Goal: Task Accomplishment & Management: Use online tool/utility

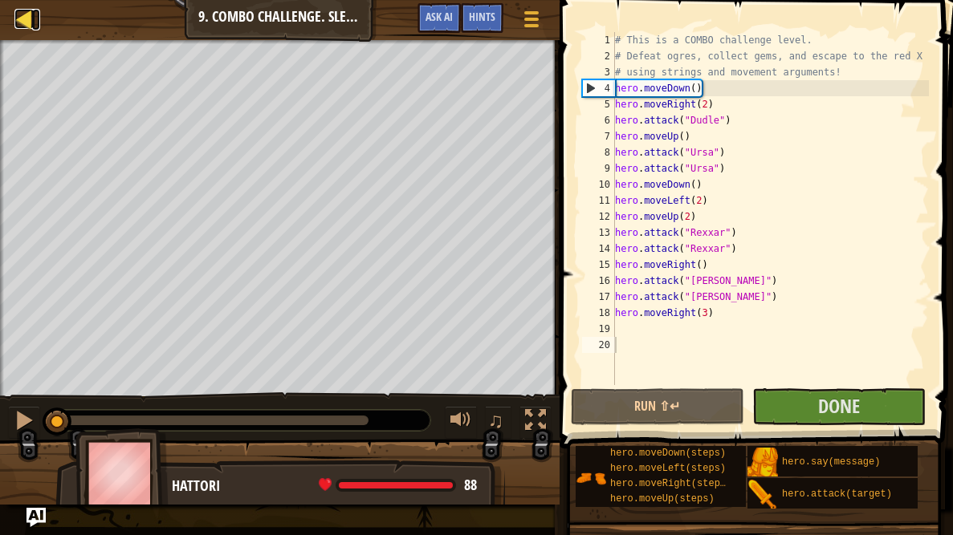
click at [19, 21] on div at bounding box center [24, 19] width 20 height 20
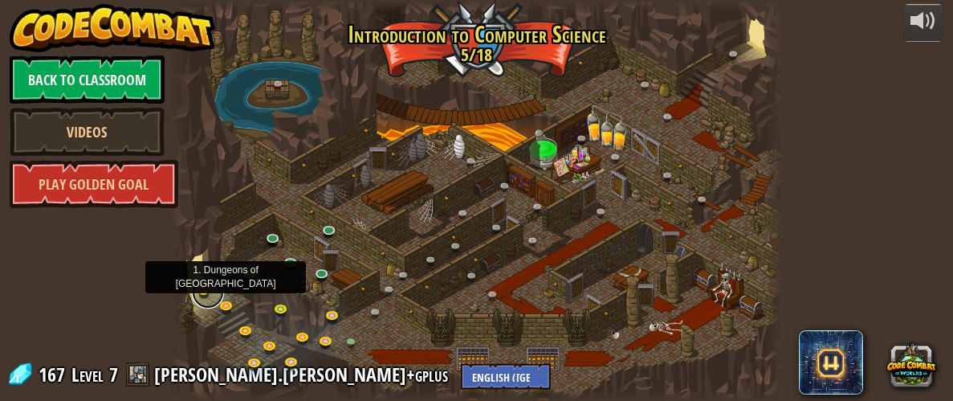
click at [210, 288] on link at bounding box center [208, 292] width 32 height 32
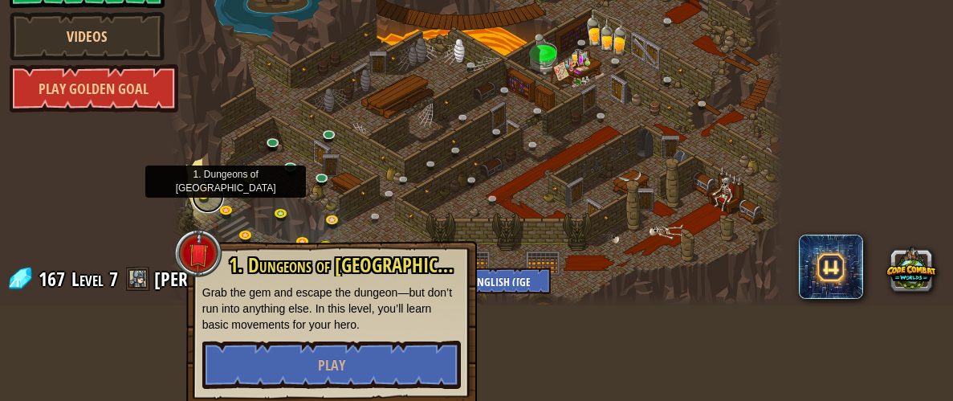
scroll to position [100, 0]
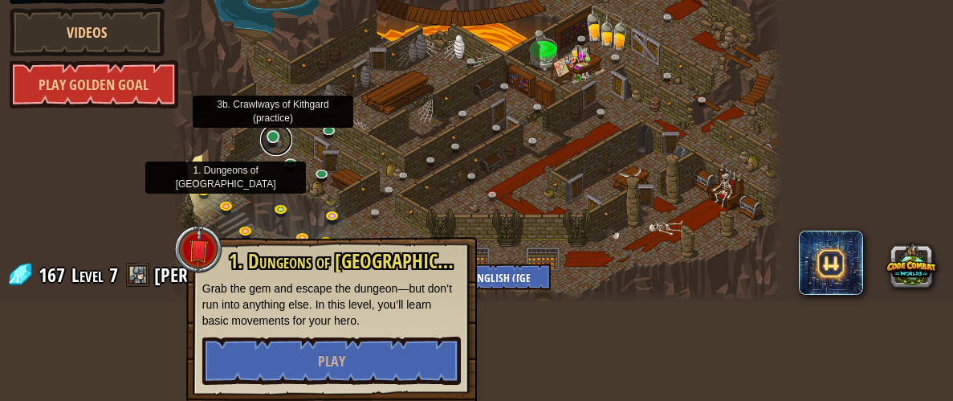
click at [276, 137] on link at bounding box center [276, 140] width 32 height 32
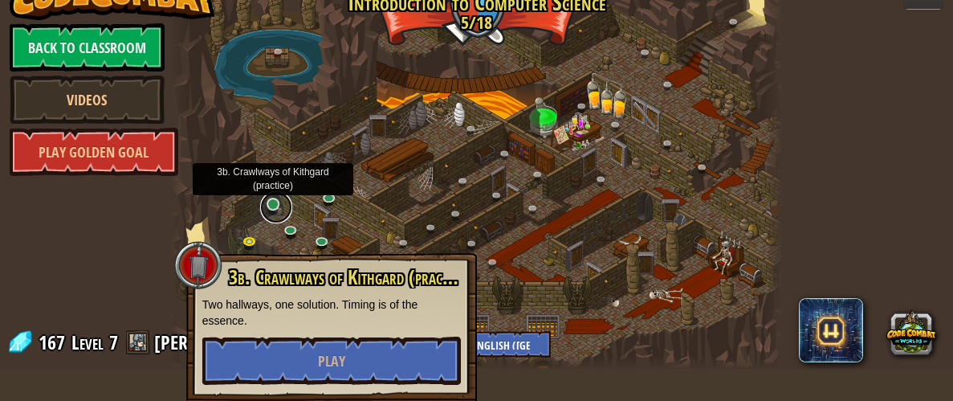
scroll to position [31, 0]
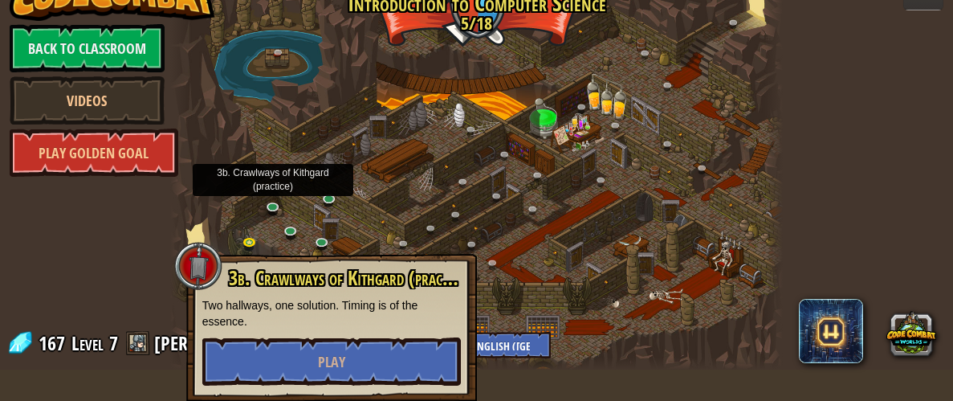
click at [123, 234] on div "powered by Back to Classroom Videos Play Golden Goal 25. [PERSON_NAME] (Locked …" at bounding box center [476, 169] width 953 height 401
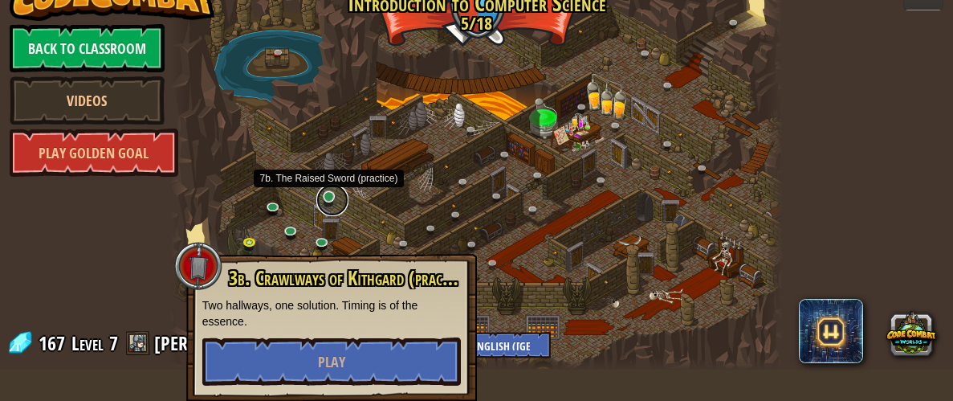
click at [336, 199] on link at bounding box center [332, 200] width 32 height 32
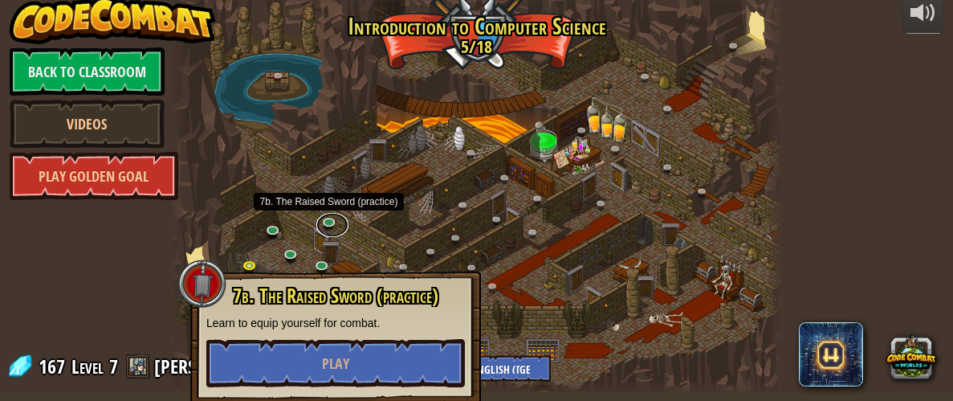
scroll to position [7, 0]
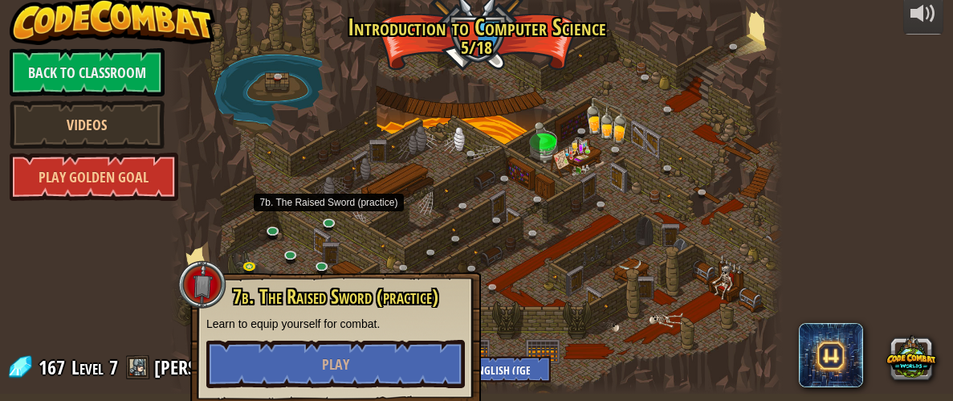
click at [162, 250] on div "powered by Back to Classroom Videos Play Golden Goal 25. [PERSON_NAME] (Locked …" at bounding box center [476, 193] width 953 height 401
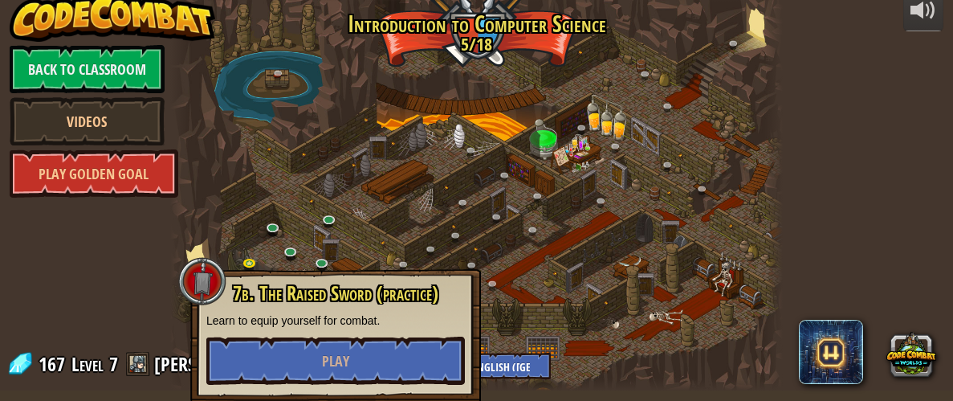
click at [233, 199] on div at bounding box center [476, 190] width 613 height 401
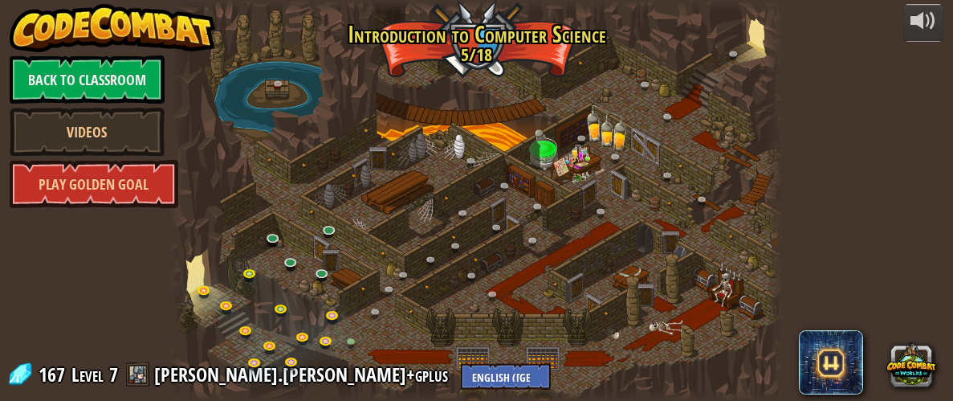
scroll to position [0, 0]
click at [347, 344] on link at bounding box center [357, 348] width 32 height 32
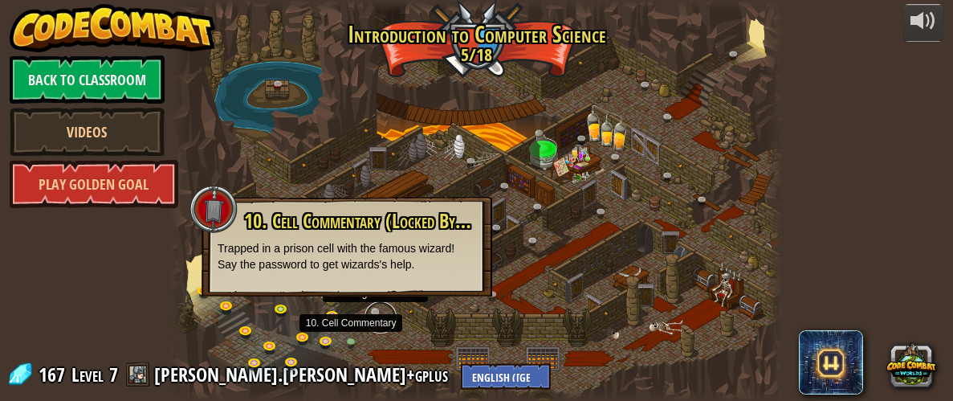
click at [394, 317] on link at bounding box center [380, 317] width 32 height 32
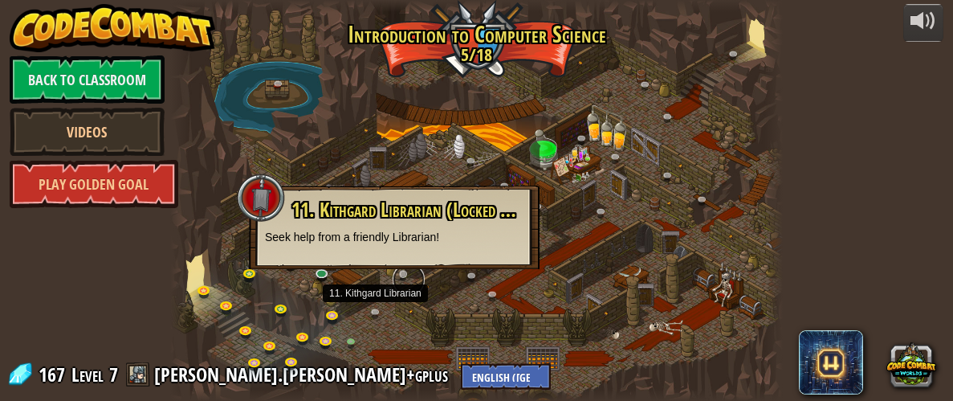
click at [404, 282] on link at bounding box center [409, 279] width 32 height 32
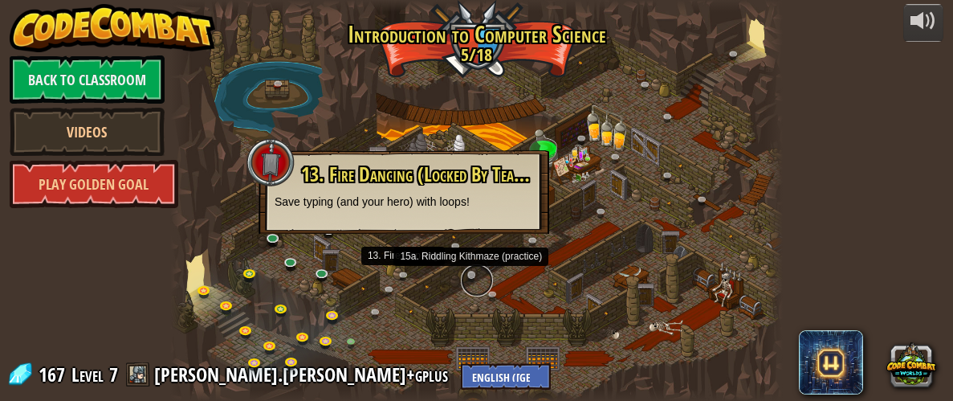
click at [478, 275] on link at bounding box center [477, 280] width 32 height 32
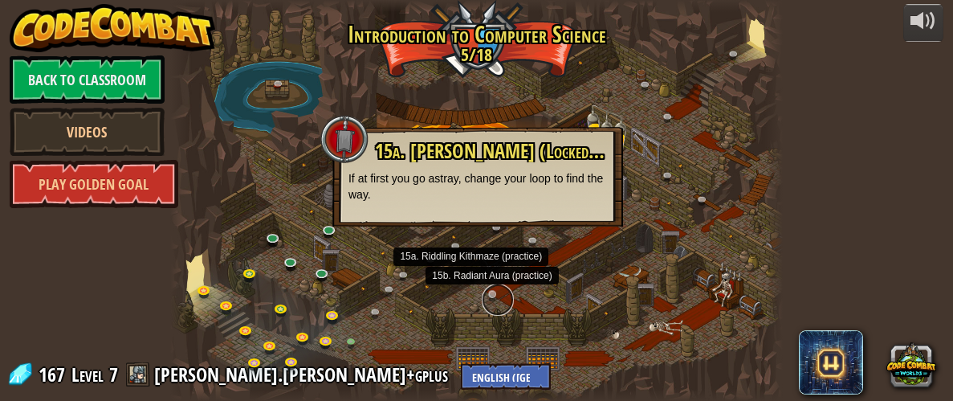
click at [485, 293] on link at bounding box center [498, 299] width 32 height 32
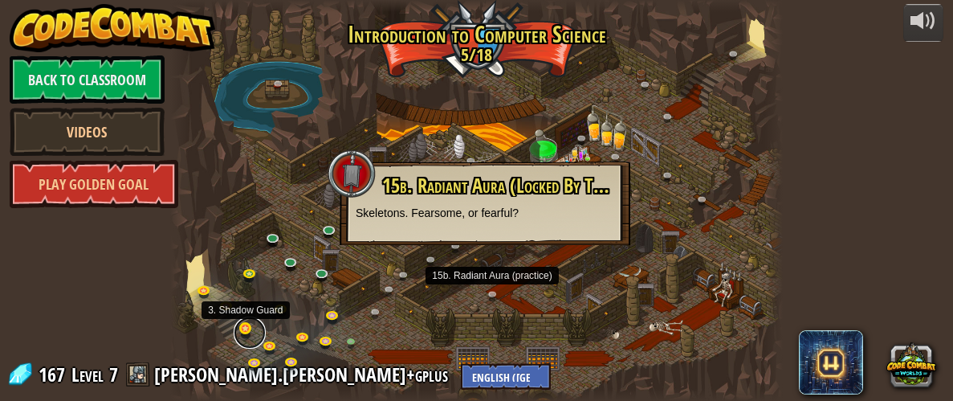
click at [252, 331] on link at bounding box center [250, 332] width 32 height 32
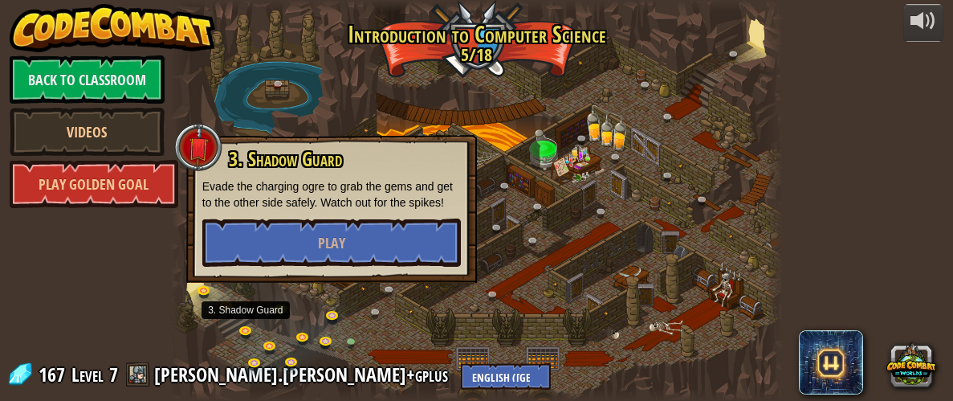
click at [281, 337] on div at bounding box center [476, 200] width 613 height 401
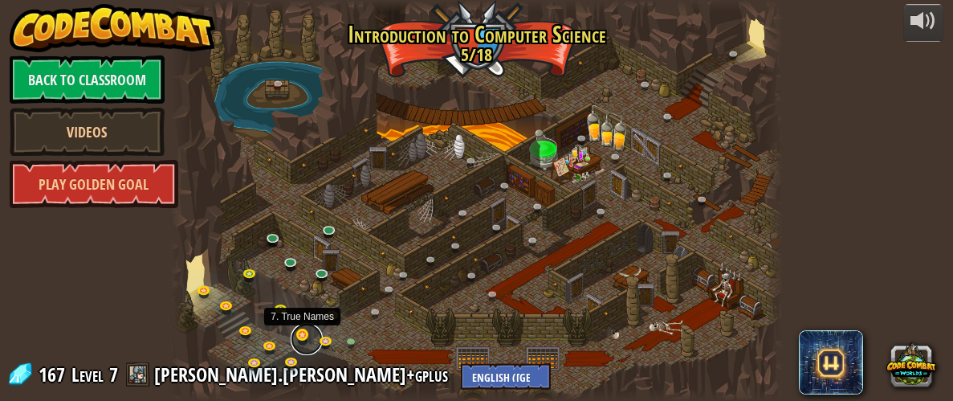
click at [308, 333] on link at bounding box center [307, 339] width 32 height 32
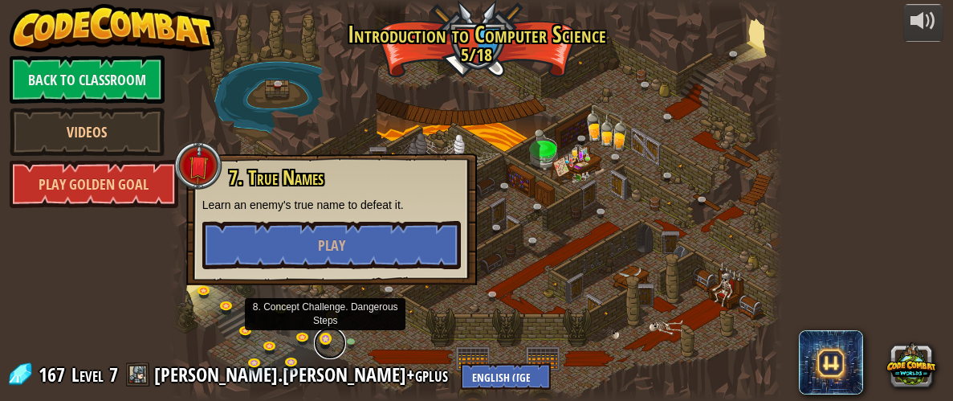
click at [325, 336] on link at bounding box center [330, 343] width 32 height 32
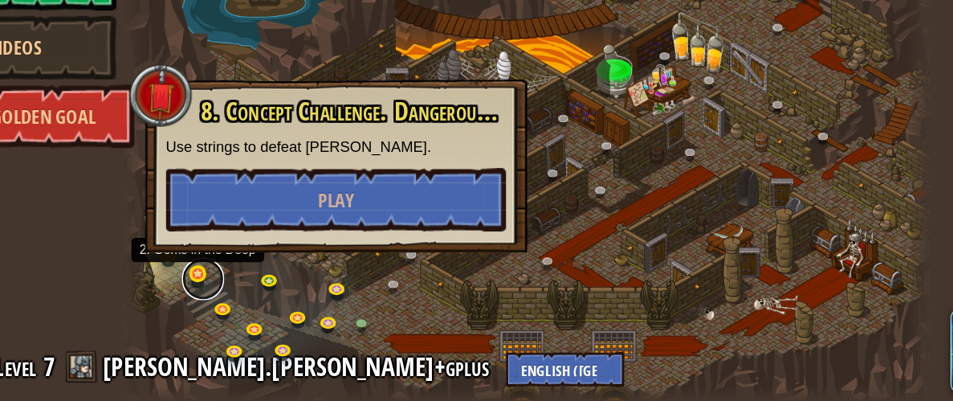
click at [227, 307] on link at bounding box center [230, 307] width 32 height 32
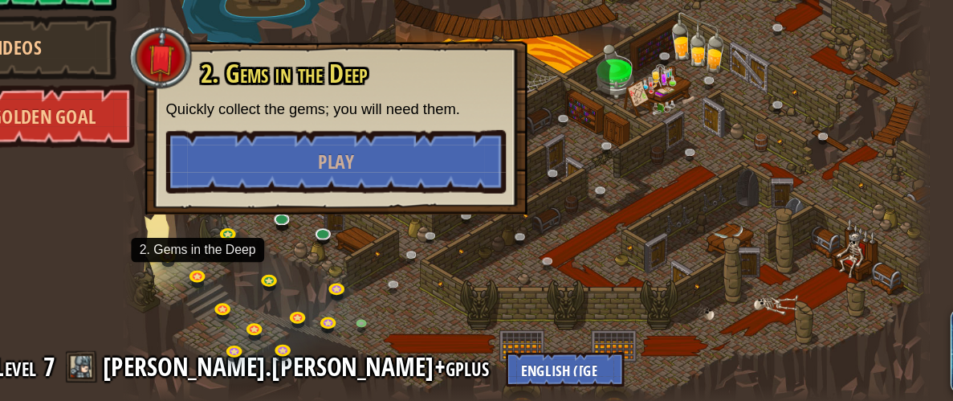
click at [243, 321] on div at bounding box center [476, 200] width 613 height 401
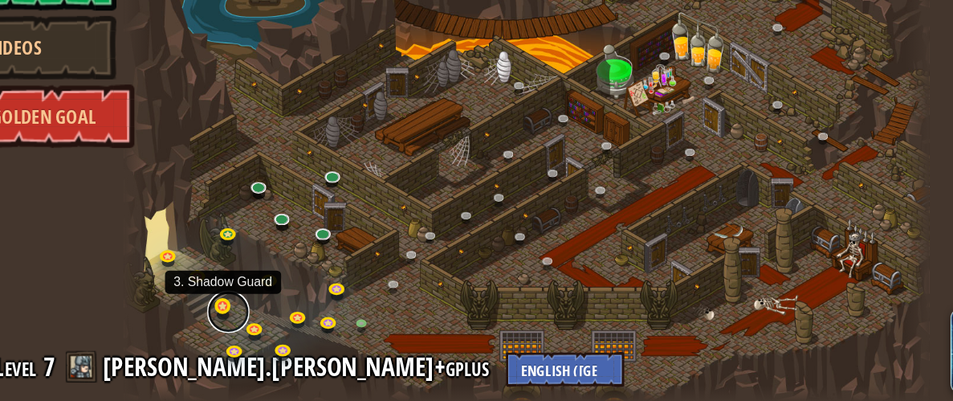
click at [248, 332] on link at bounding box center [250, 332] width 32 height 32
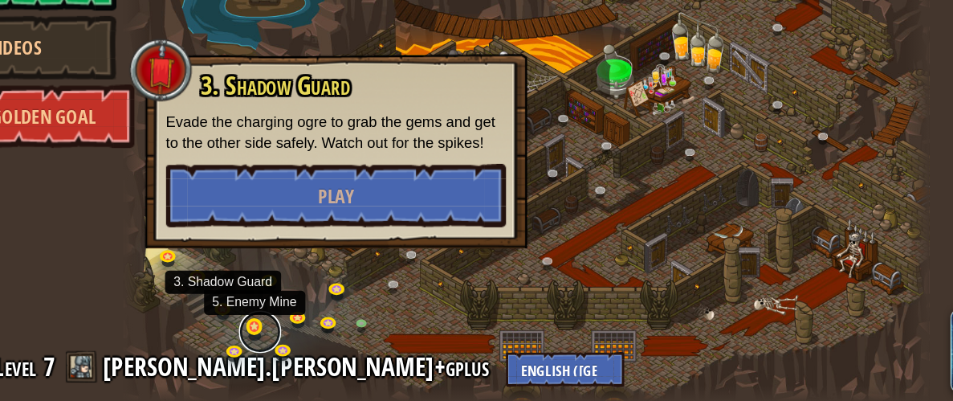
click at [271, 344] on link at bounding box center [274, 348] width 32 height 32
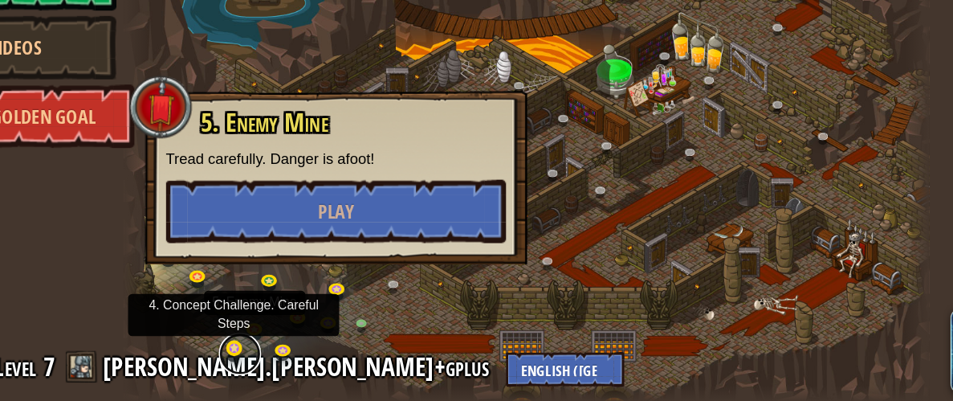
click at [258, 360] on link at bounding box center [258, 364] width 32 height 32
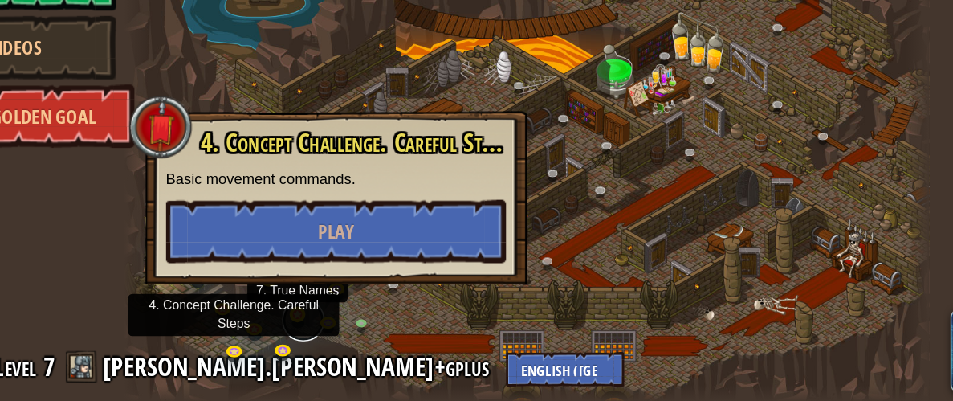
click at [295, 339] on link at bounding box center [307, 339] width 32 height 32
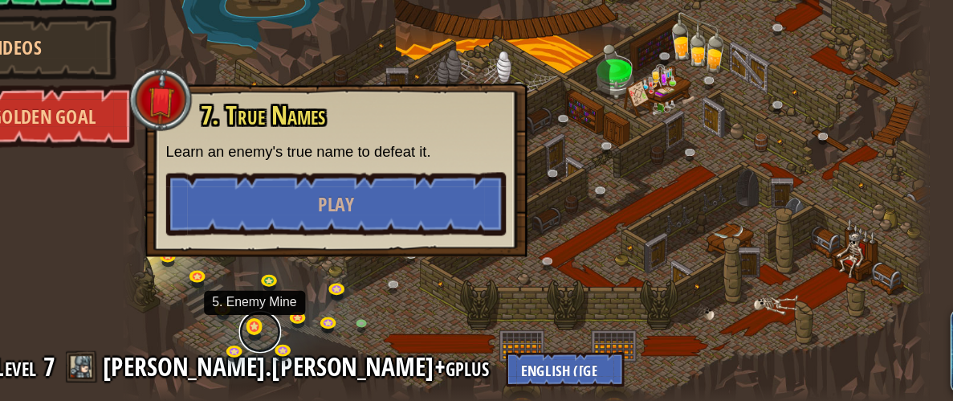
click at [271, 346] on link at bounding box center [274, 348] width 32 height 32
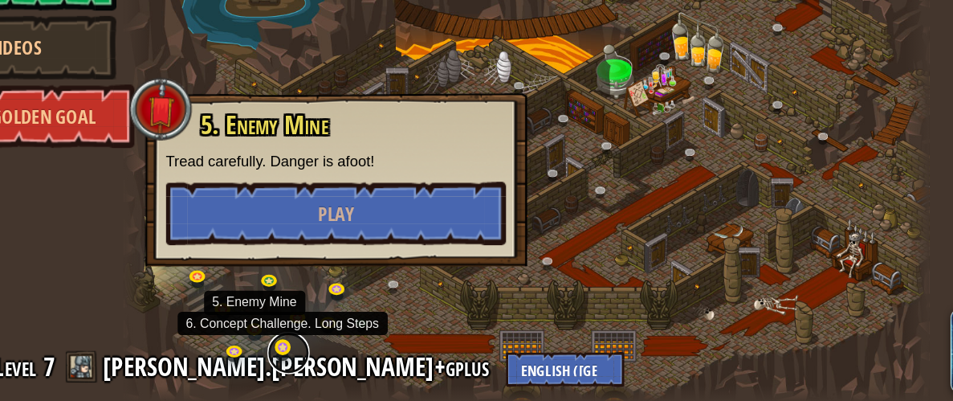
click at [288, 357] on link at bounding box center [295, 364] width 32 height 32
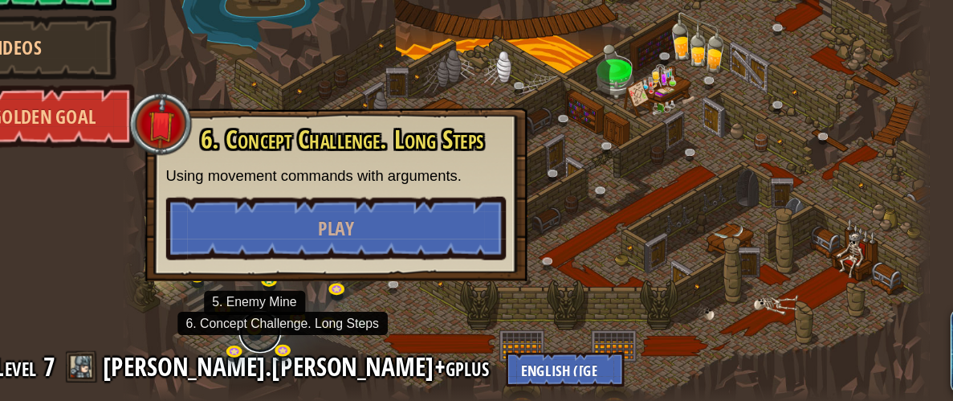
click at [267, 342] on link at bounding box center [274, 348] width 32 height 32
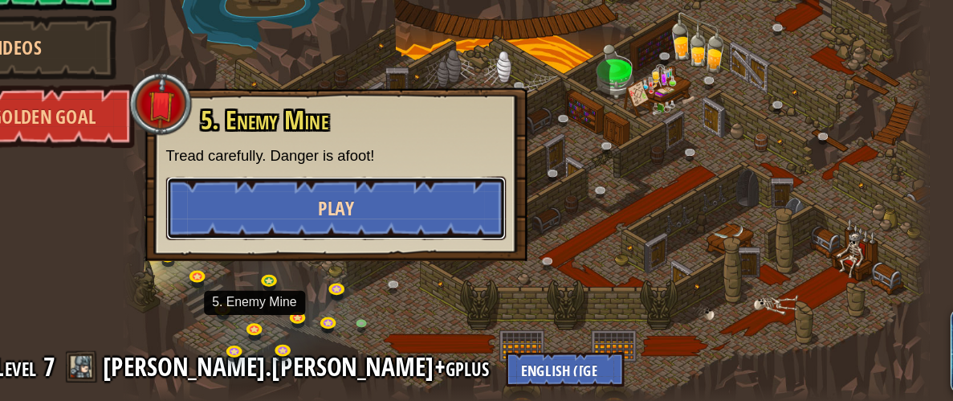
click at [334, 254] on span "Play" at bounding box center [331, 254] width 27 height 20
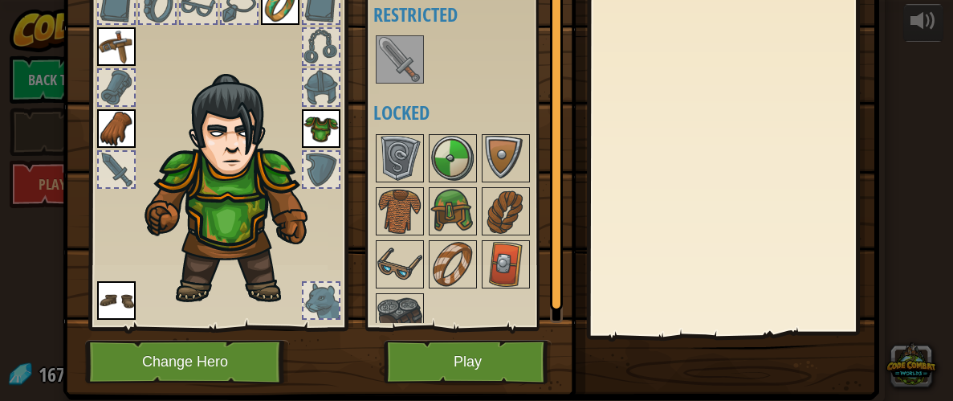
scroll to position [111, 0]
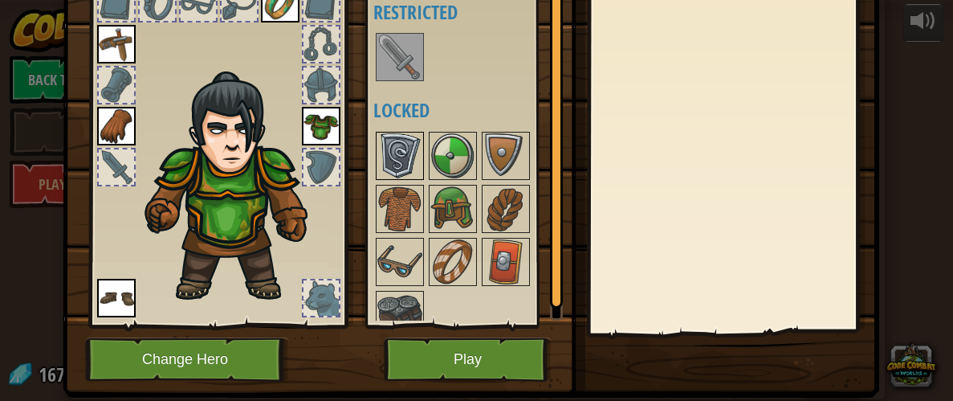
click at [397, 143] on img at bounding box center [399, 155] width 45 height 45
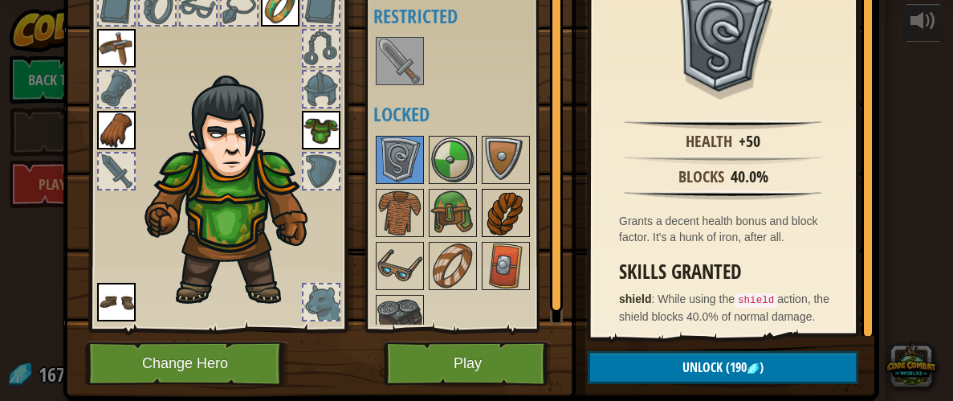
scroll to position [153, 0]
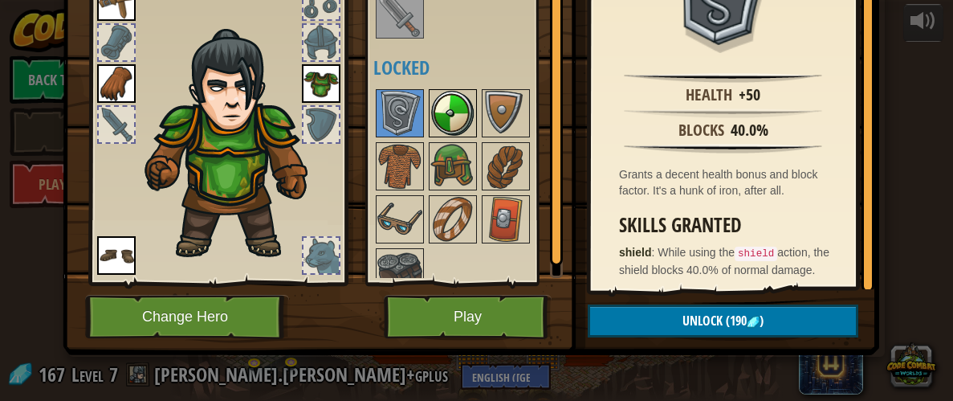
click at [444, 116] on img at bounding box center [452, 113] width 45 height 45
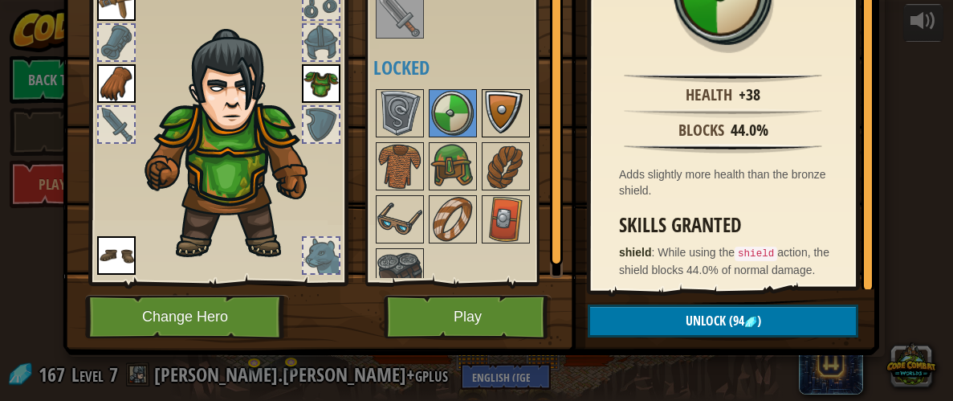
click at [497, 108] on img at bounding box center [505, 113] width 45 height 45
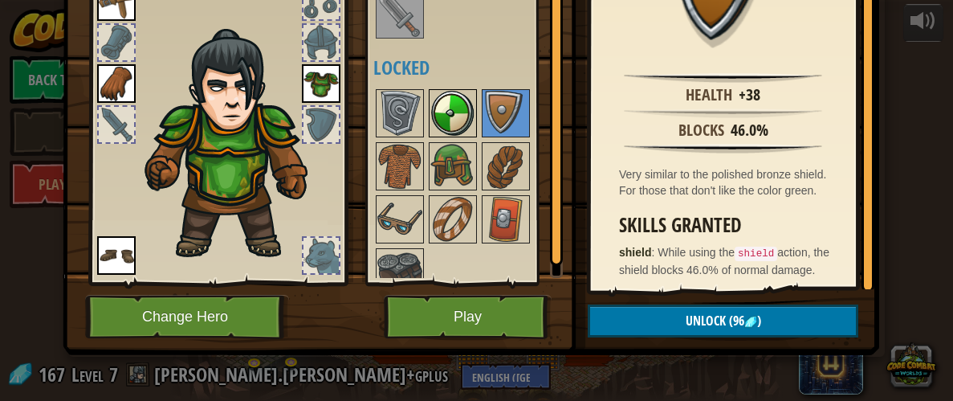
click at [460, 107] on img at bounding box center [452, 113] width 45 height 45
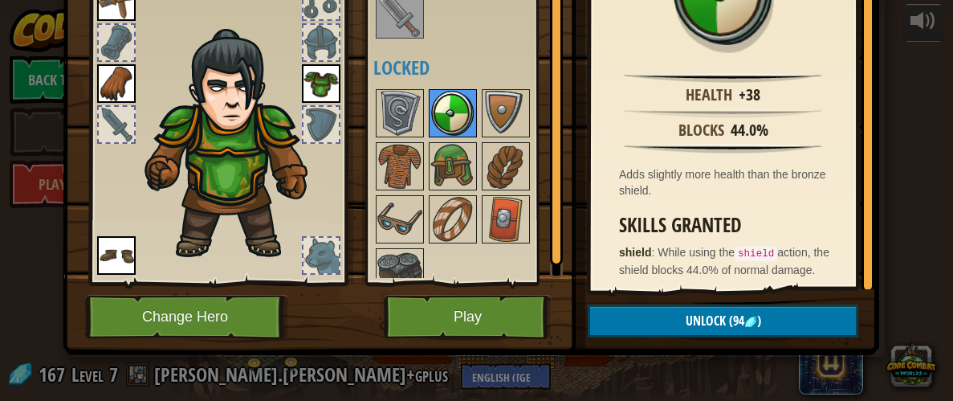
scroll to position [103, 0]
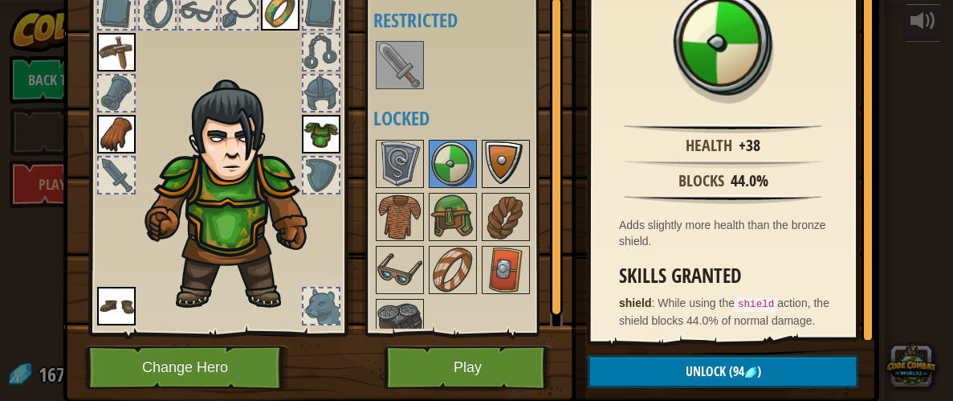
click at [498, 161] on img at bounding box center [505, 163] width 45 height 45
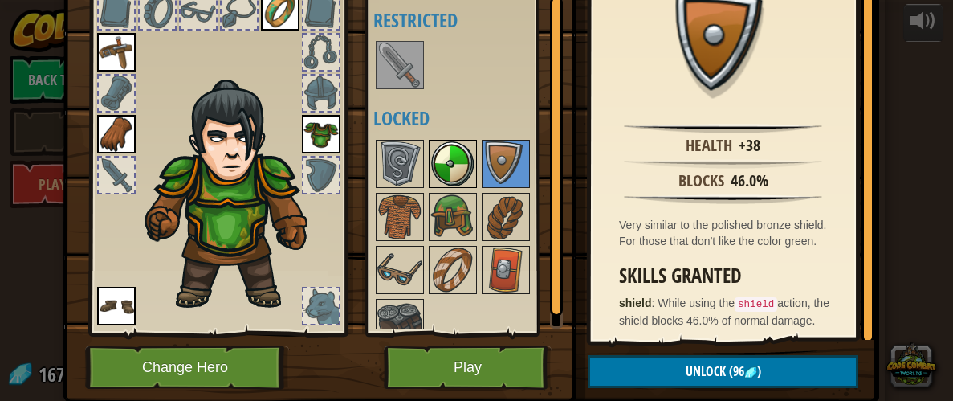
click at [461, 160] on img at bounding box center [452, 163] width 45 height 45
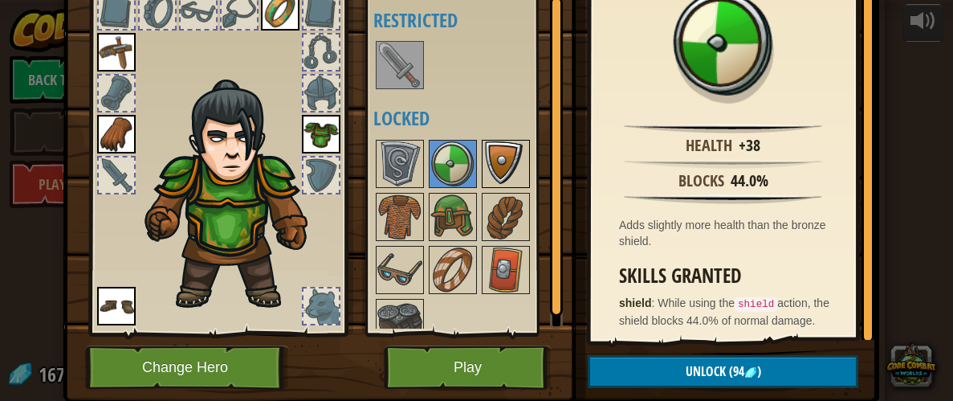
click at [503, 157] on img at bounding box center [505, 163] width 45 height 45
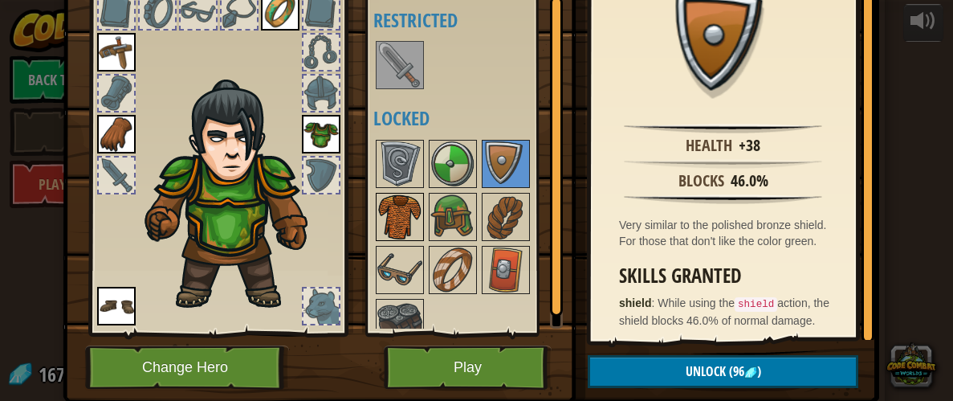
click at [412, 202] on img at bounding box center [399, 216] width 45 height 45
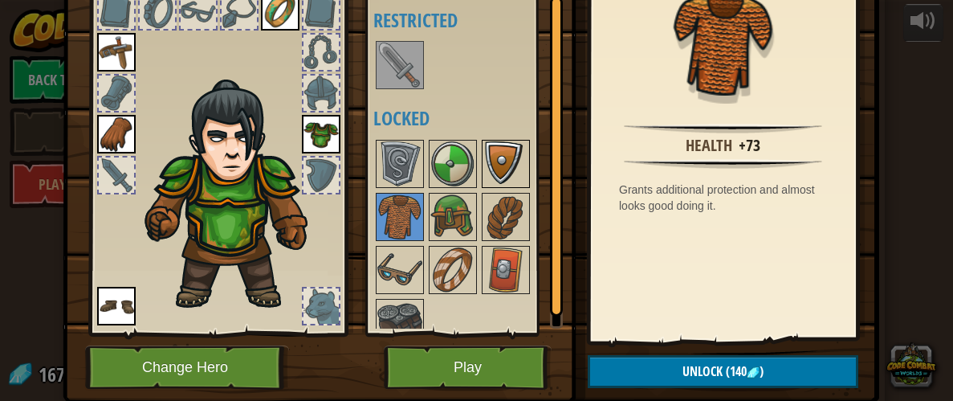
click at [499, 168] on img at bounding box center [505, 163] width 45 height 45
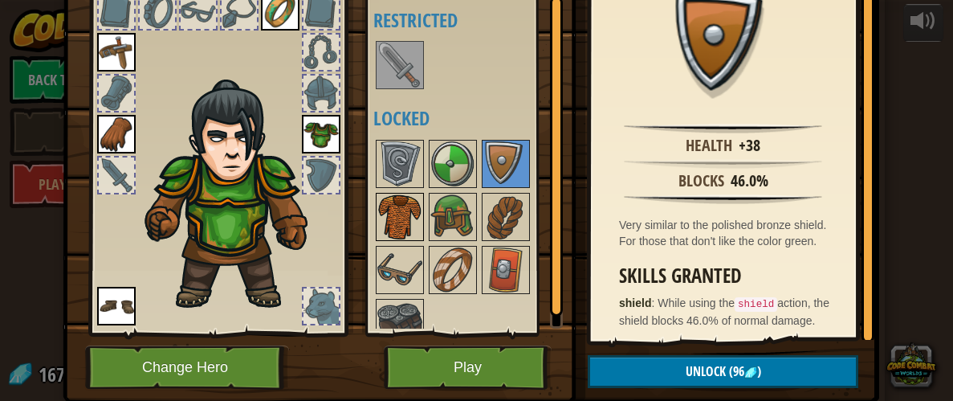
click at [414, 202] on img at bounding box center [399, 216] width 45 height 45
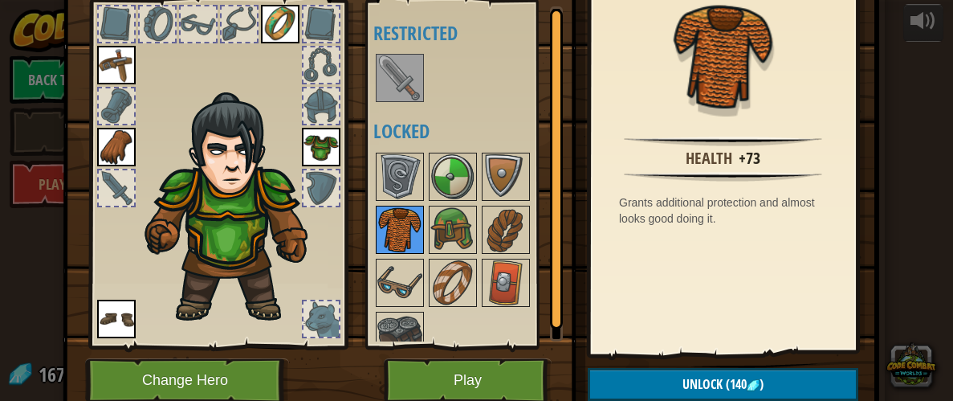
scroll to position [96, 0]
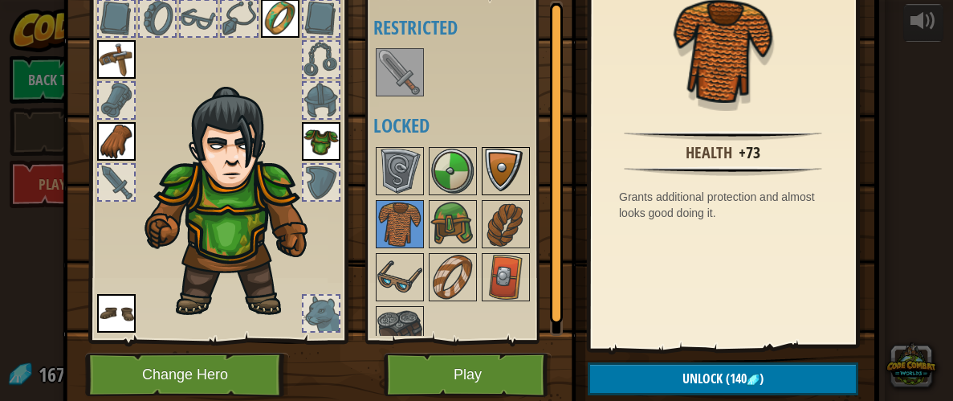
click at [482, 178] on div at bounding box center [506, 171] width 48 height 48
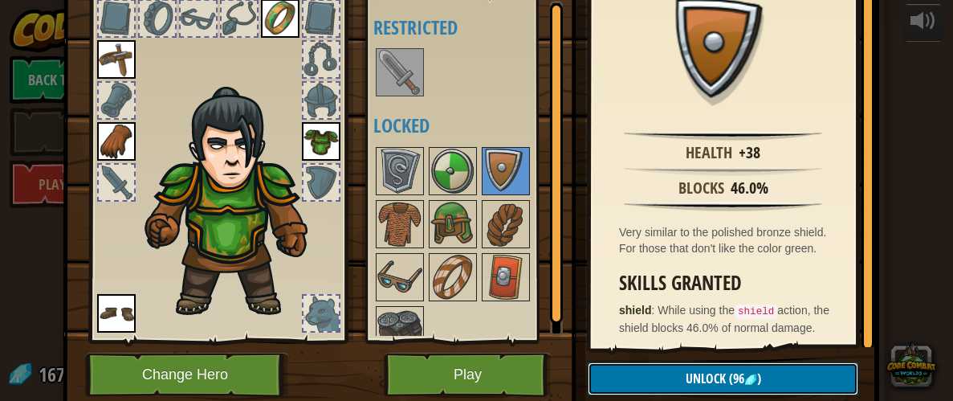
click at [662, 373] on button "Unlock (96 )" at bounding box center [723, 378] width 271 height 33
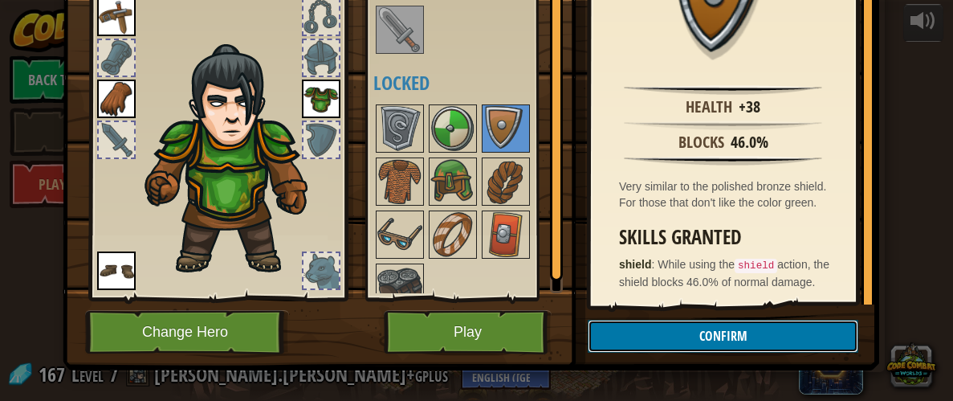
scroll to position [153, 0]
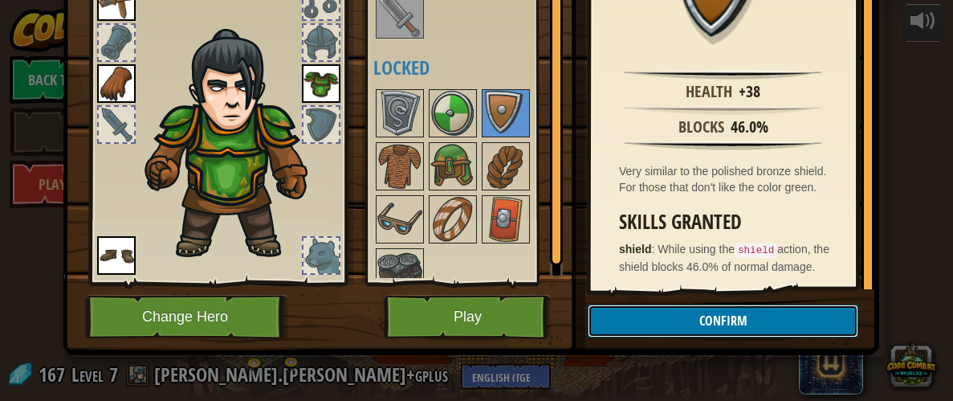
click at [683, 328] on button "Confirm" at bounding box center [723, 320] width 271 height 33
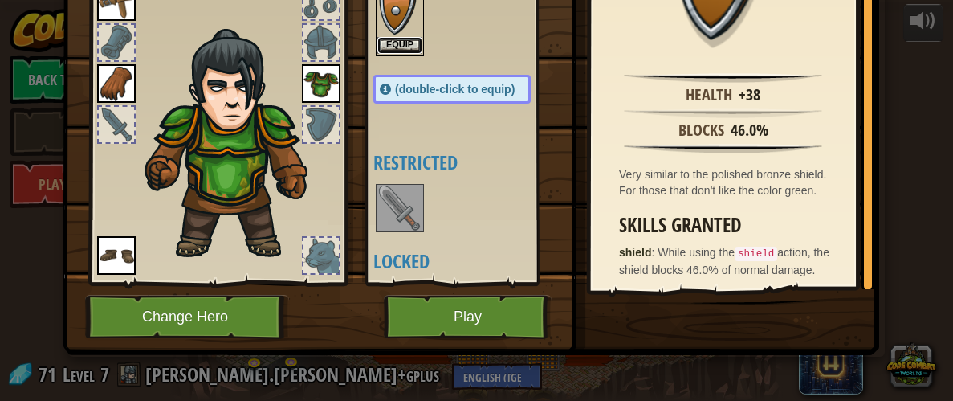
click at [397, 43] on button "Equip" at bounding box center [399, 45] width 45 height 17
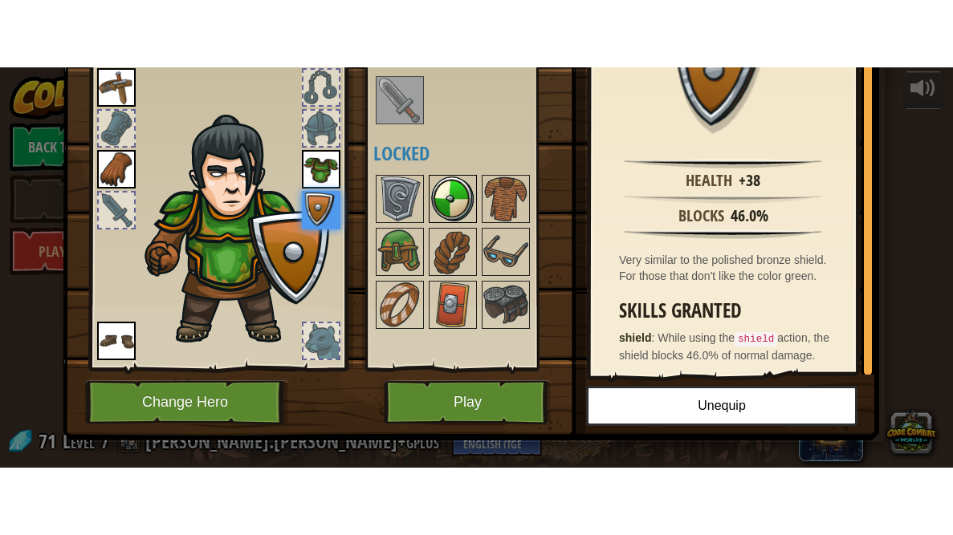
scroll to position [149, 0]
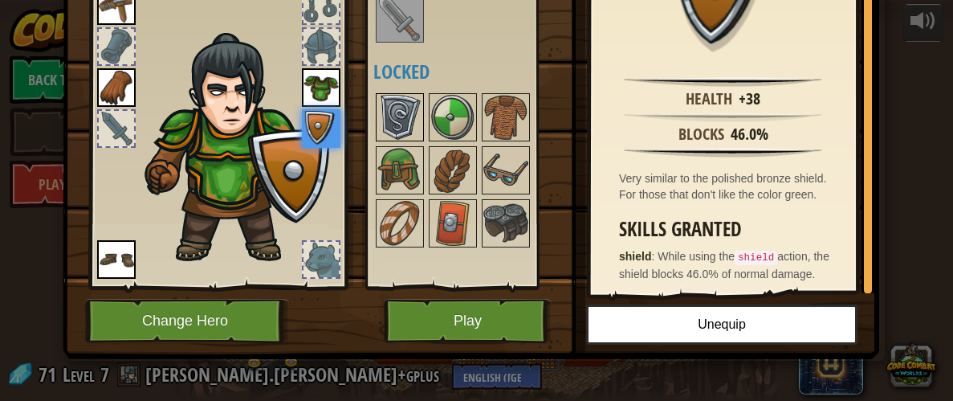
click at [417, 123] on img at bounding box center [399, 117] width 45 height 45
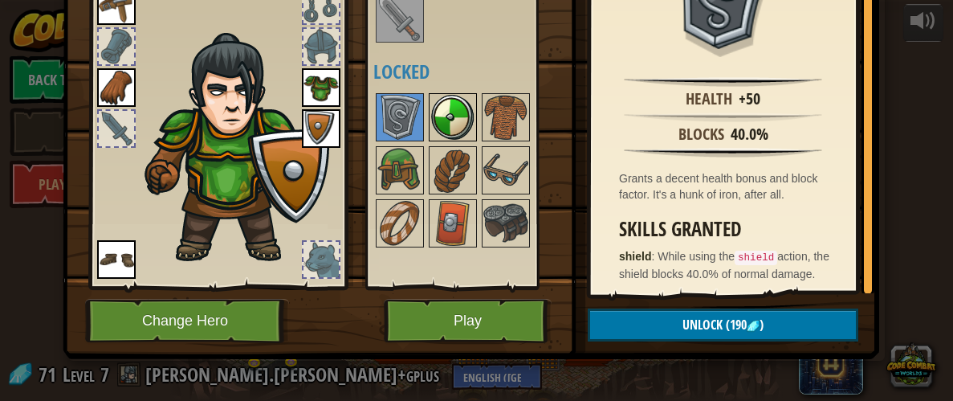
click at [439, 122] on img at bounding box center [452, 117] width 45 height 45
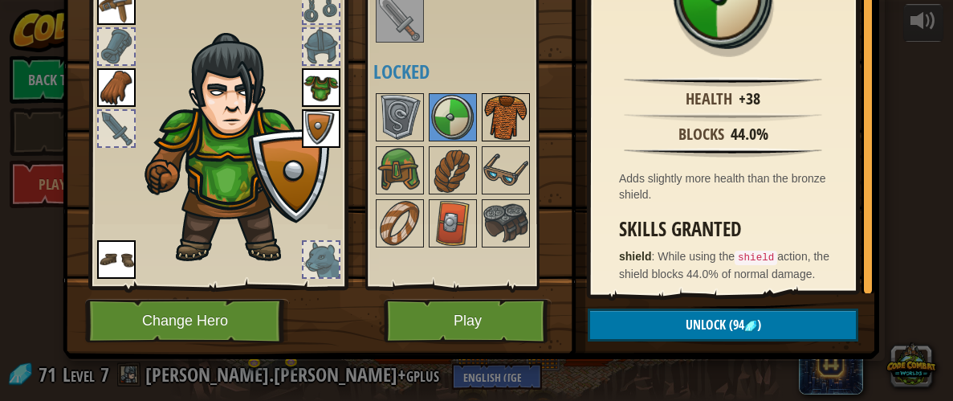
click at [492, 123] on img at bounding box center [505, 117] width 45 height 45
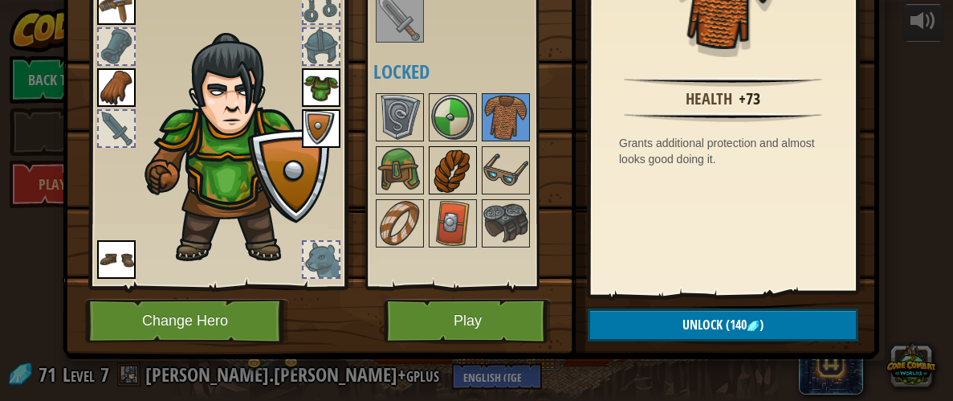
click at [451, 162] on img at bounding box center [452, 170] width 45 height 45
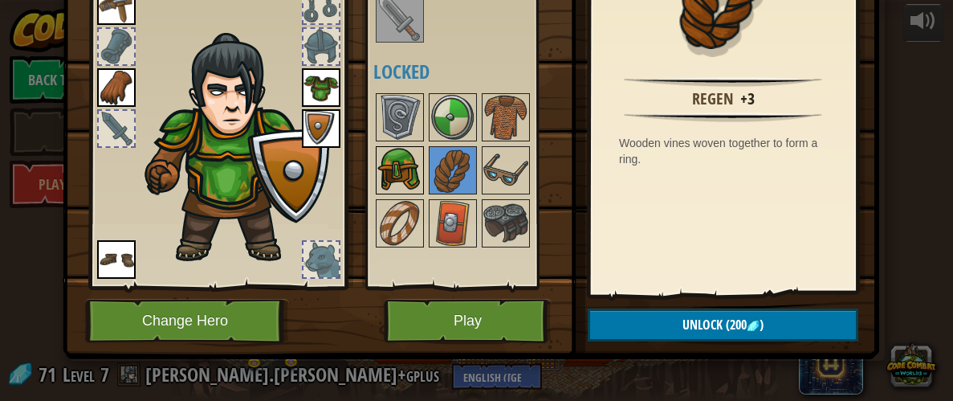
click at [419, 167] on img at bounding box center [399, 170] width 45 height 45
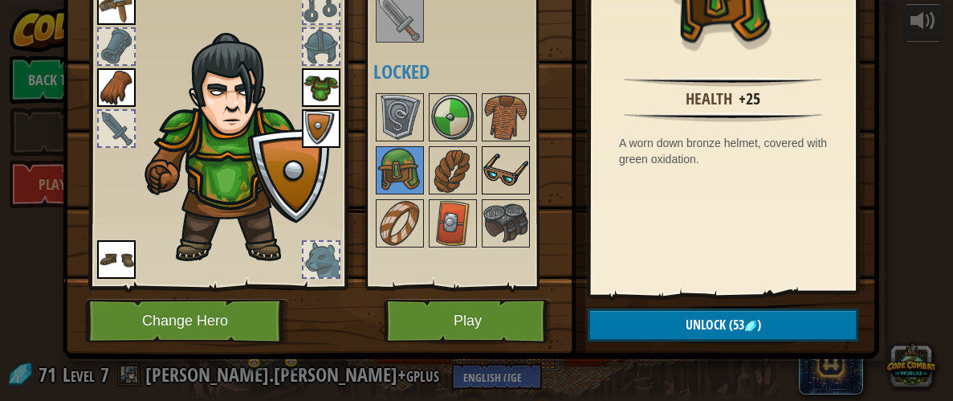
click at [502, 173] on img at bounding box center [505, 170] width 45 height 45
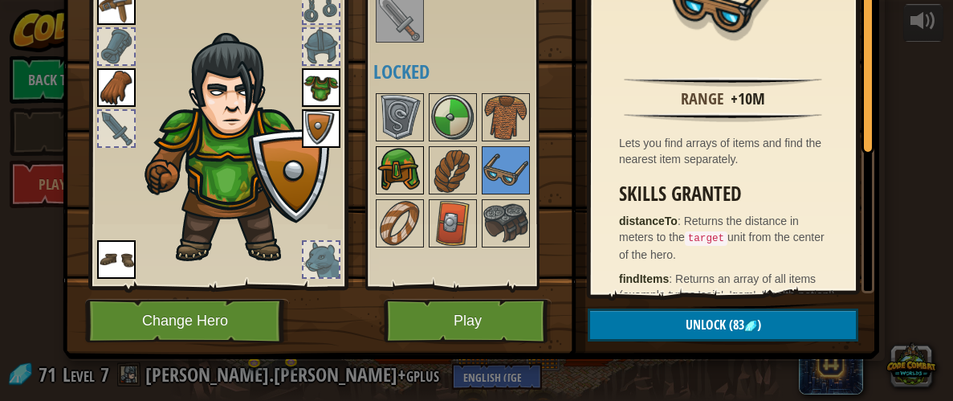
click at [409, 177] on img at bounding box center [399, 170] width 45 height 45
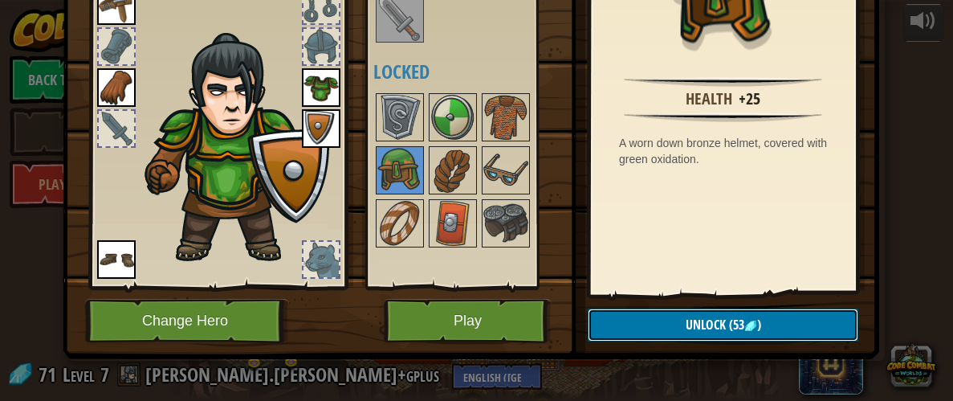
click at [652, 315] on button "Unlock (53 )" at bounding box center [723, 324] width 271 height 33
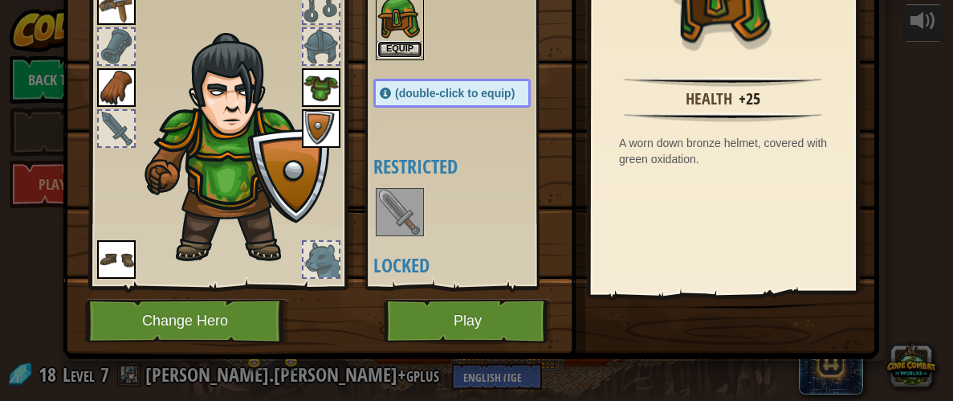
click at [408, 47] on button "Equip" at bounding box center [399, 49] width 45 height 17
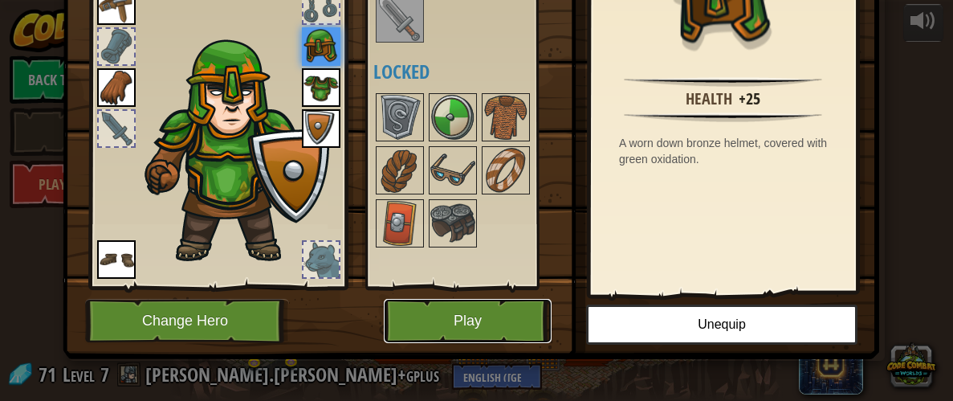
click at [485, 321] on button "Play" at bounding box center [468, 321] width 168 height 44
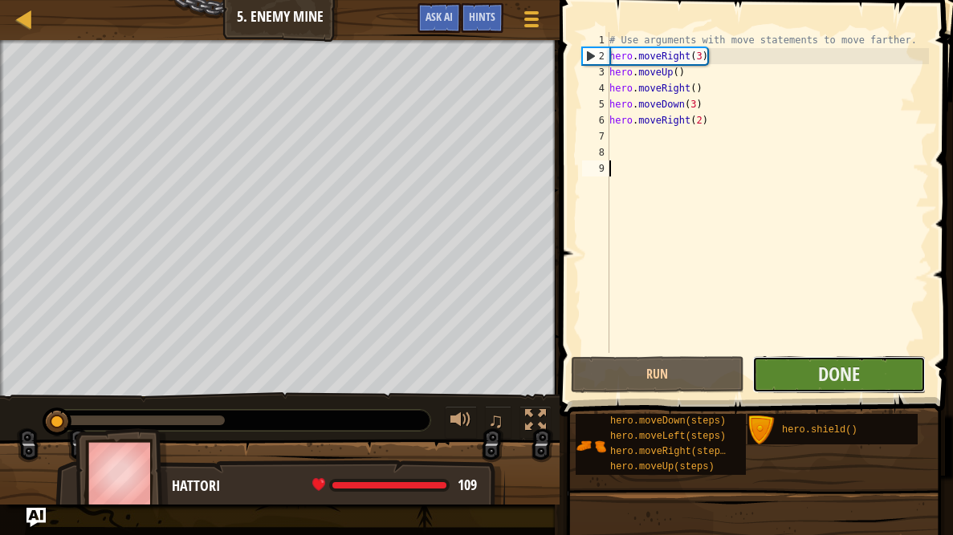
click at [890, 383] on button "Done" at bounding box center [838, 374] width 173 height 37
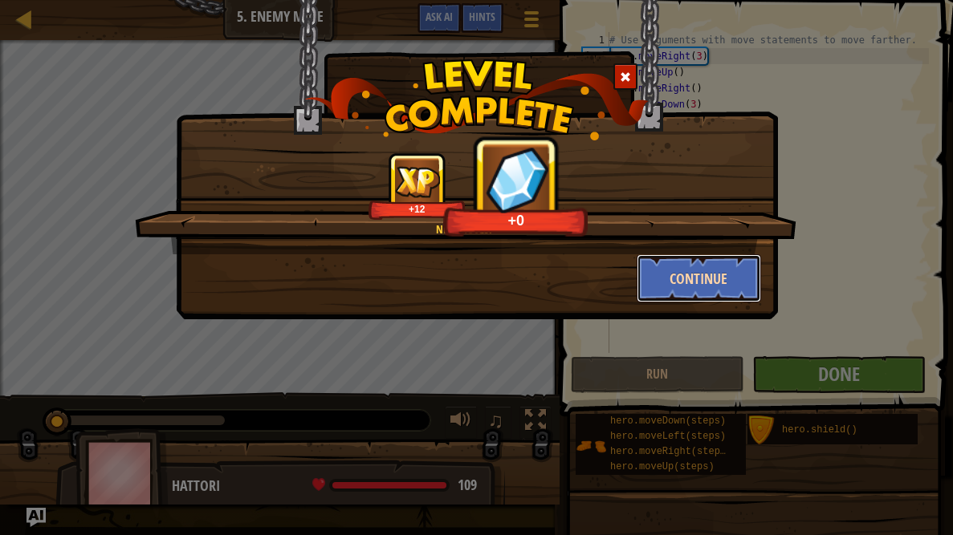
click at [683, 279] on button "Continue" at bounding box center [699, 278] width 124 height 48
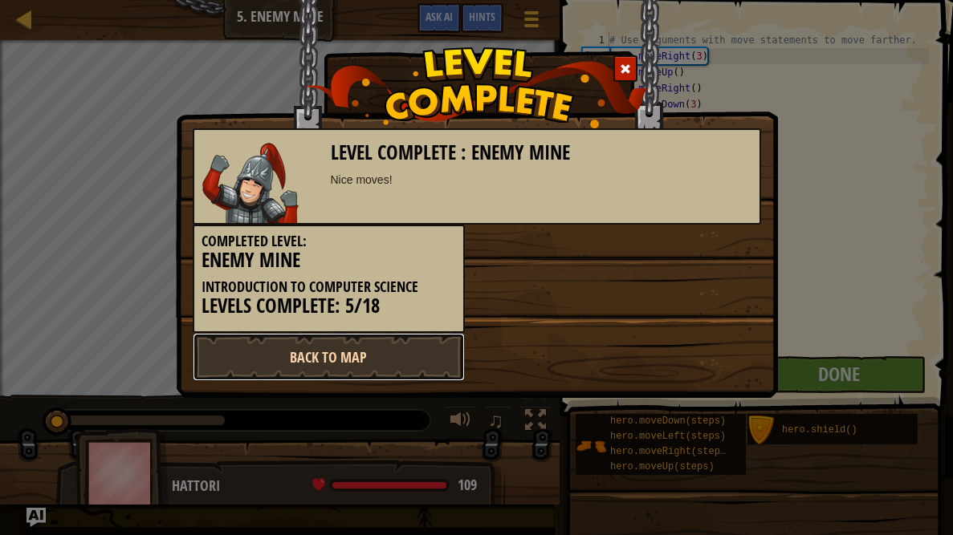
click at [403, 364] on link "Back to Map" at bounding box center [329, 357] width 272 height 48
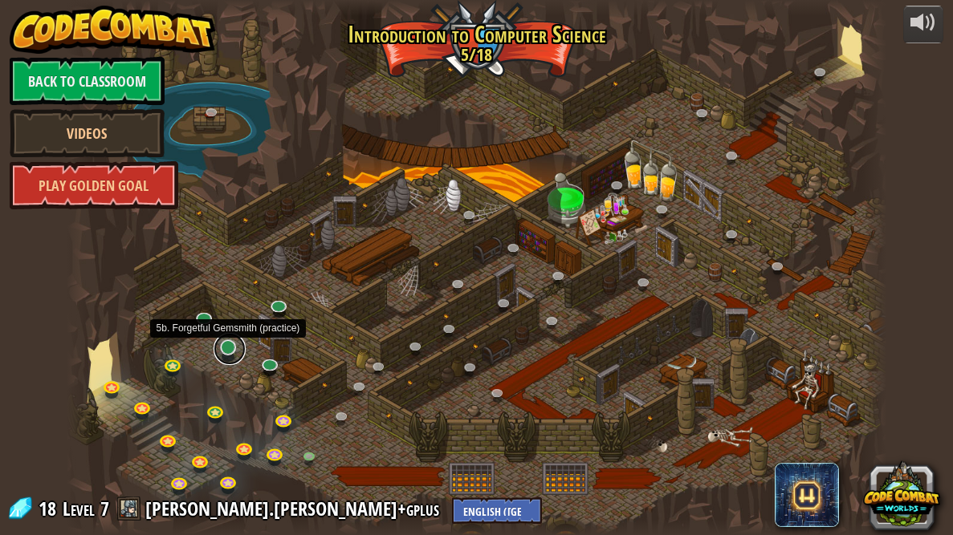
click at [225, 343] on link at bounding box center [230, 349] width 32 height 32
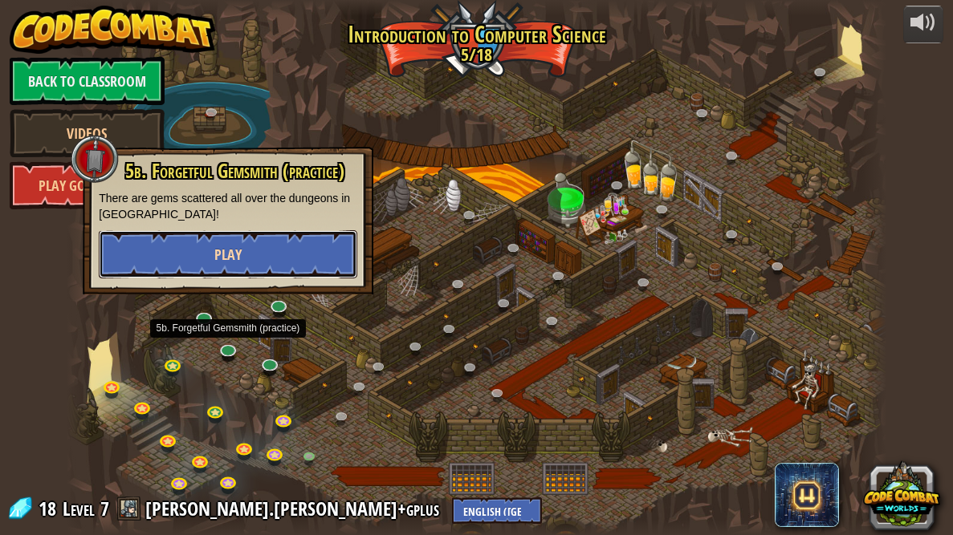
click at [300, 259] on button "Play" at bounding box center [228, 254] width 259 height 48
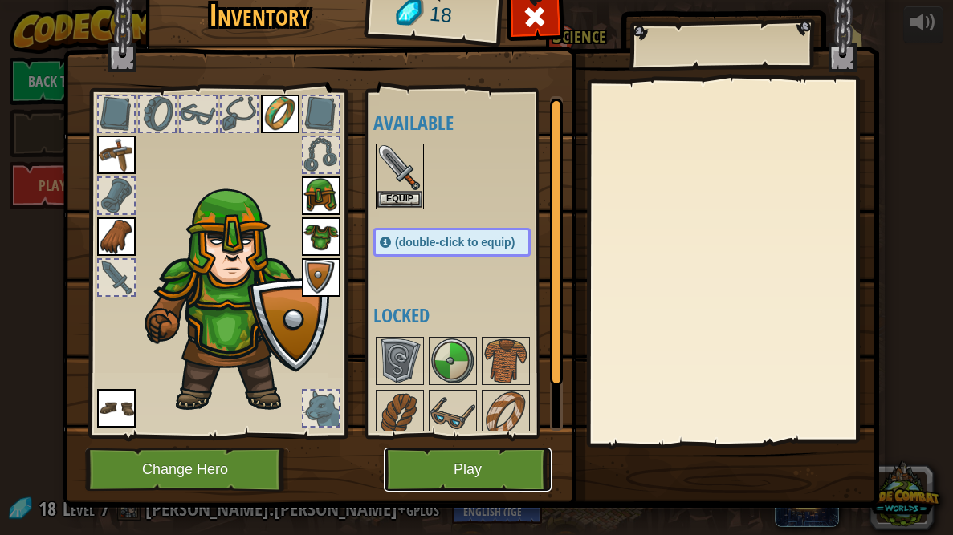
click at [466, 453] on button "Play" at bounding box center [468, 470] width 168 height 44
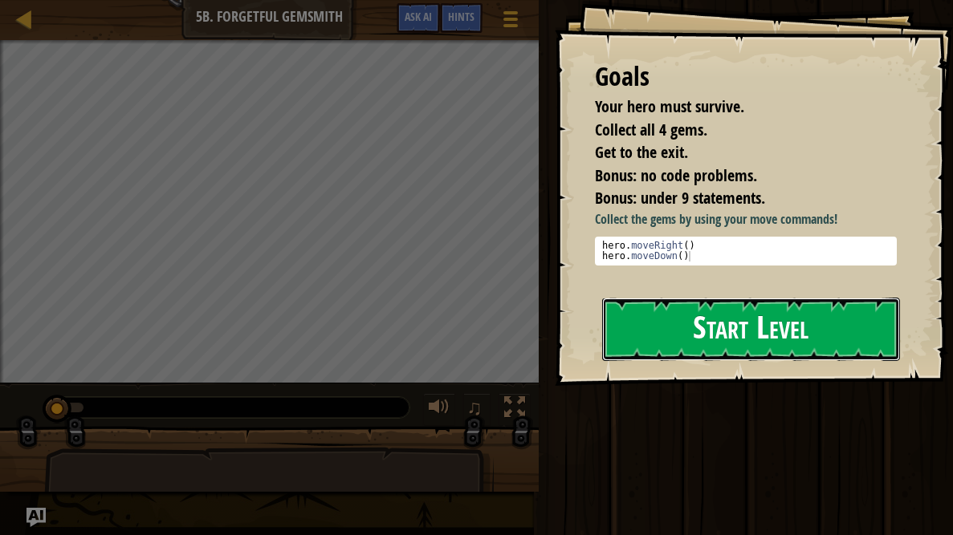
click at [725, 360] on button "Start Level" at bounding box center [751, 329] width 298 height 63
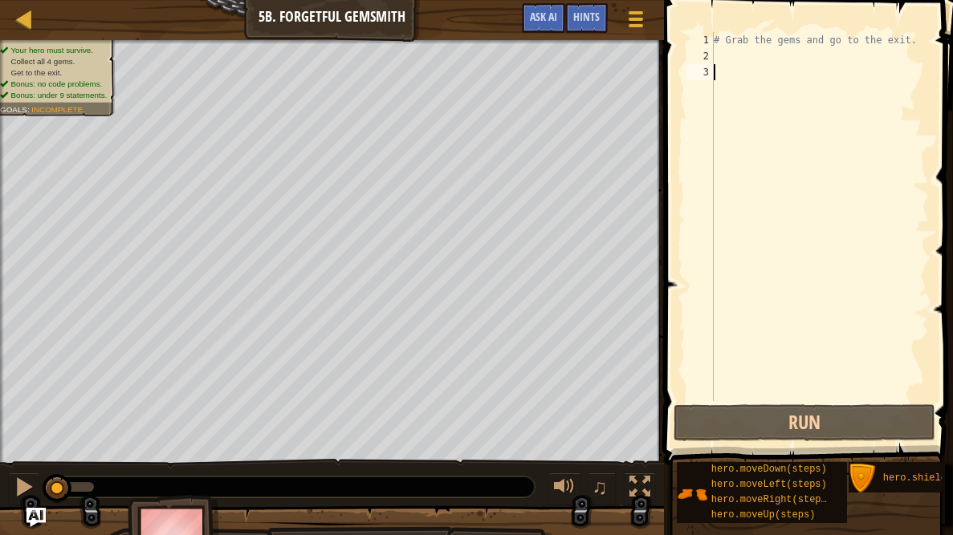
click at [749, 57] on div "# Grab the gems and go to the exit." at bounding box center [819, 232] width 218 height 401
type textarea "m"
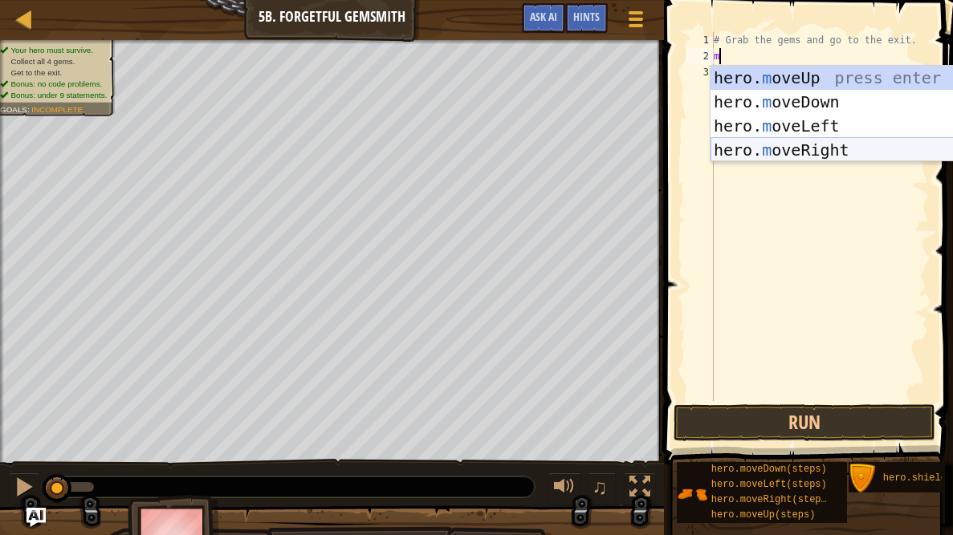
click at [812, 150] on div "hero. m oveUp press enter hero. m oveDown press enter hero. m oveLeft press ent…" at bounding box center [861, 138] width 303 height 145
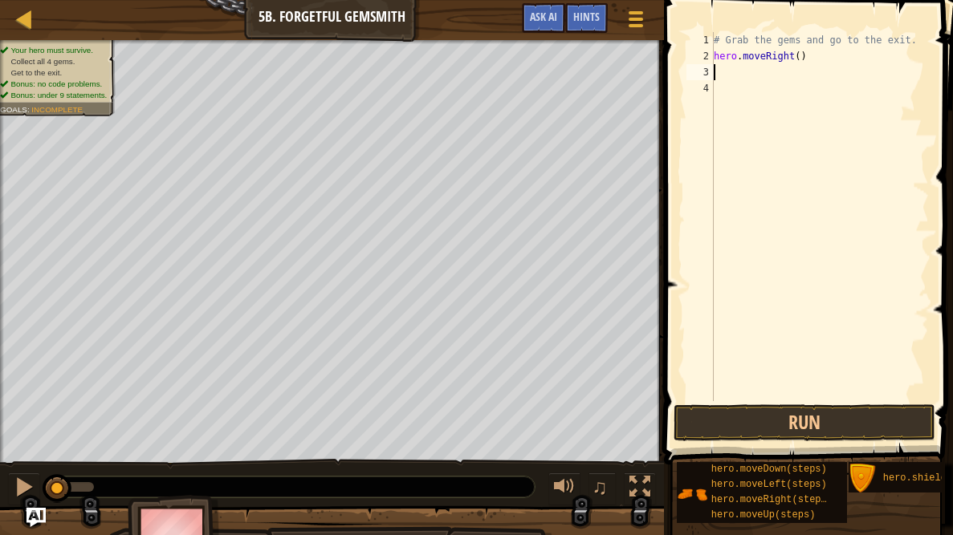
type textarea "m"
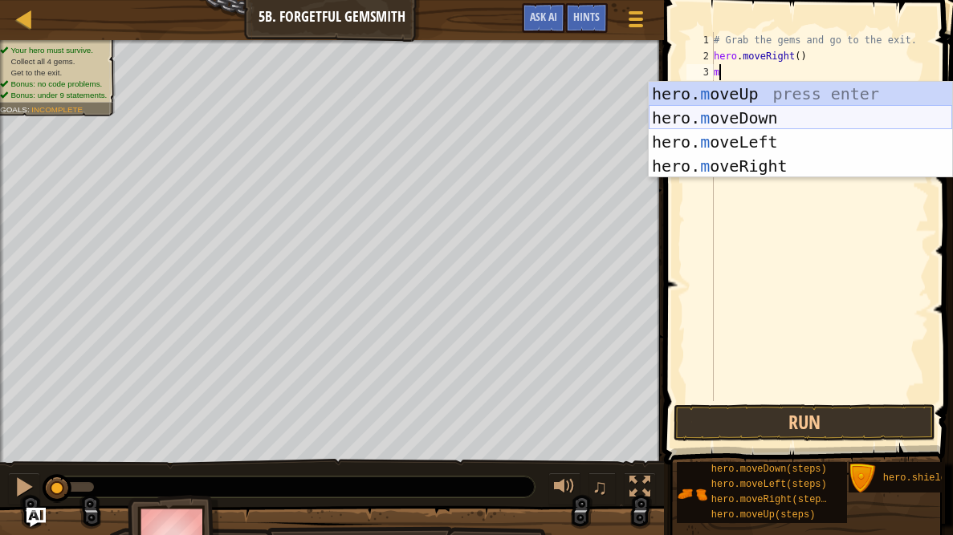
click at [788, 117] on div "hero. m oveUp press enter hero. m oveDown press enter hero. m oveLeft press ent…" at bounding box center [800, 154] width 303 height 145
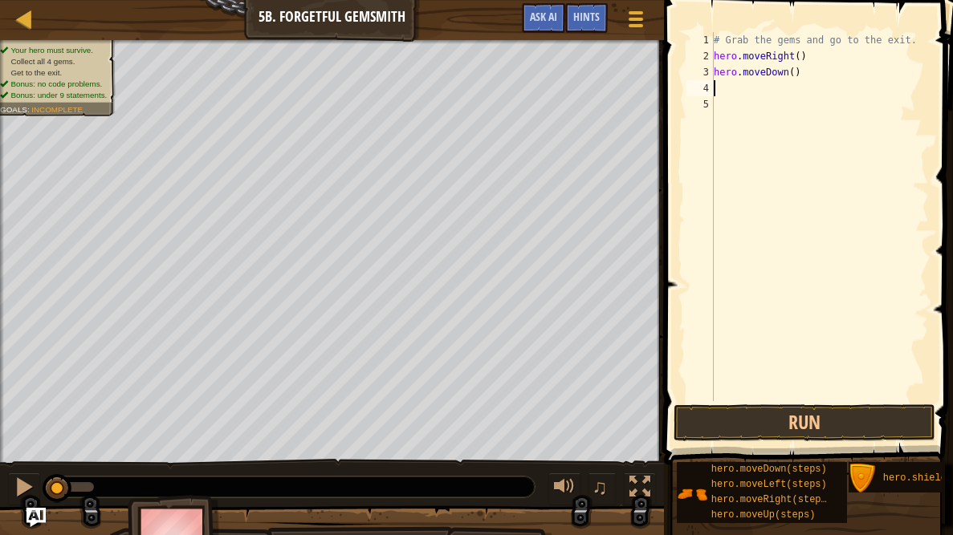
type textarea "m"
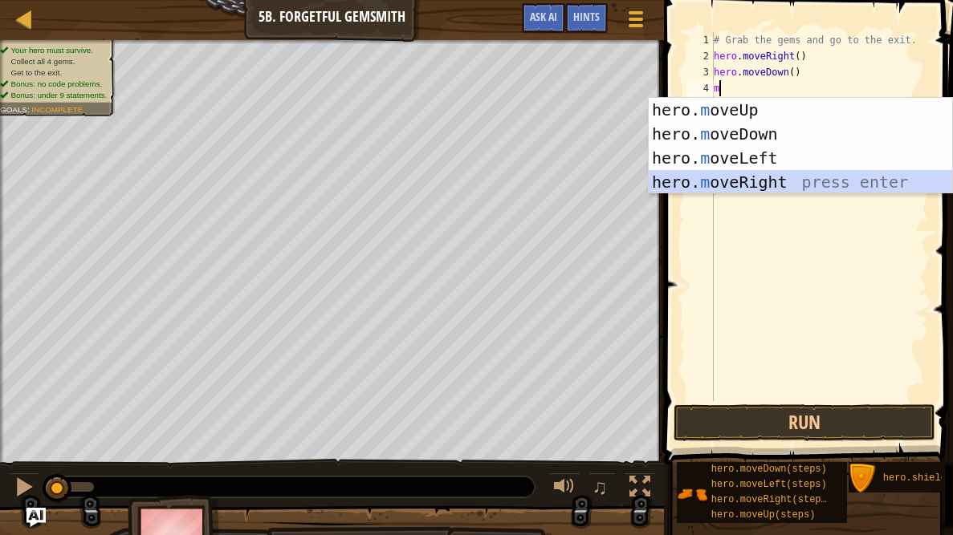
click at [760, 181] on div "hero. m oveUp press enter hero. m oveDown press enter hero. m oveLeft press ent…" at bounding box center [800, 170] width 303 height 145
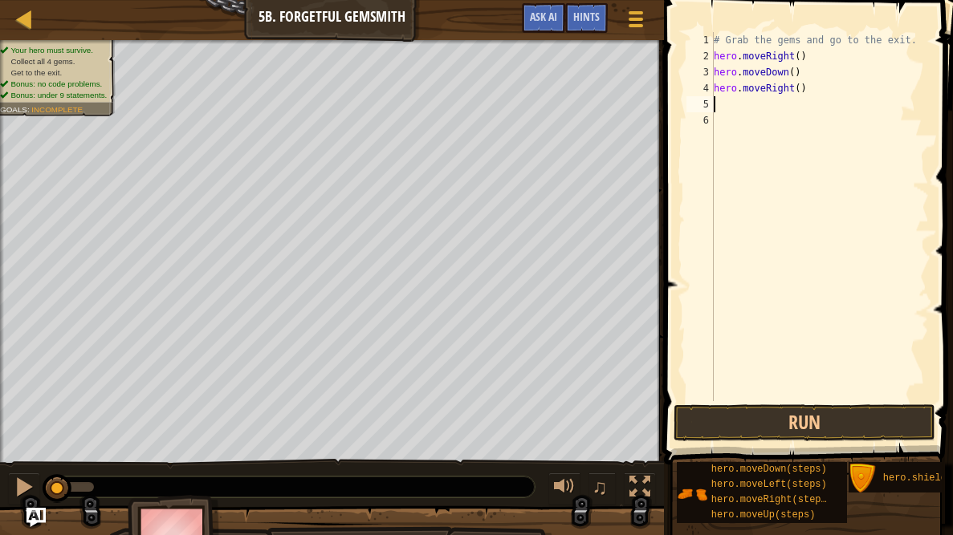
click at [800, 88] on div "# Grab the gems and go to the exit. hero . moveRight ( ) hero . moveDown ( ) he…" at bounding box center [819, 232] width 218 height 401
type textarea "2"
click at [758, 107] on div "# Grab the gems and go to the exit. hero . moveRight ( ) hero . moveDown ( ) he…" at bounding box center [819, 232] width 218 height 401
type textarea "m"
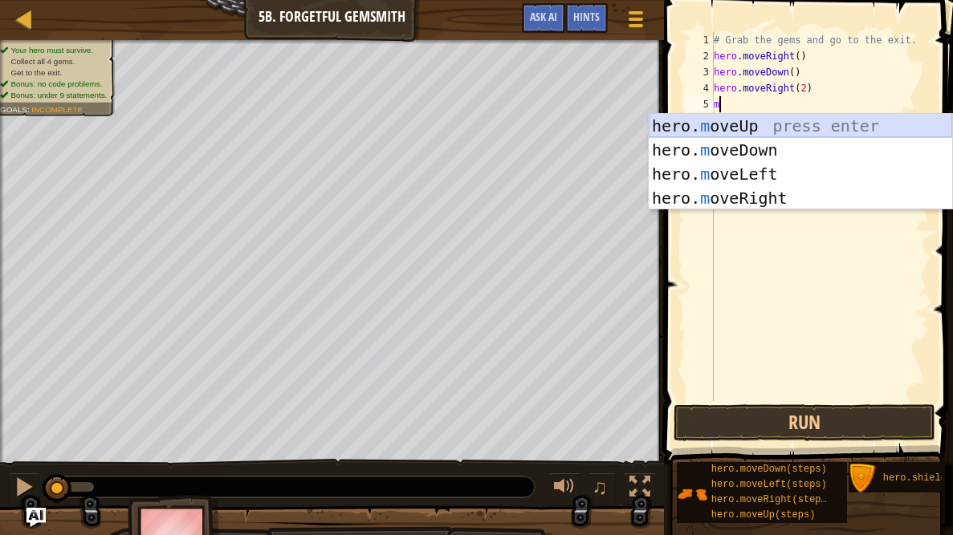
click at [747, 130] on div "hero. m oveUp press enter hero. m oveDown press enter hero. m oveLeft press ent…" at bounding box center [800, 186] width 303 height 145
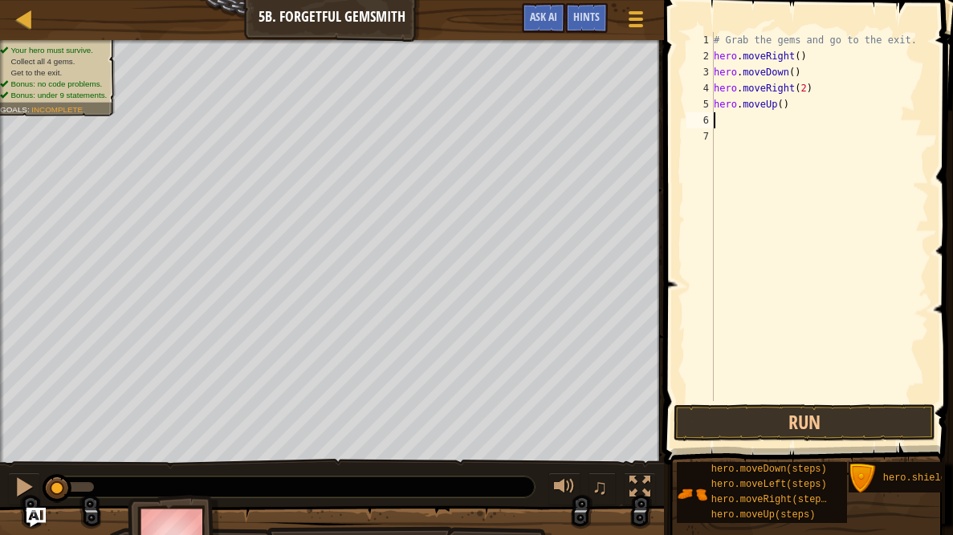
type textarea "mo"
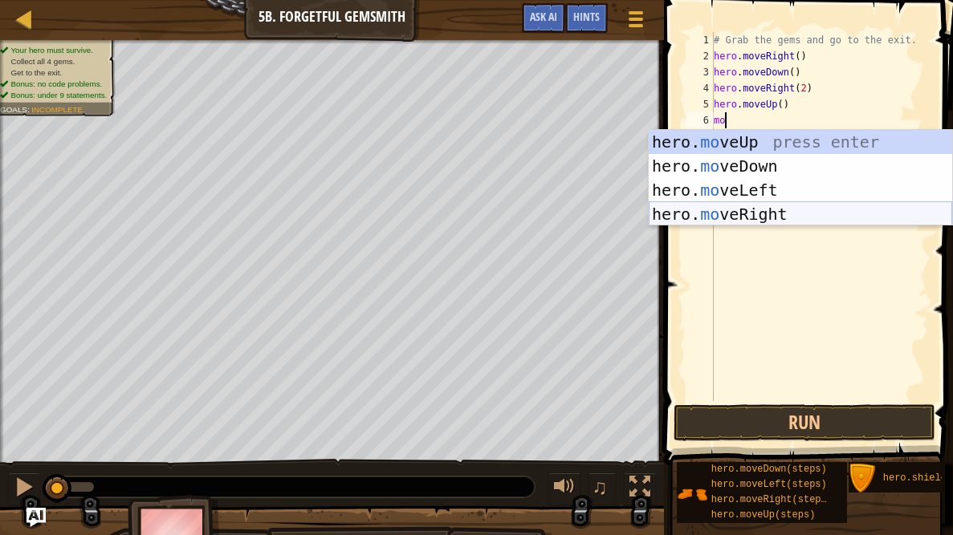
click at [706, 209] on div "hero. mo veUp press enter hero. mo veDown press enter hero. mo veLeft press ent…" at bounding box center [800, 202] width 303 height 145
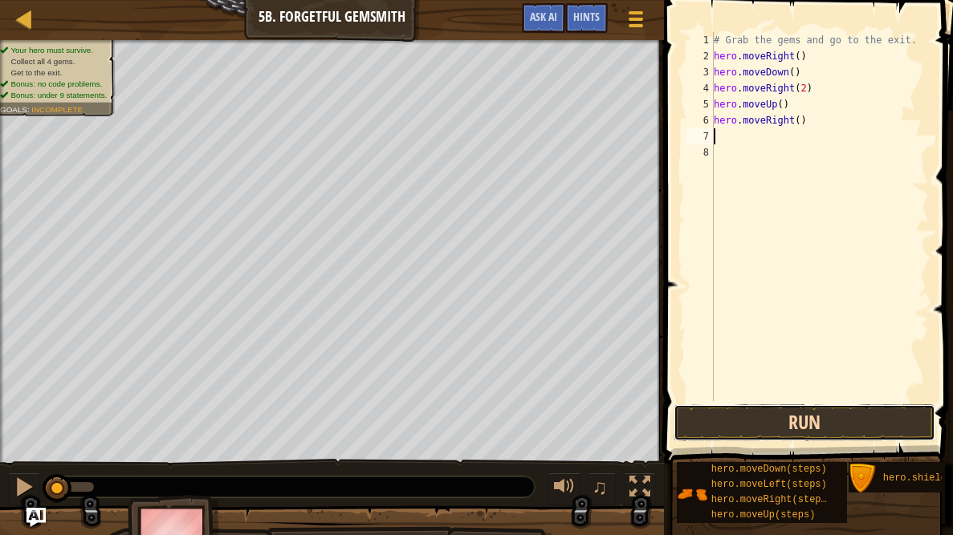
click at [756, 429] on button "Run" at bounding box center [805, 423] width 262 height 37
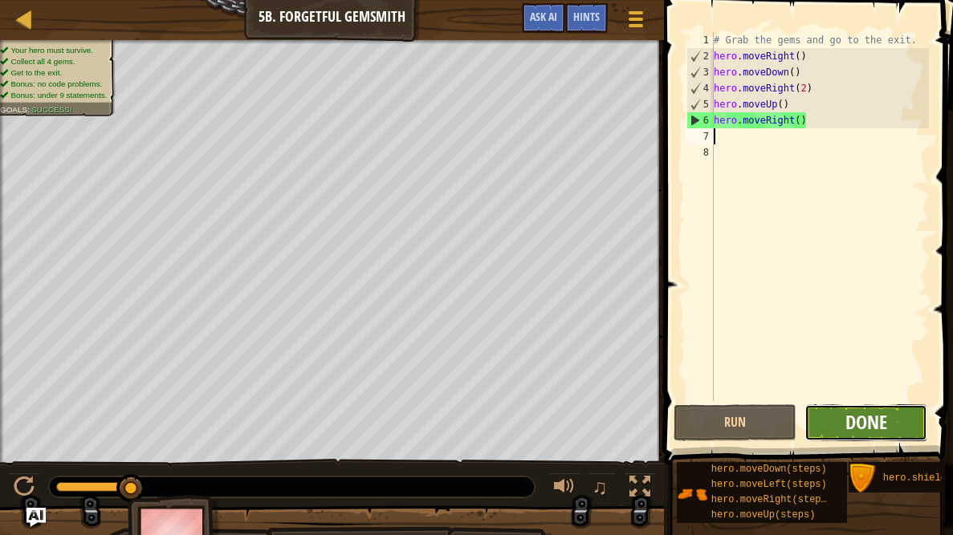
click at [883, 413] on span "Done" at bounding box center [866, 422] width 42 height 26
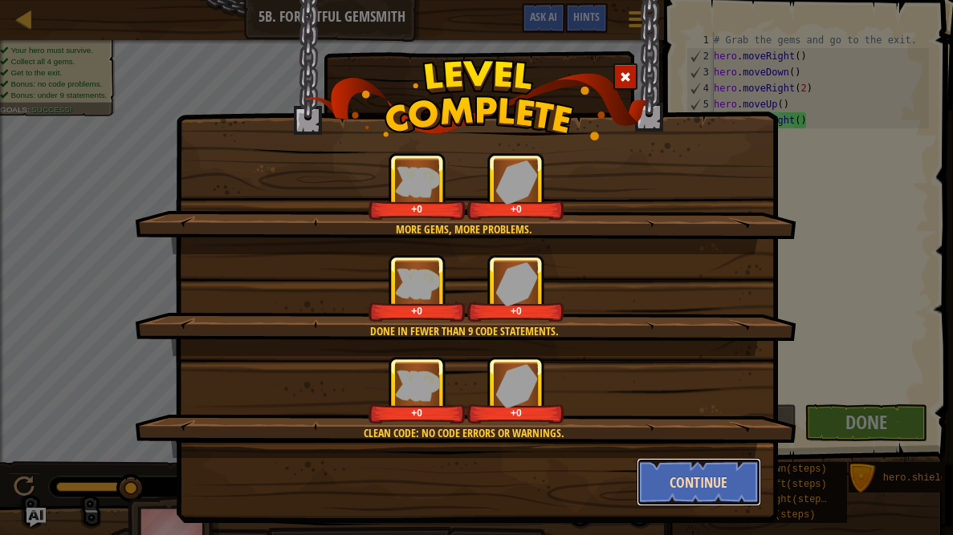
click at [710, 485] on button "Continue" at bounding box center [699, 482] width 124 height 48
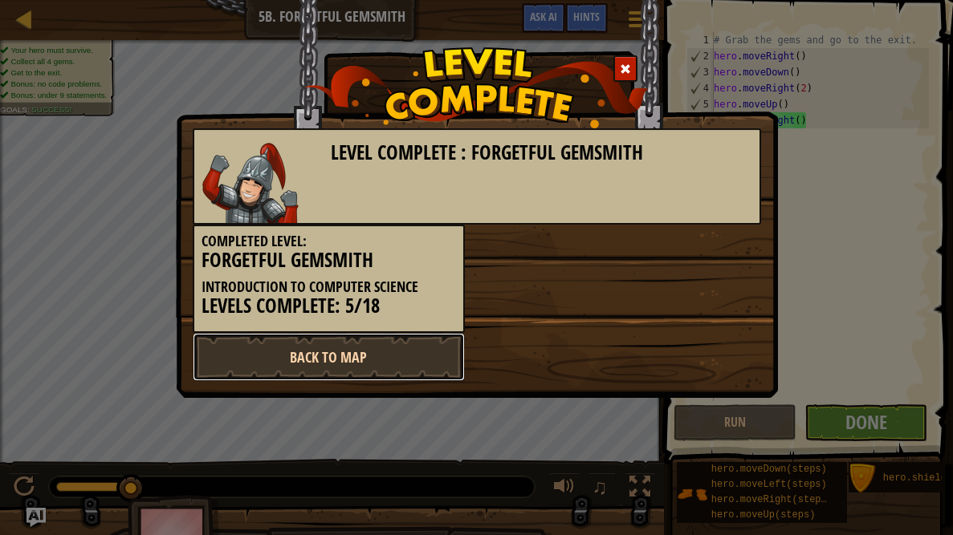
click at [381, 355] on link "Back to Map" at bounding box center [329, 357] width 272 height 48
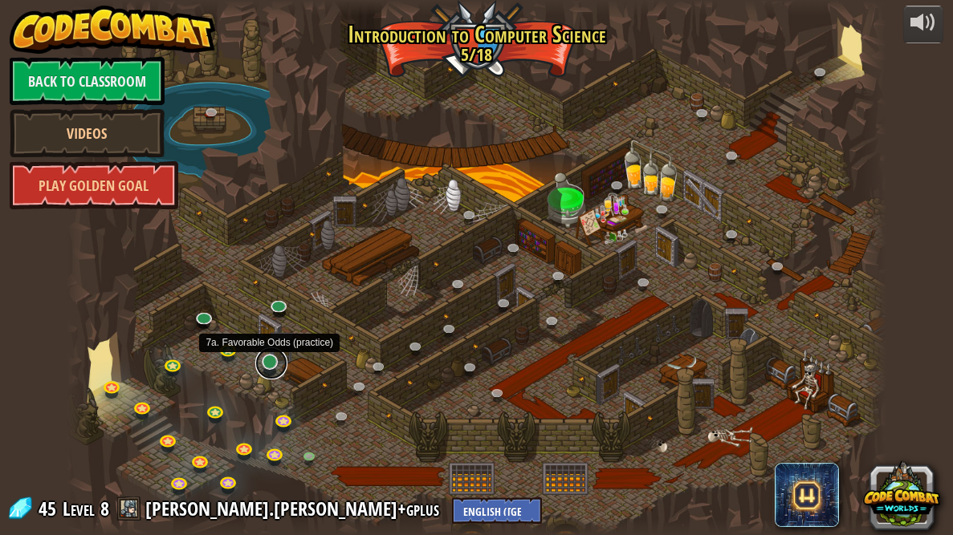
click at [274, 367] on link at bounding box center [271, 364] width 32 height 32
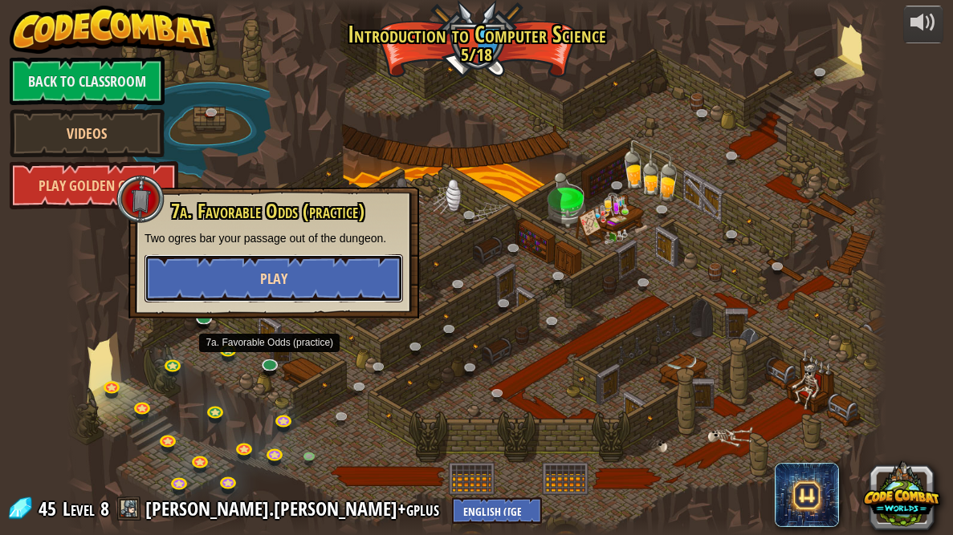
click at [285, 277] on span "Play" at bounding box center [273, 279] width 27 height 20
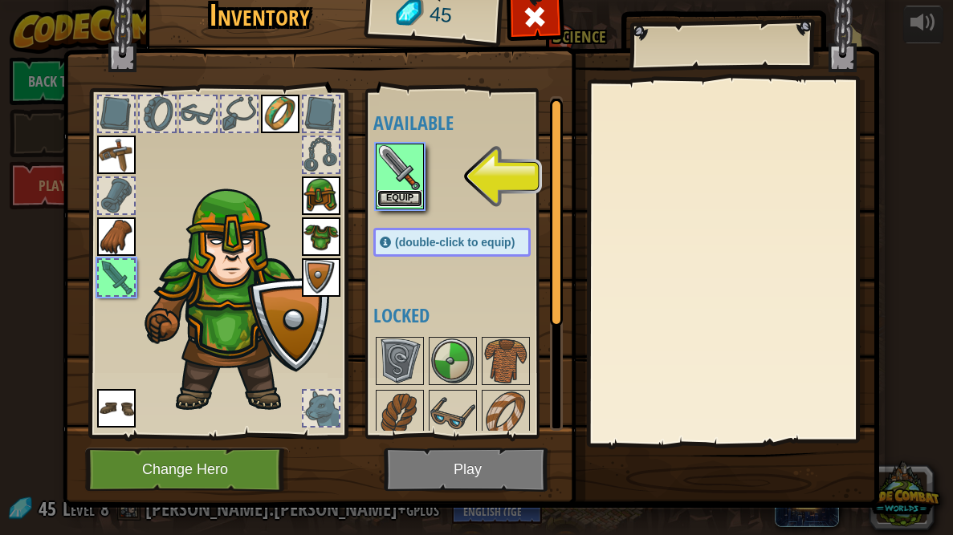
click at [402, 200] on button "Equip" at bounding box center [399, 198] width 45 height 17
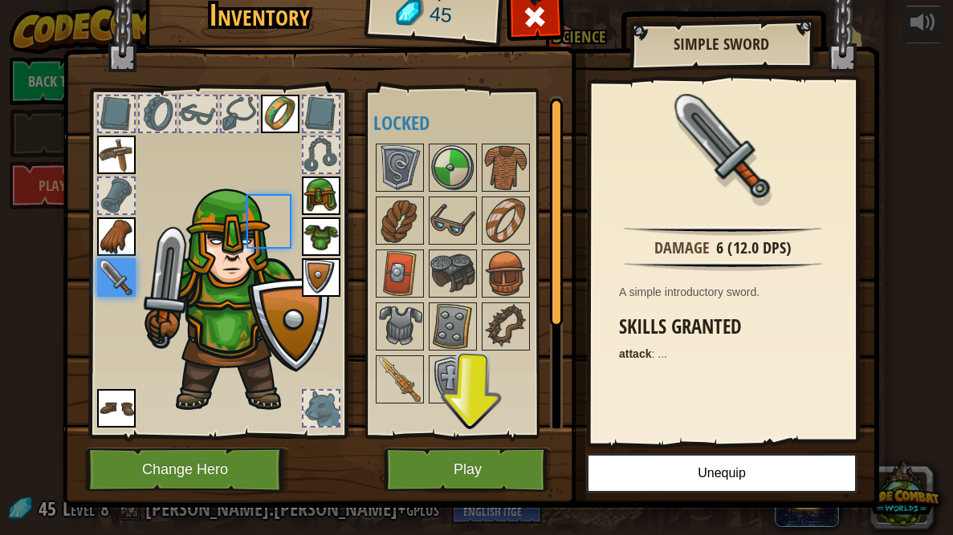
click at [402, 200] on img at bounding box center [399, 220] width 45 height 45
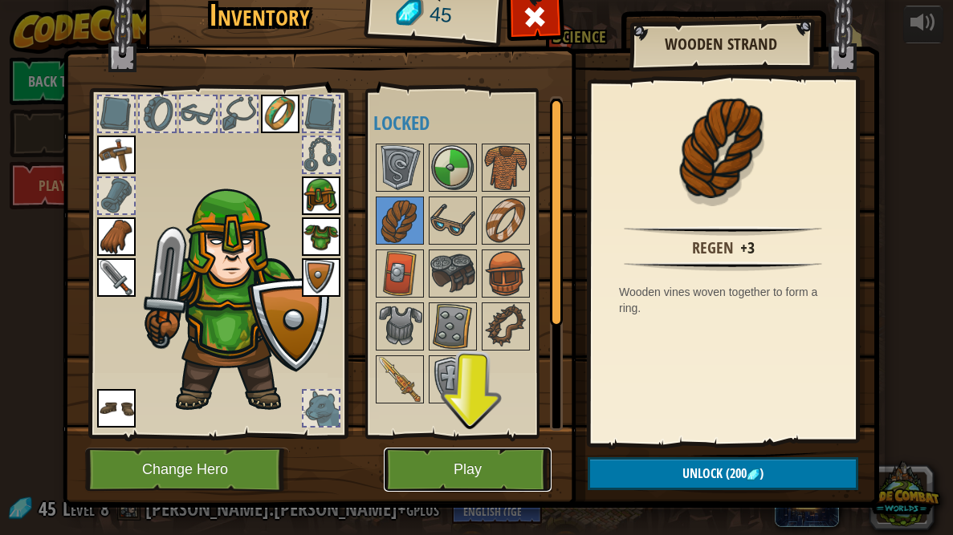
click at [516, 471] on button "Play" at bounding box center [468, 470] width 168 height 44
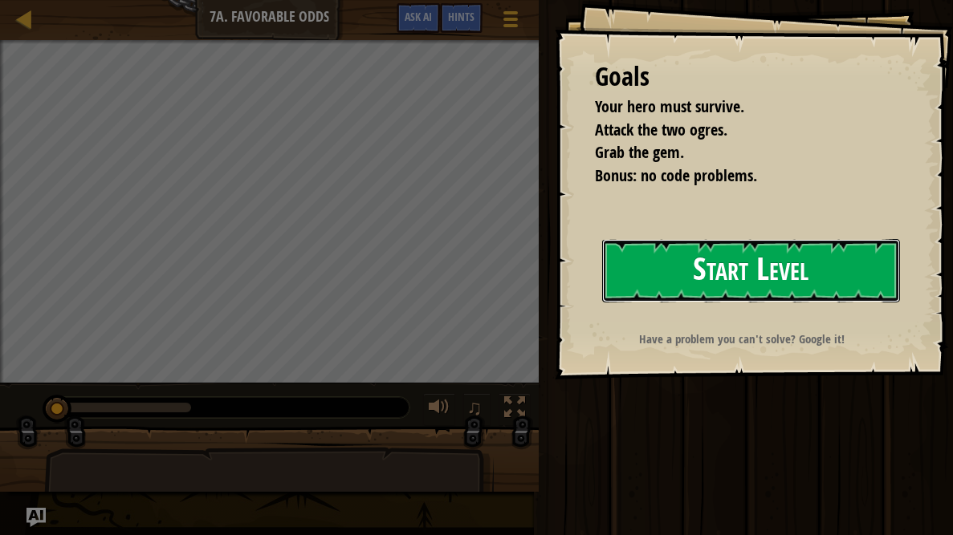
click at [674, 275] on button "Start Level" at bounding box center [751, 270] width 298 height 63
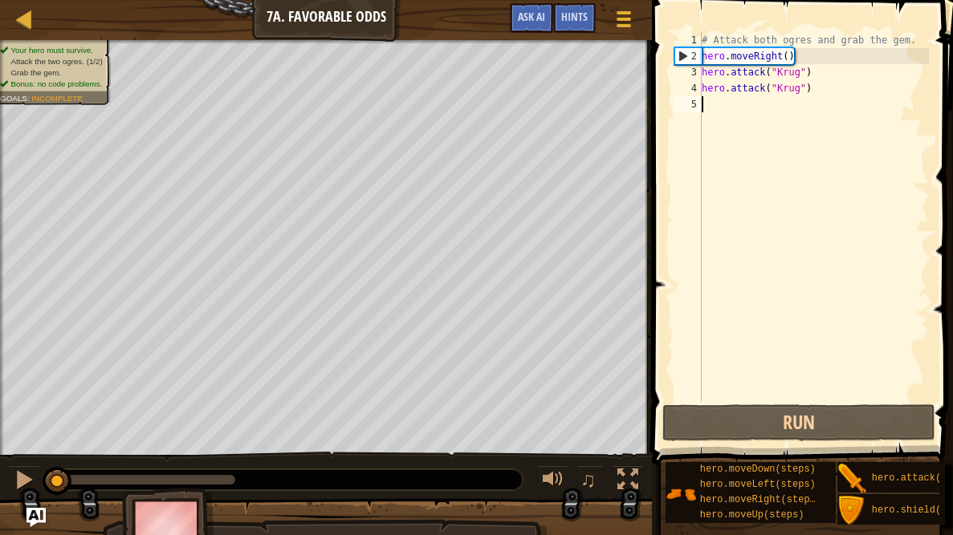
type textarea "h"
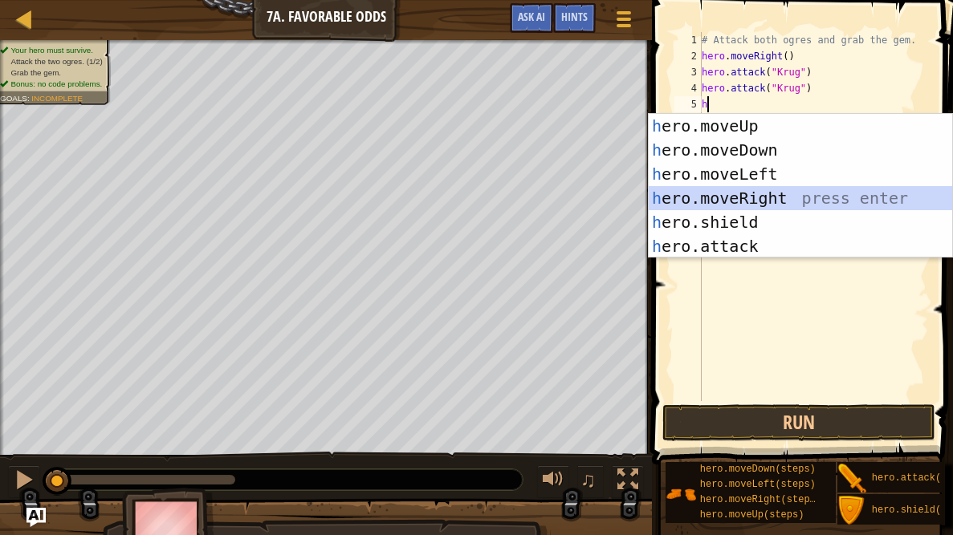
click at [763, 201] on div "h ero.moveUp press enter h ero.moveDown press enter h ero.moveLeft press enter …" at bounding box center [800, 210] width 303 height 193
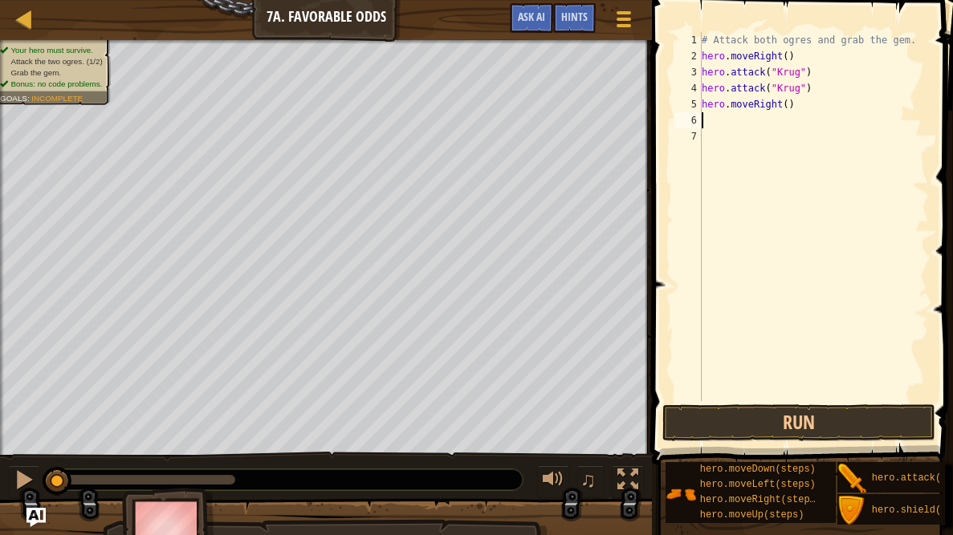
type textarea "h"
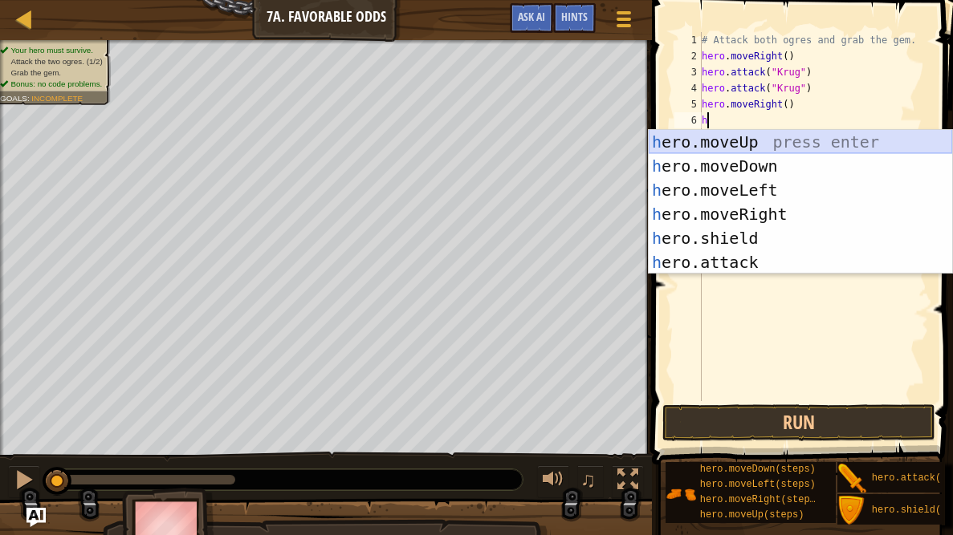
click at [776, 136] on div "h ero.moveUp press enter h ero.moveDown press enter h ero.moveLeft press enter …" at bounding box center [800, 226] width 303 height 193
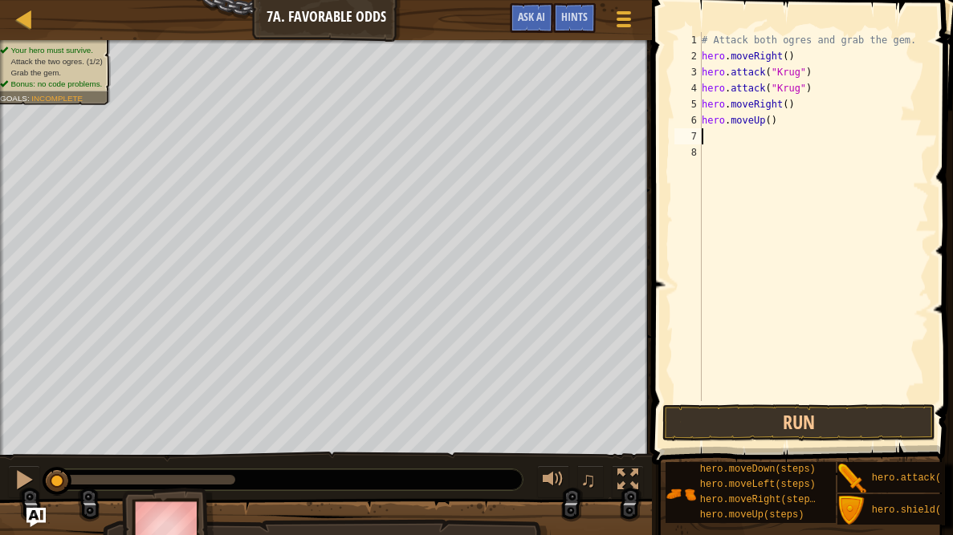
type textarea "h"
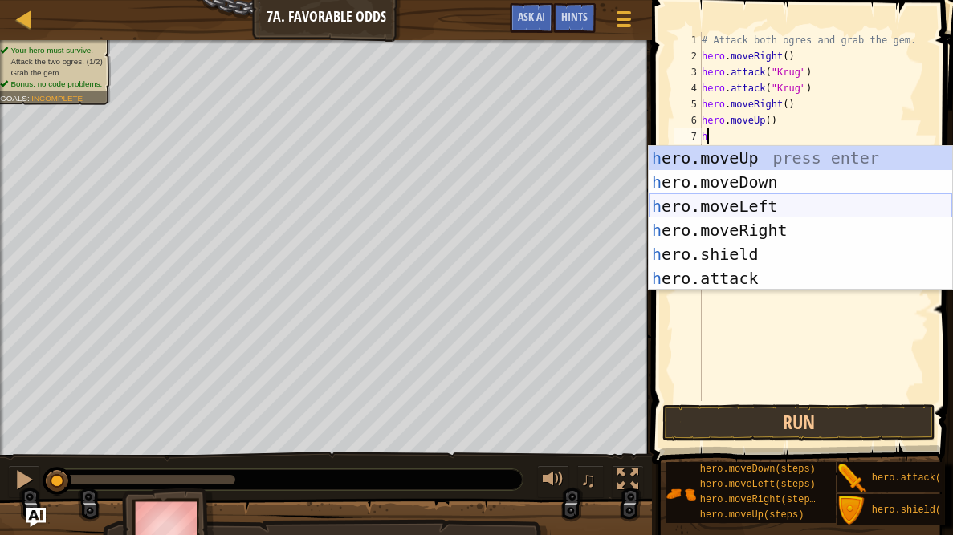
click at [783, 201] on div "h ero.moveUp press enter h ero.moveDown press enter h ero.moveLeft press enter …" at bounding box center [800, 242] width 303 height 193
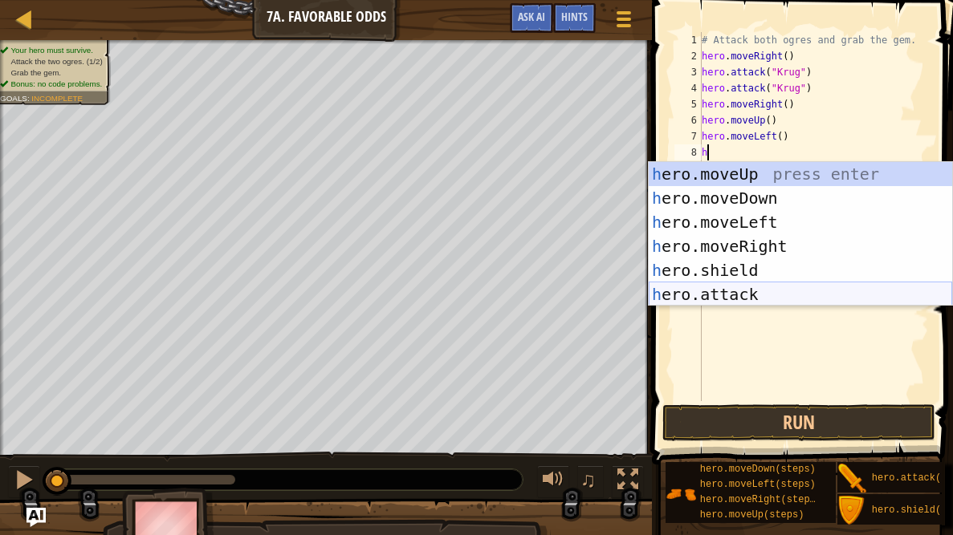
click at [763, 290] on div "h ero.moveUp press enter h ero.moveDown press enter h ero.moveLeft press enter …" at bounding box center [800, 258] width 303 height 193
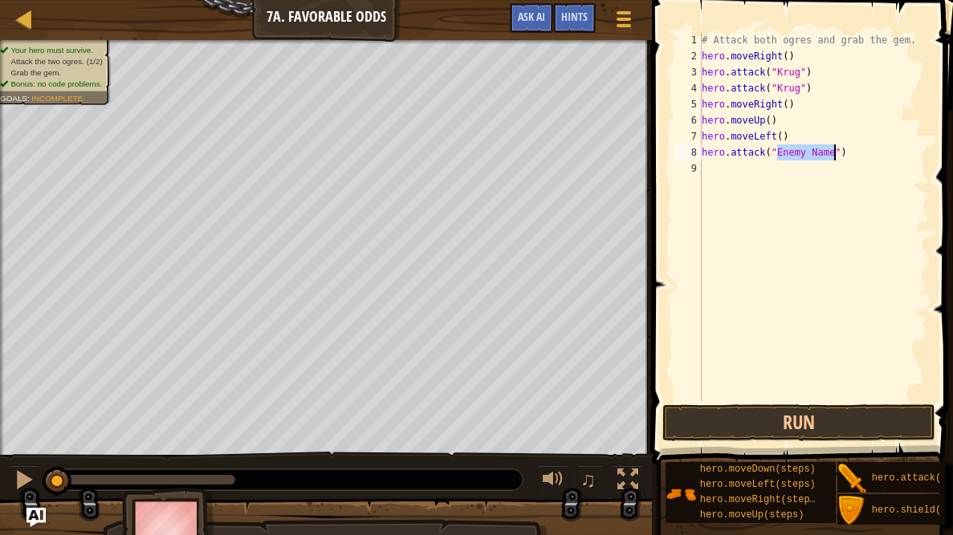
scroll to position [7, 6]
type textarea "hero.attack("Grump")"
click at [735, 149] on div "# Attack both ogres and grab the gem. hero . moveRight ( ) hero . attack ( "Kru…" at bounding box center [813, 232] width 230 height 401
click at [723, 164] on div "# Attack both ogres and grab the gem. hero . moveRight ( ) hero . attack ( "Kru…" at bounding box center [813, 232] width 230 height 401
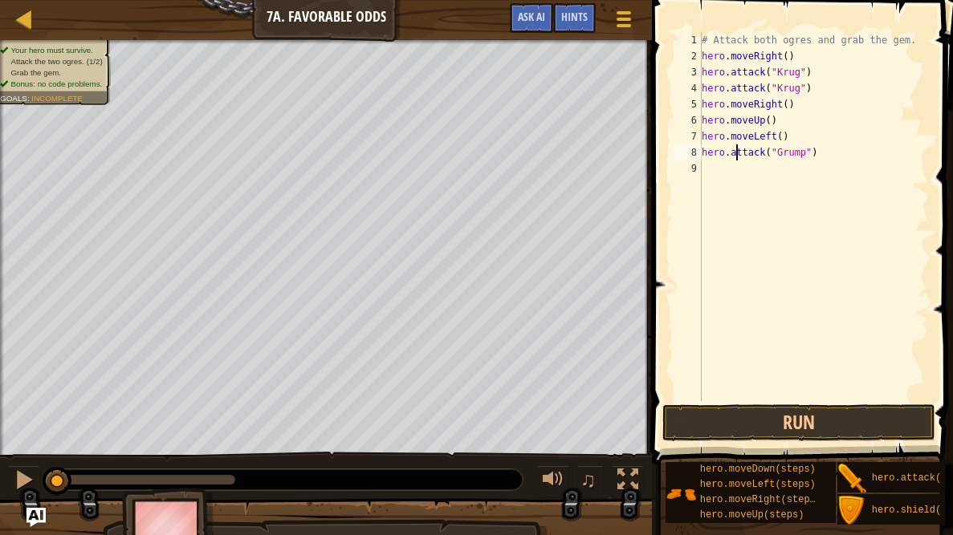
scroll to position [7, 0]
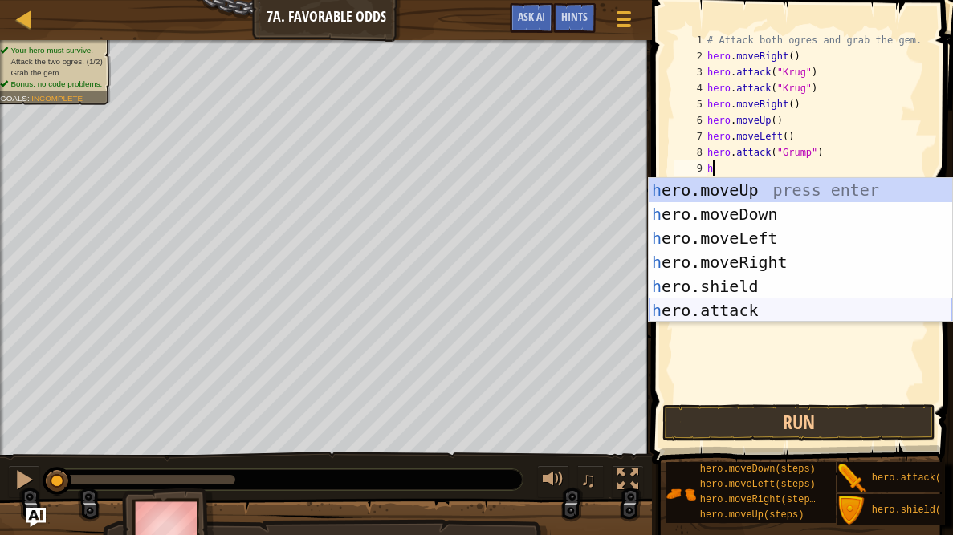
click at [728, 305] on div "h ero.moveUp press enter h ero.moveDown press enter h ero.moveLeft press enter …" at bounding box center [800, 274] width 303 height 193
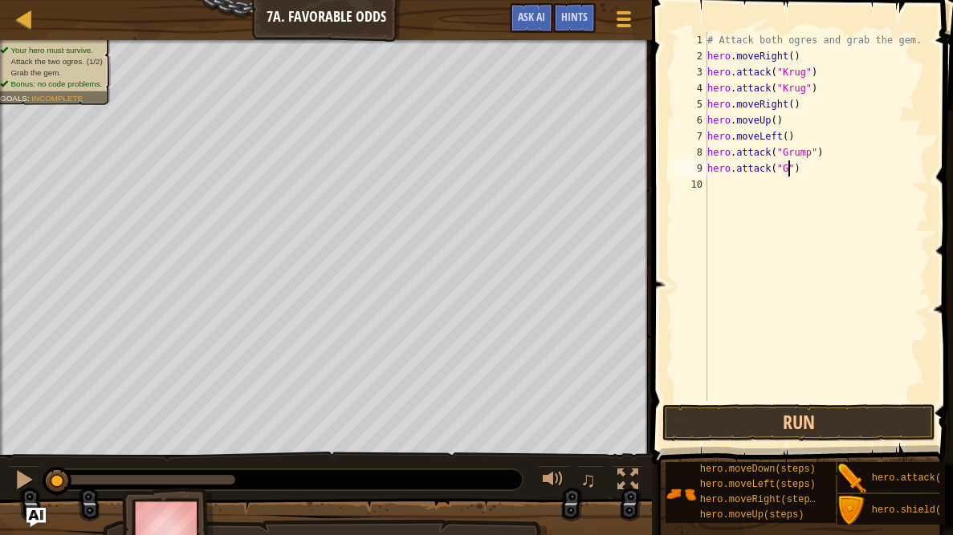
scroll to position [7, 7]
type textarea "hero.attack("Grump")"
click at [737, 193] on div "# Attack both ogres and grab the gem. hero . moveRight ( ) hero . attack ( "Kru…" at bounding box center [817, 232] width 226 height 401
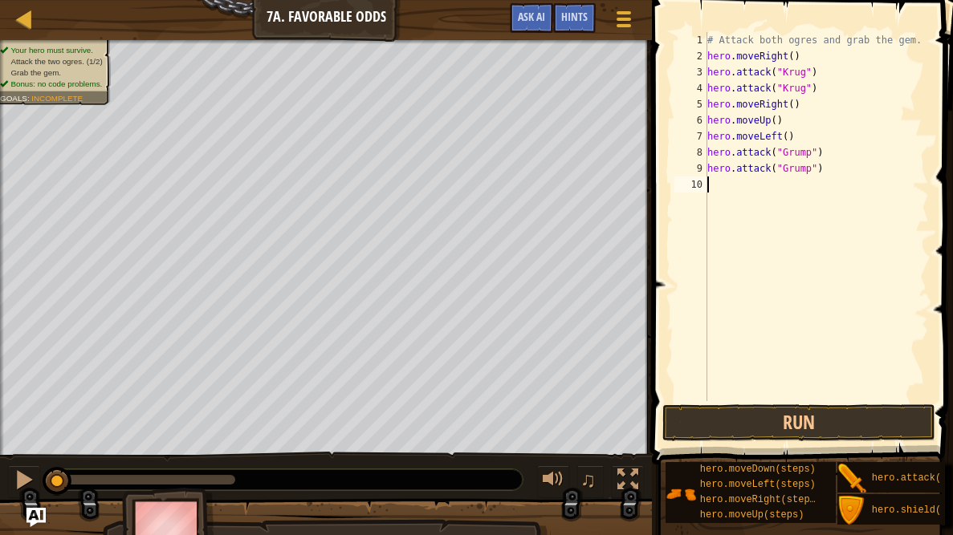
type textarea "h"
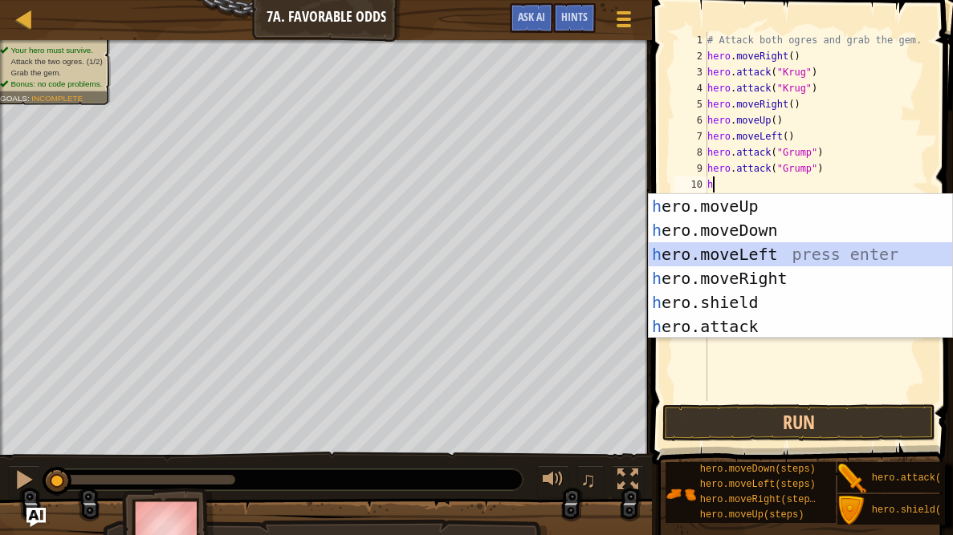
click at [744, 252] on div "h ero.moveUp press enter h ero.moveDown press enter h ero.moveLeft press enter …" at bounding box center [800, 290] width 303 height 193
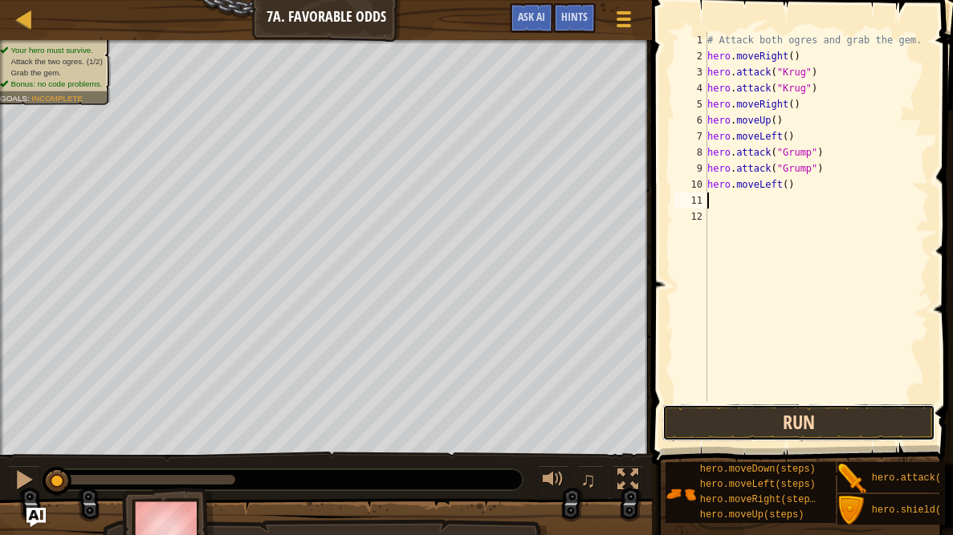
click at [731, 414] on button "Run" at bounding box center [798, 423] width 273 height 37
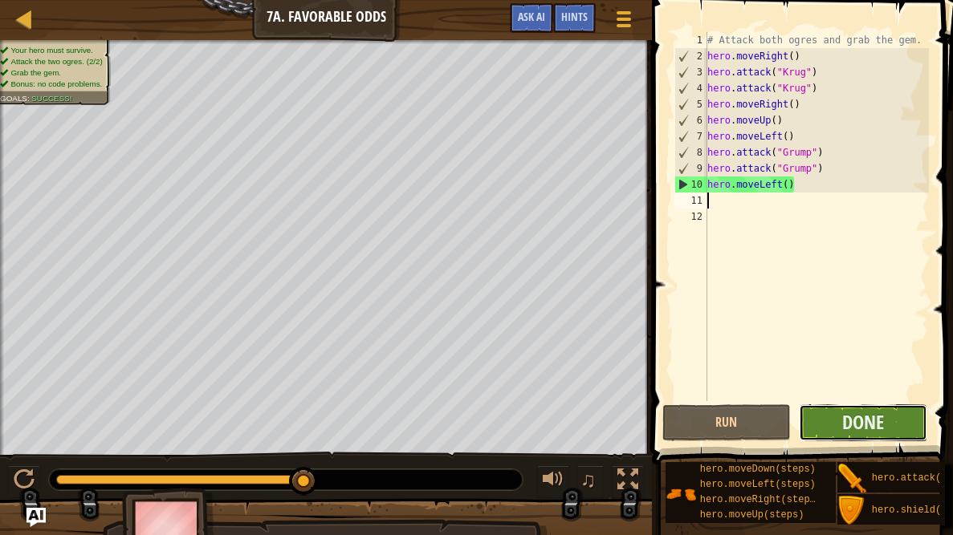
click at [886, 417] on button "Done" at bounding box center [863, 423] width 128 height 37
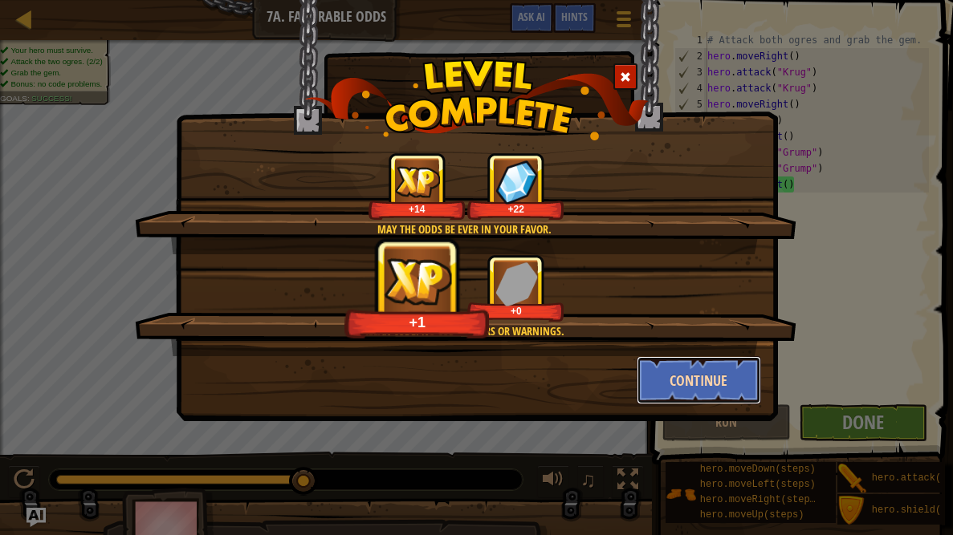
click at [706, 370] on button "Continue" at bounding box center [699, 380] width 124 height 48
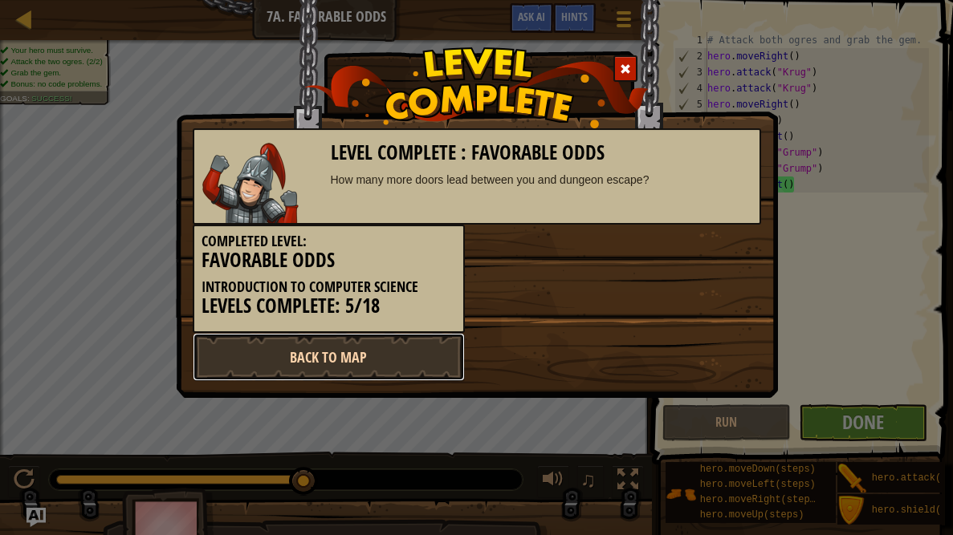
click at [405, 356] on link "Back to Map" at bounding box center [329, 357] width 272 height 48
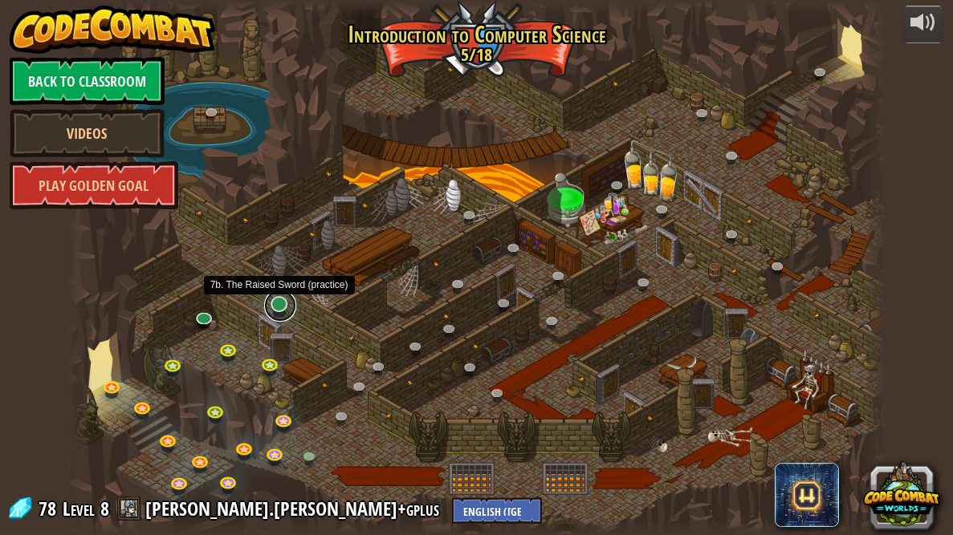
click at [274, 307] on link at bounding box center [280, 306] width 32 height 32
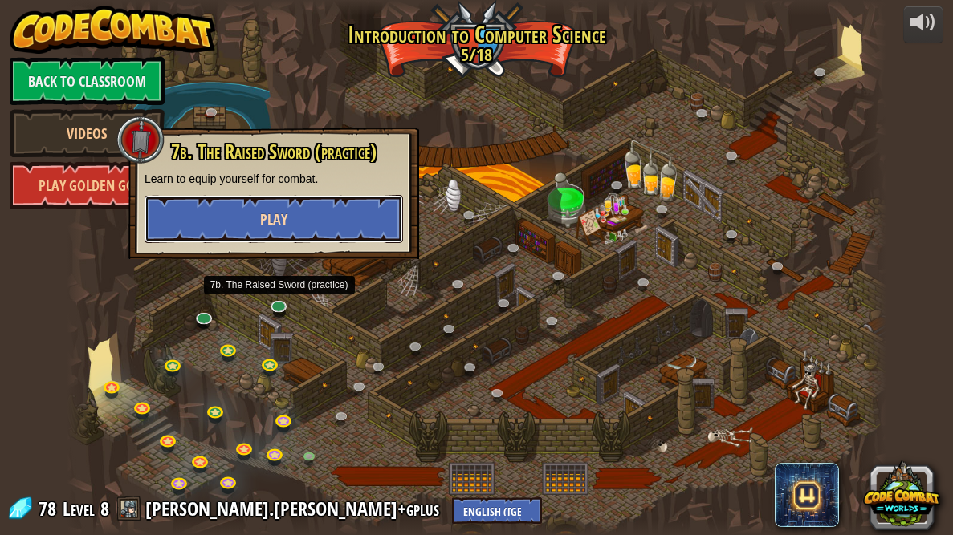
click at [328, 218] on button "Play" at bounding box center [274, 219] width 259 height 48
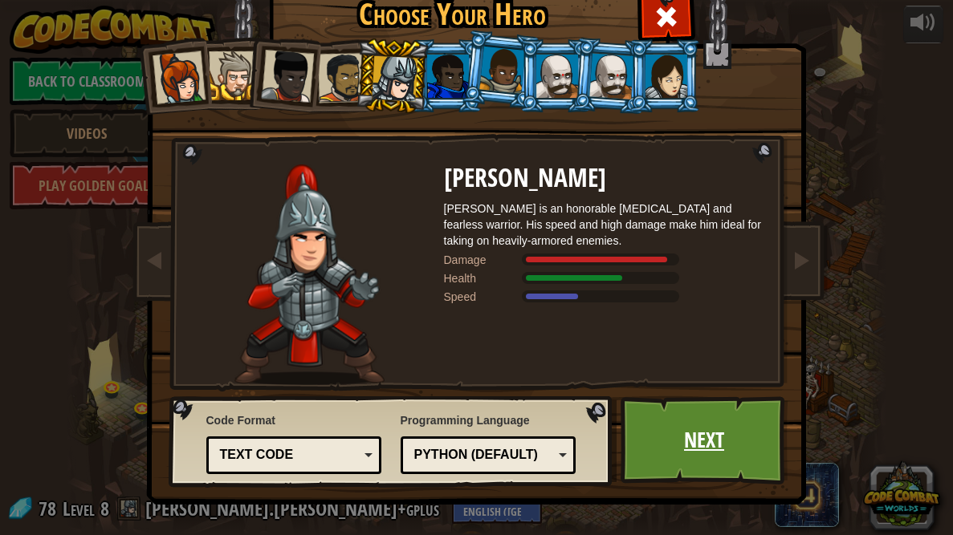
click at [757, 456] on link "Next" at bounding box center [705, 441] width 168 height 88
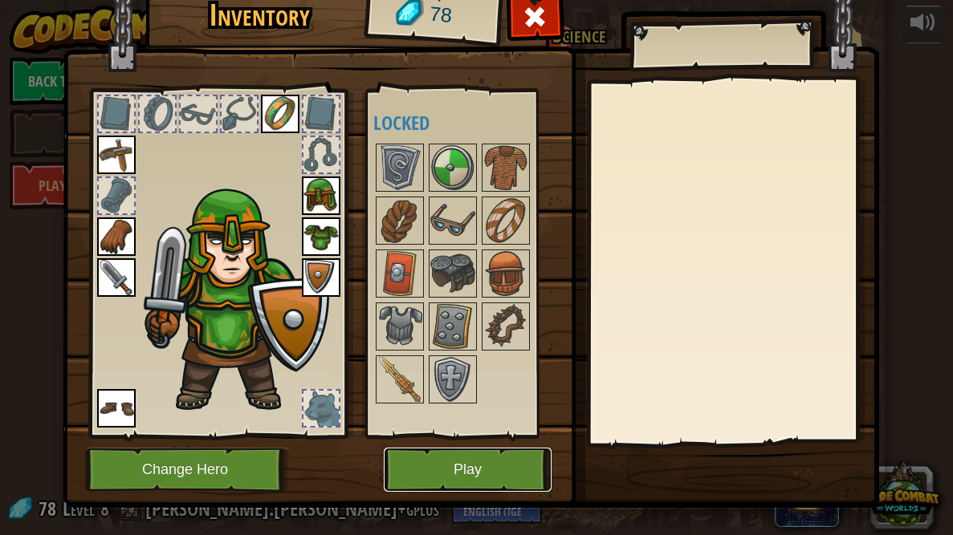
click at [518, 475] on button "Play" at bounding box center [468, 470] width 168 height 44
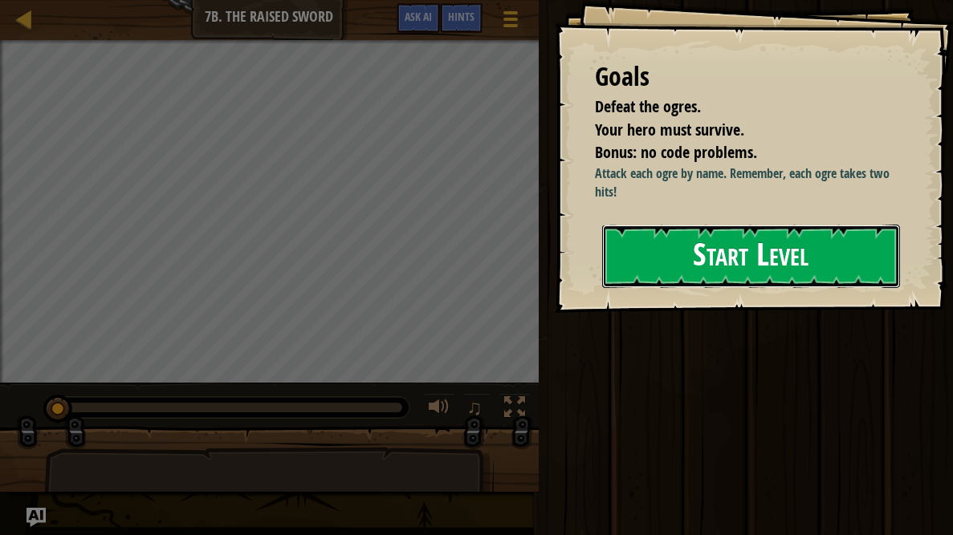
click at [788, 288] on button "Start Level" at bounding box center [751, 256] width 298 height 63
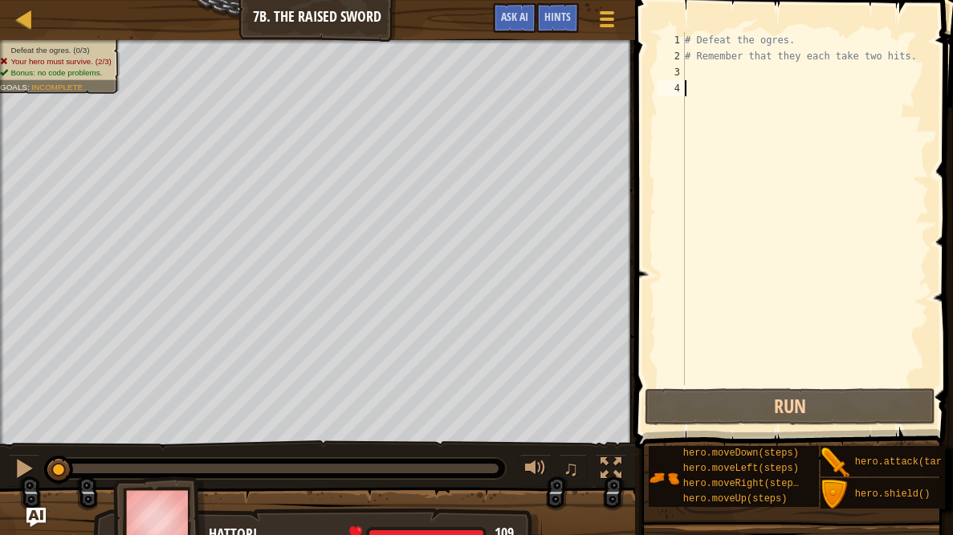
click at [708, 69] on div "# Defeat the ogres. # Remember that they each take two hits." at bounding box center [805, 224] width 247 height 385
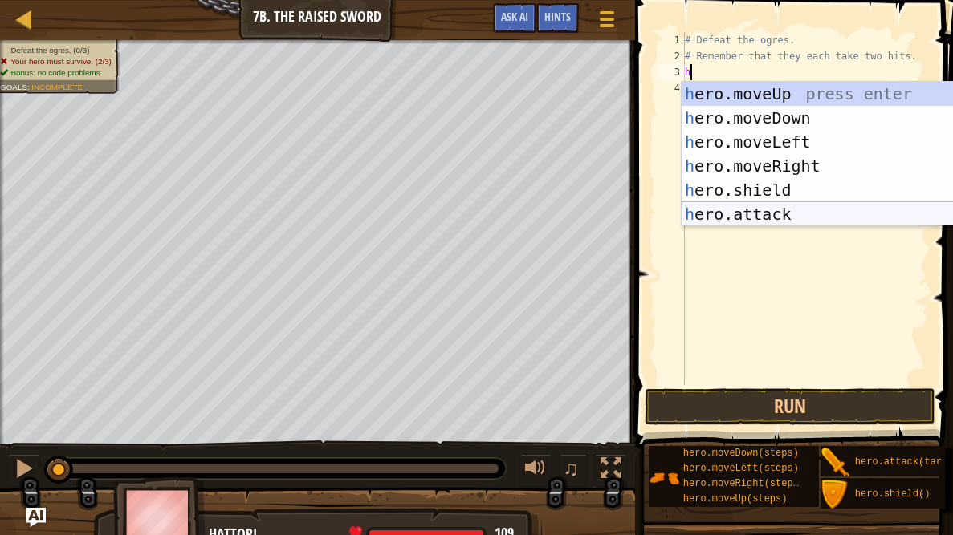
click at [730, 212] on div "h ero.moveUp press enter h ero.moveDown press enter h ero.moveLeft press enter …" at bounding box center [833, 178] width 303 height 193
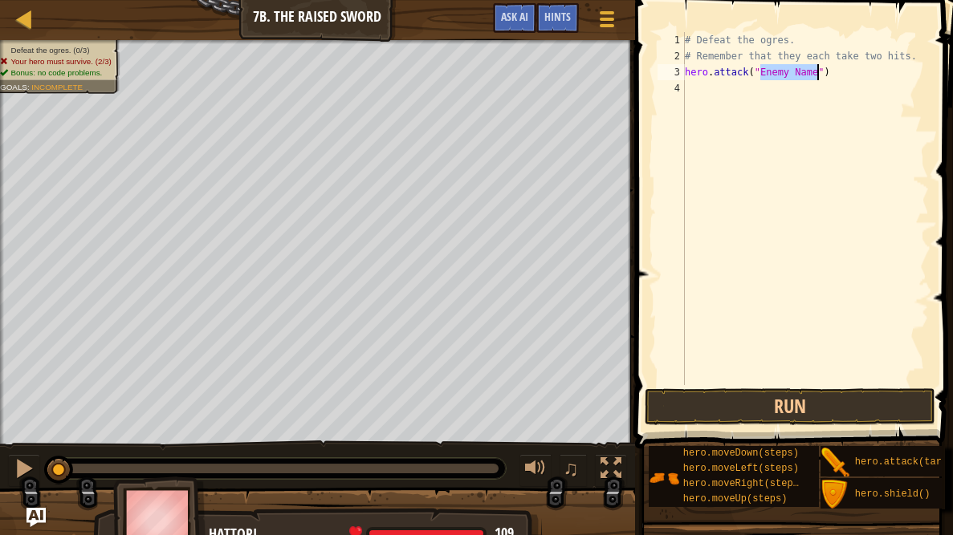
scroll to position [7, 6]
type textarea "hero.attack("Rig")"
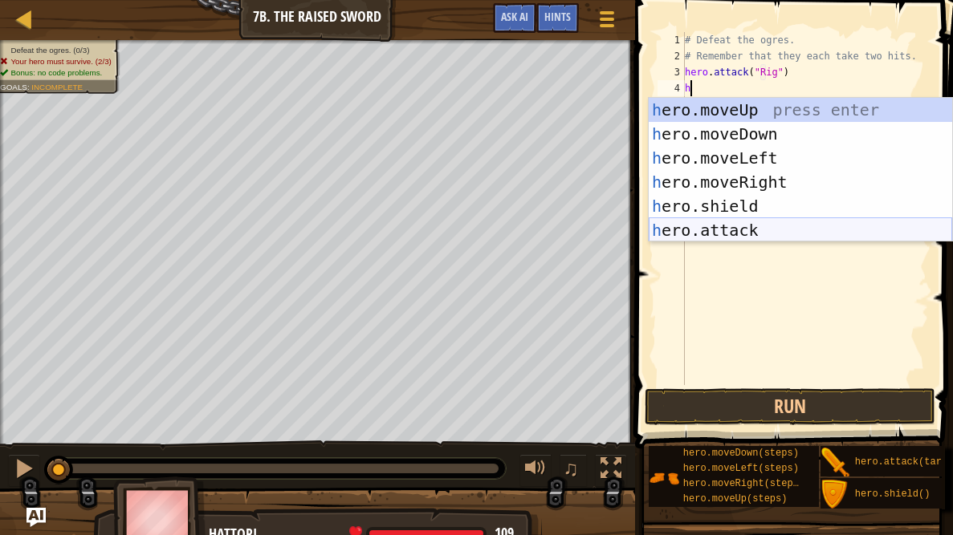
click at [751, 231] on div "h ero.moveUp press enter h ero.moveDown press enter h ero.moveLeft press enter …" at bounding box center [800, 194] width 303 height 193
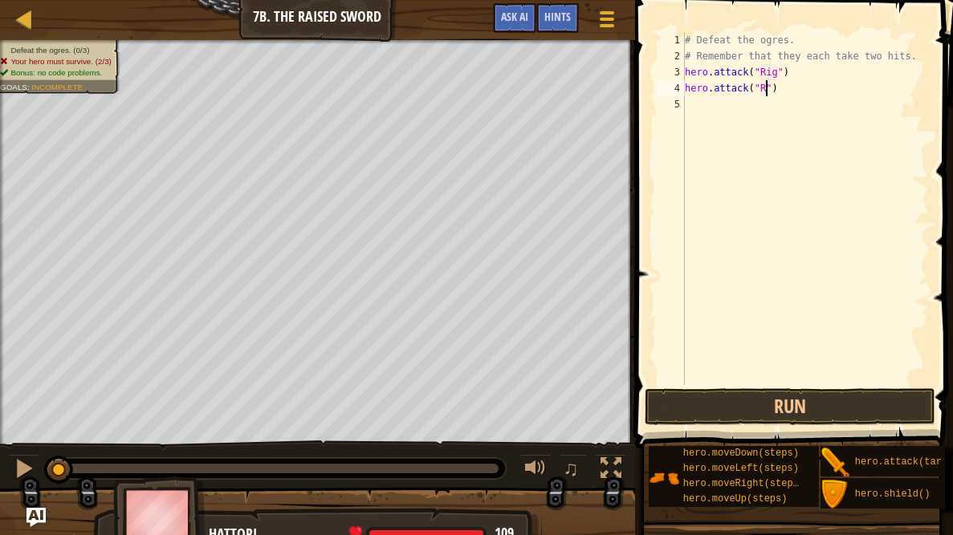
scroll to position [7, 6]
type textarea "hero.attack("Rig")"
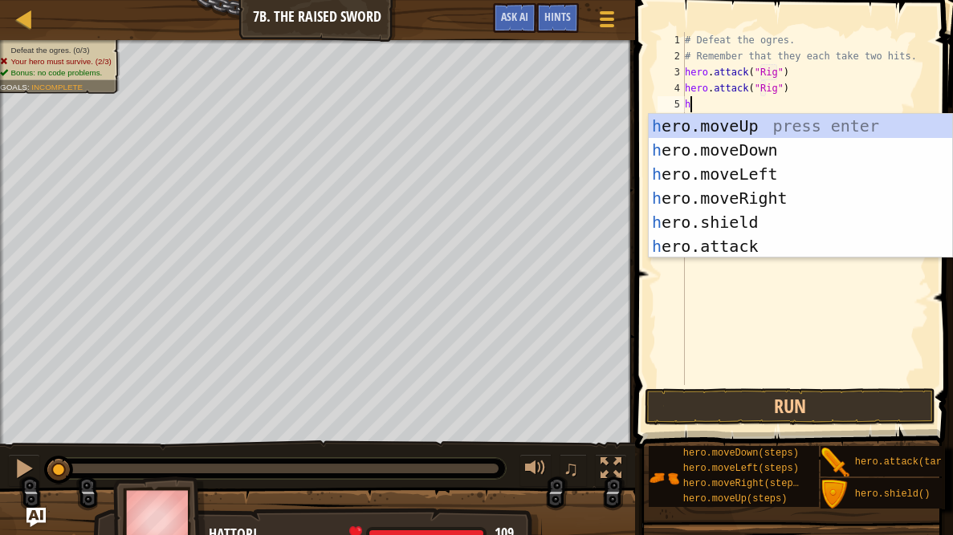
click at [739, 0] on body "Map Introduction to Computer Science 7b. The Raised Sword Game Menu Done Hints …" at bounding box center [476, 0] width 953 height 0
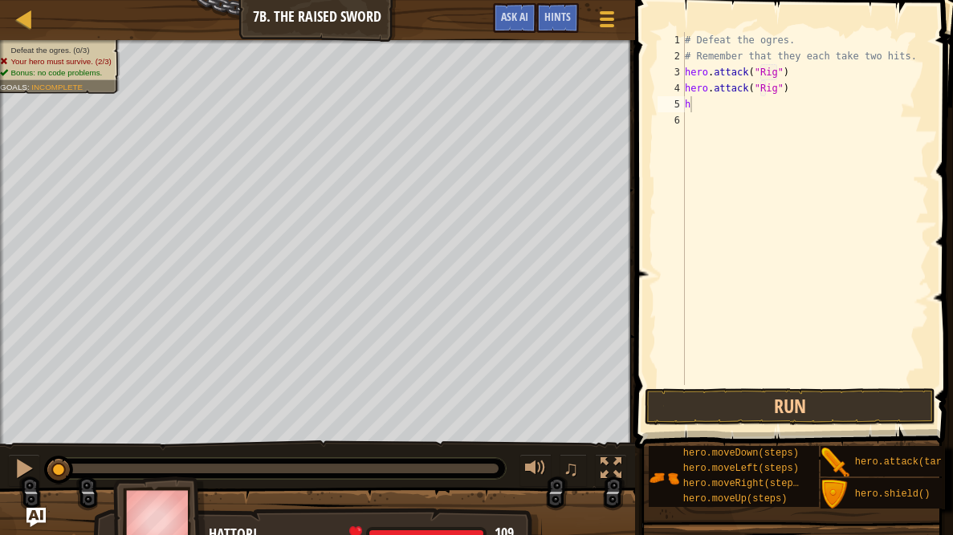
click at [710, 93] on div "# Defeat the ogres. # Remember that they each take two hits. hero . attack ( "R…" at bounding box center [805, 224] width 247 height 385
click at [706, 96] on div "# Defeat the ogres. # Remember that they each take two hits. hero . attack ( "R…" at bounding box center [805, 224] width 247 height 385
click at [696, 104] on div "# Defeat the ogres. # Remember that they each take two hits. hero . attack ( "R…" at bounding box center [805, 224] width 247 height 385
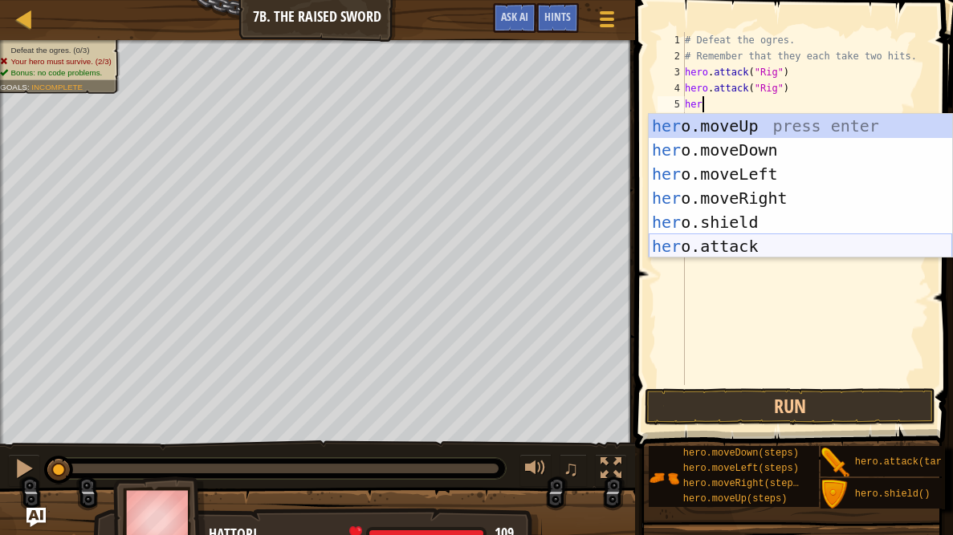
click at [707, 238] on div "her o.moveUp press enter her o.moveDown press enter her o.moveLeft press enter …" at bounding box center [800, 210] width 303 height 193
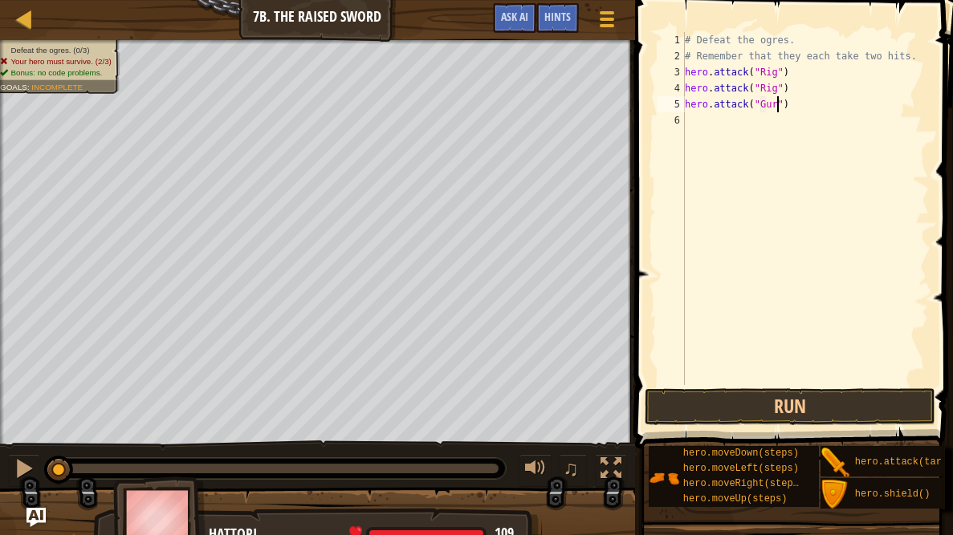
type textarea "hero.attack("Gurt")"
click at [719, 120] on div "# Defeat the ogres. # Remember that they each take two hits. hero . attack ( "R…" at bounding box center [805, 224] width 247 height 385
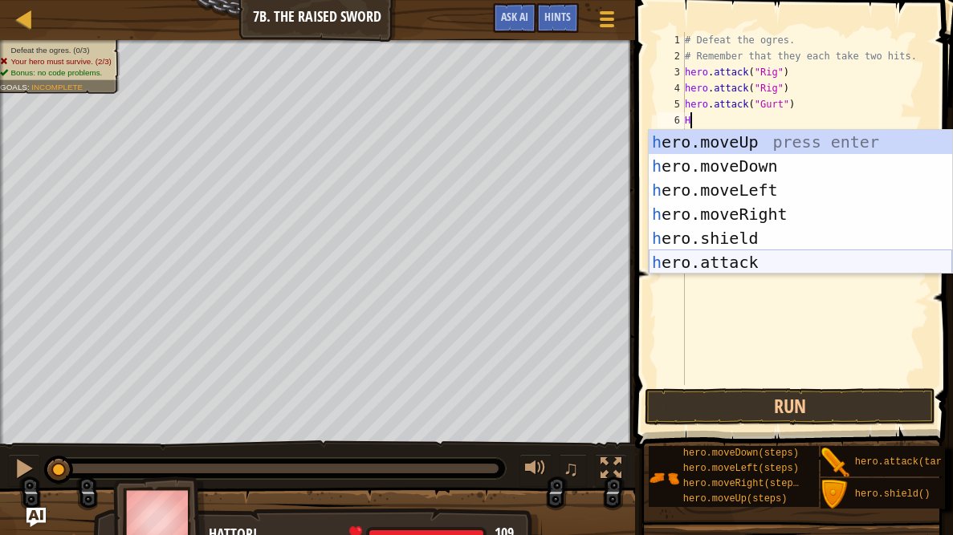
click at [719, 264] on div "h ero.moveUp press enter h ero.moveDown press enter h ero.moveLeft press enter …" at bounding box center [800, 226] width 303 height 193
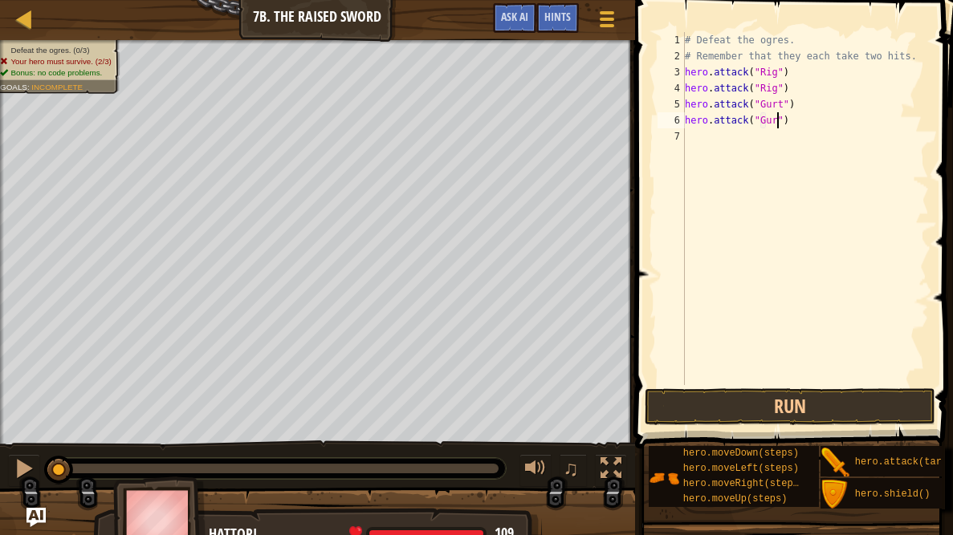
type textarea "hero.attack("Gurt")"
click at [763, 141] on div "# Defeat the ogres. # Remember that they each take two hits. hero . attack ( "R…" at bounding box center [805, 224] width 247 height 385
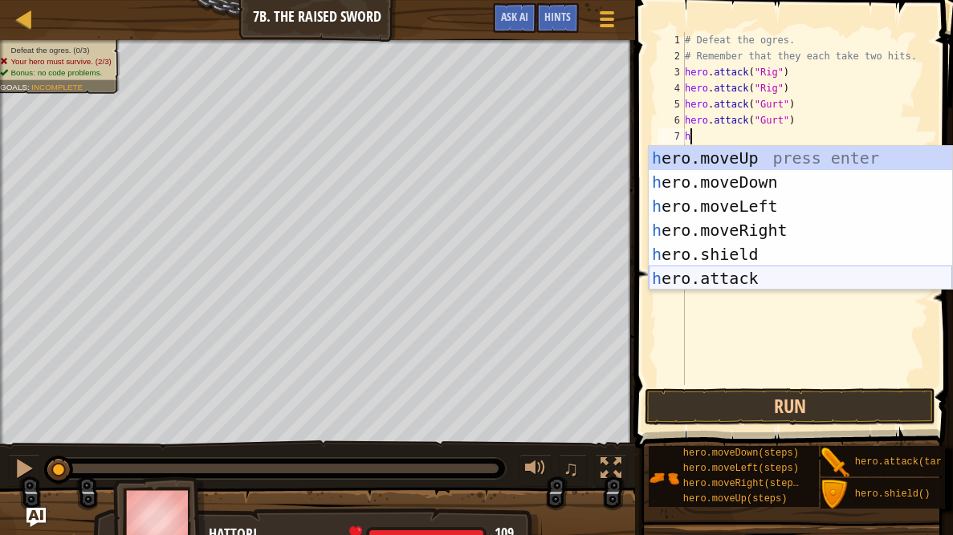
click at [729, 271] on div "h ero.moveUp press enter h ero.moveDown press enter h ero.moveLeft press enter …" at bounding box center [800, 242] width 303 height 193
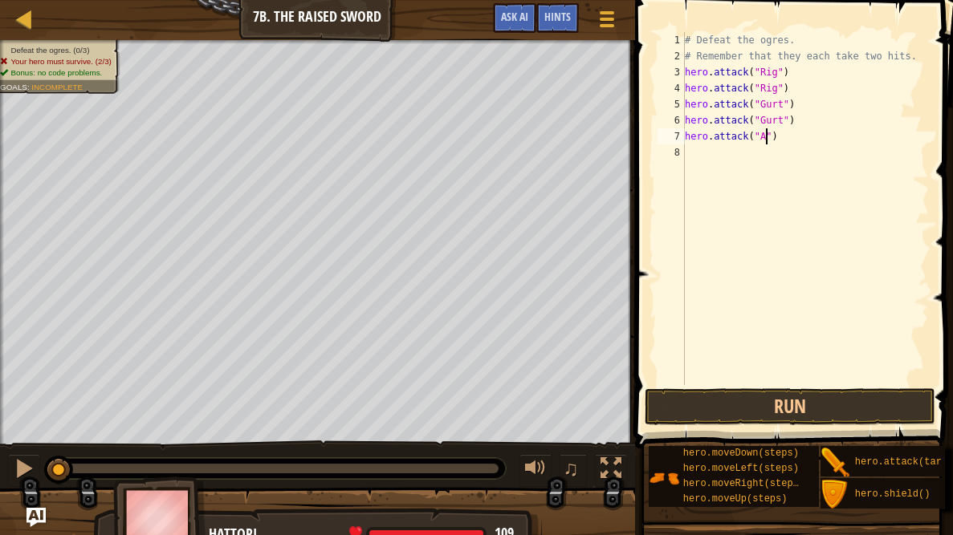
scroll to position [7, 6]
type textarea "hero.attack("Ack")"
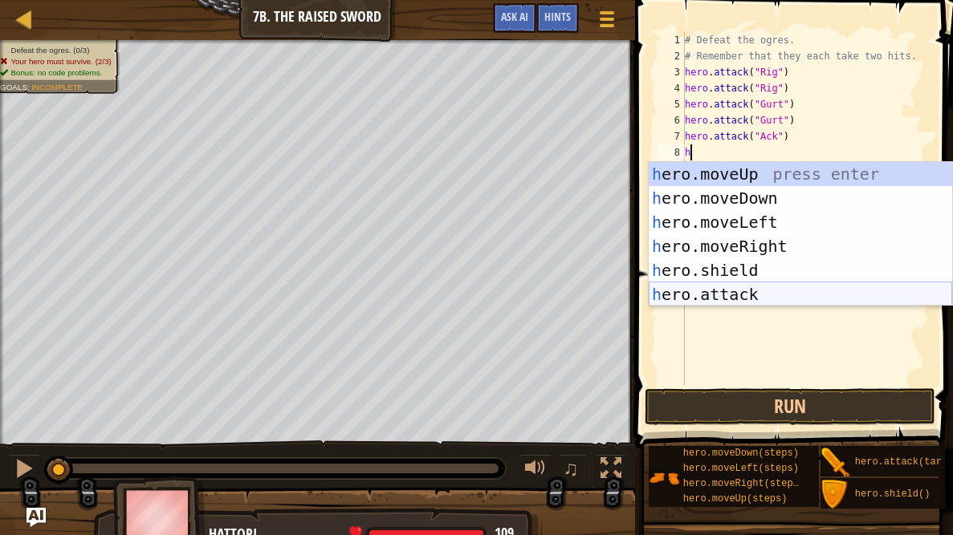
click at [724, 298] on div "h ero.moveUp press enter h ero.moveDown press enter h ero.moveLeft press enter …" at bounding box center [800, 258] width 303 height 193
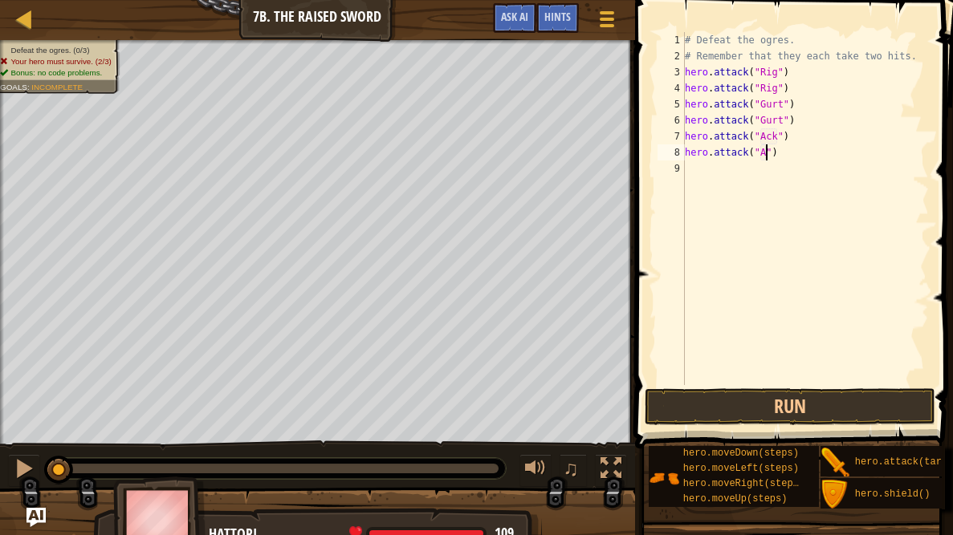
scroll to position [7, 6]
type textarea "hero.attack("Ack")"
click at [755, 413] on button "Run" at bounding box center [790, 407] width 290 height 37
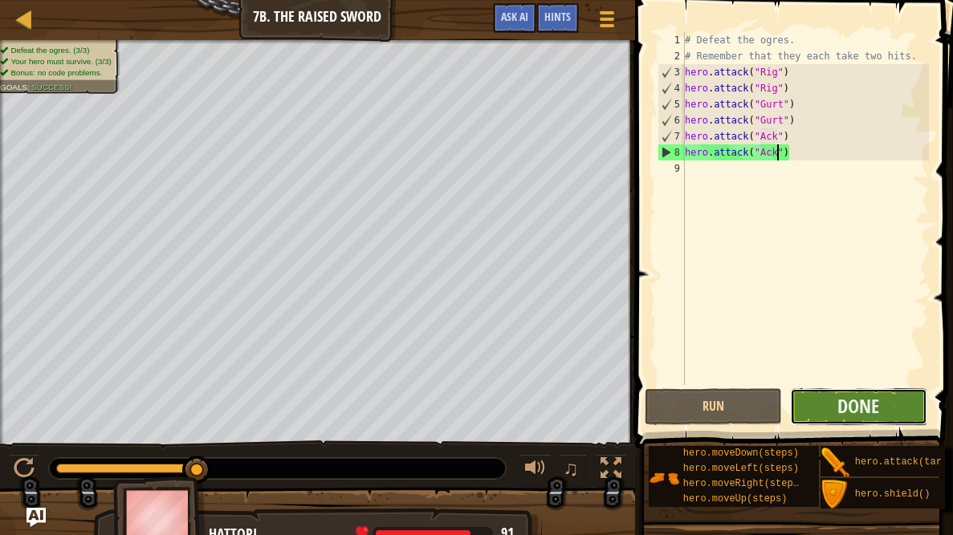
click at [898, 411] on button "Done" at bounding box center [858, 407] width 137 height 37
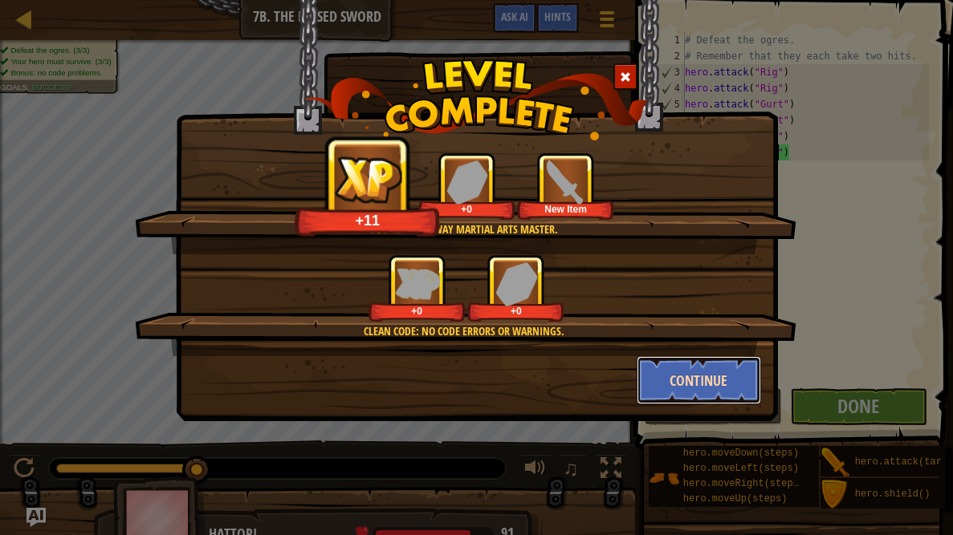
click at [678, 396] on button "Continue" at bounding box center [699, 380] width 124 height 48
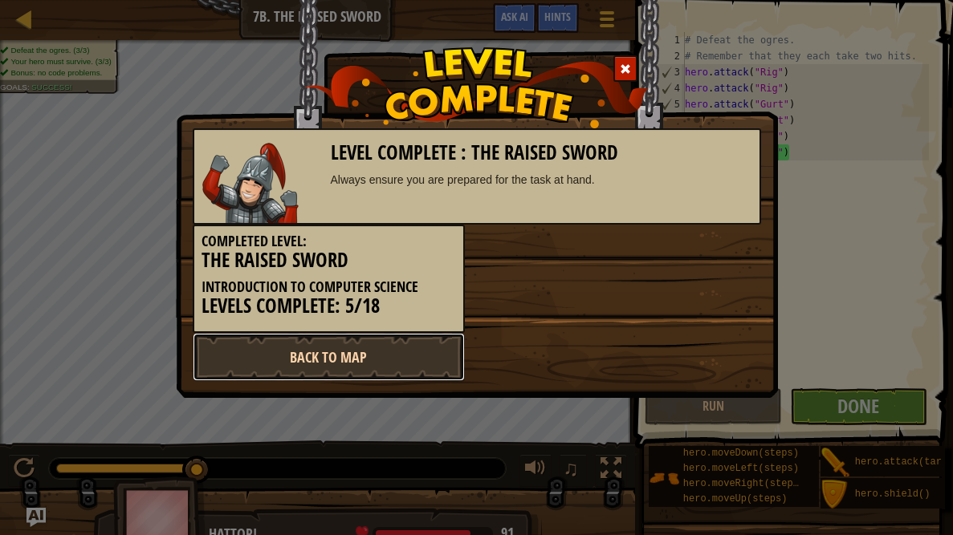
click at [404, 360] on link "Back to Map" at bounding box center [329, 357] width 272 height 48
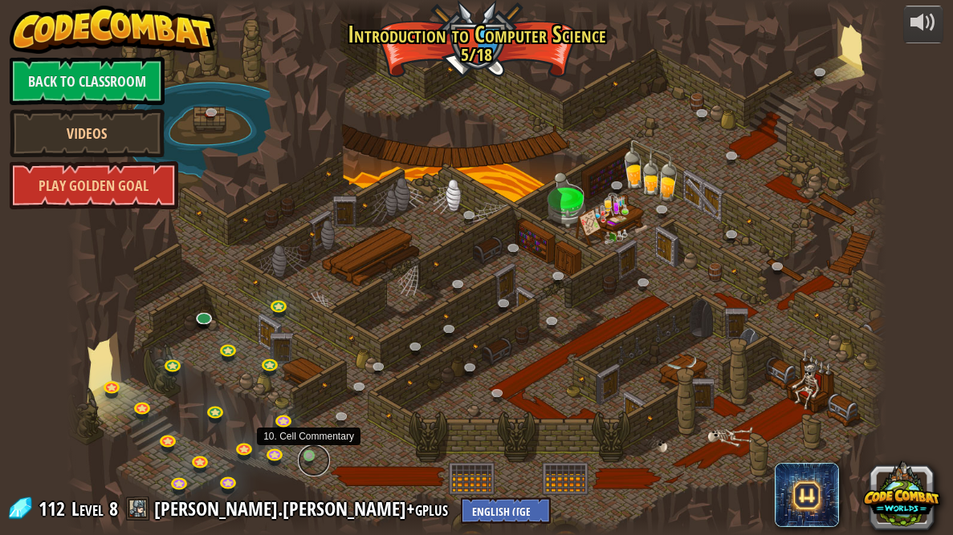
click at [311, 456] on link at bounding box center [314, 461] width 32 height 32
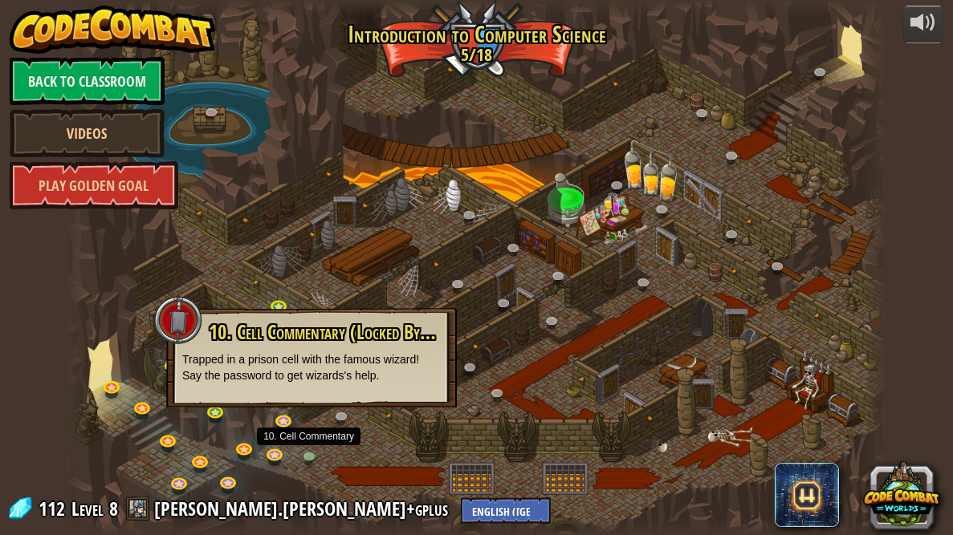
click at [395, 208] on div at bounding box center [476, 267] width 819 height 535
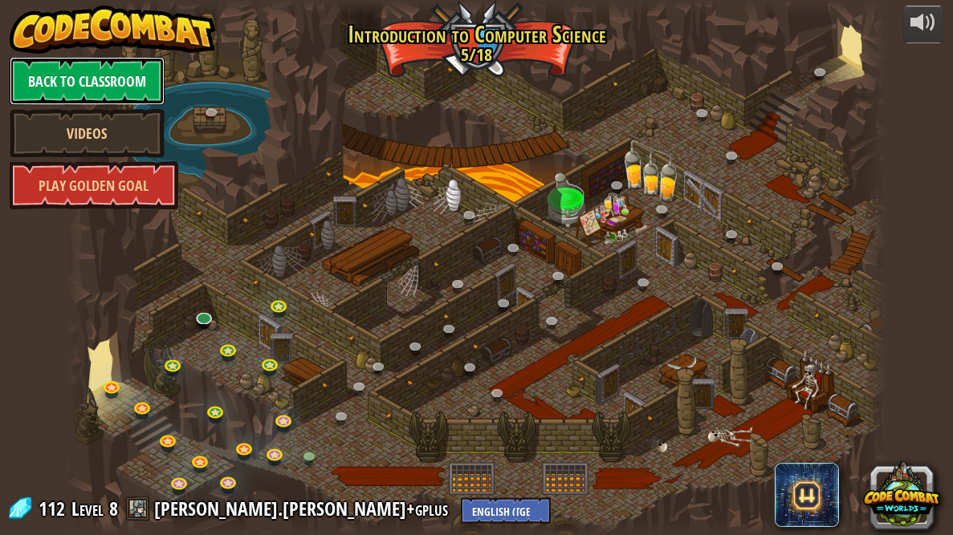
click at [105, 75] on link "Back to Classroom" at bounding box center [87, 81] width 155 height 48
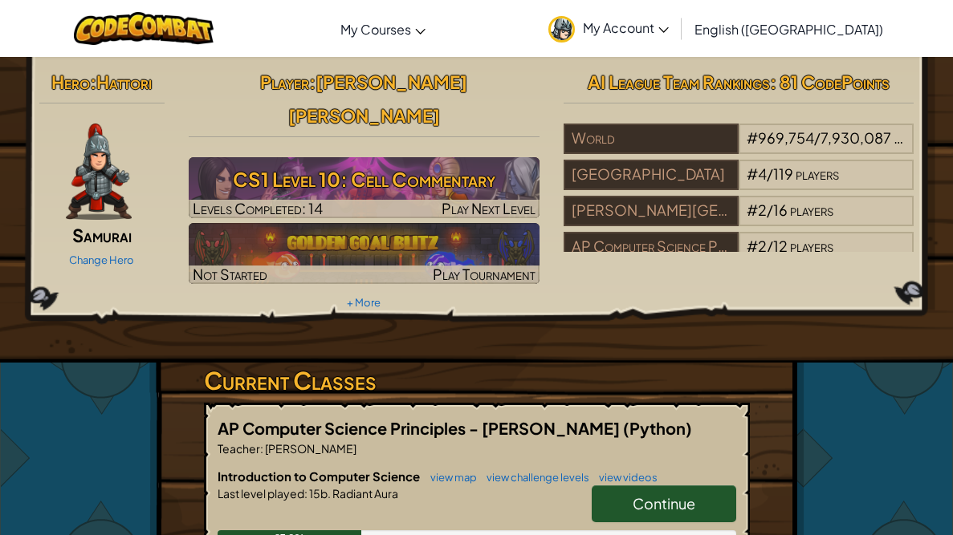
scroll to position [47, 0]
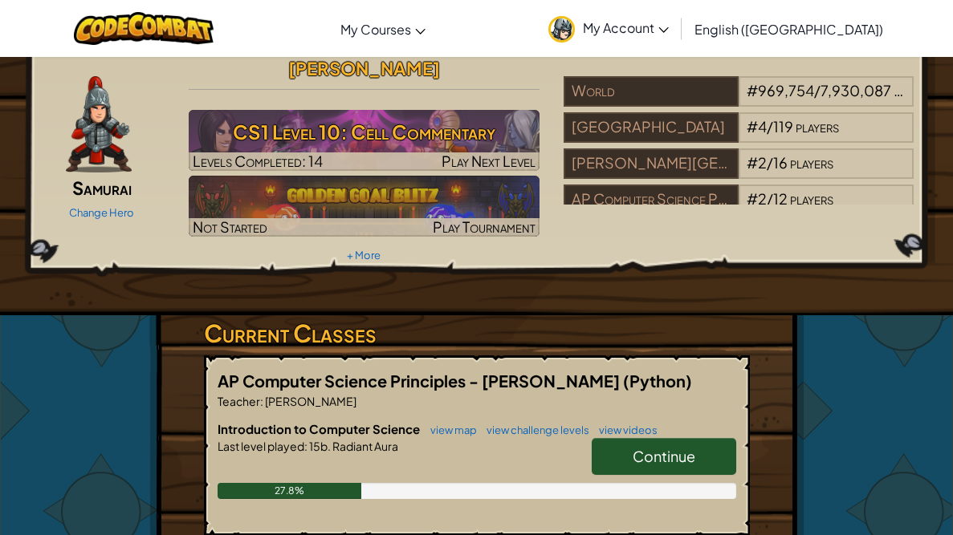
click at [617, 438] on link "Continue" at bounding box center [664, 456] width 145 height 37
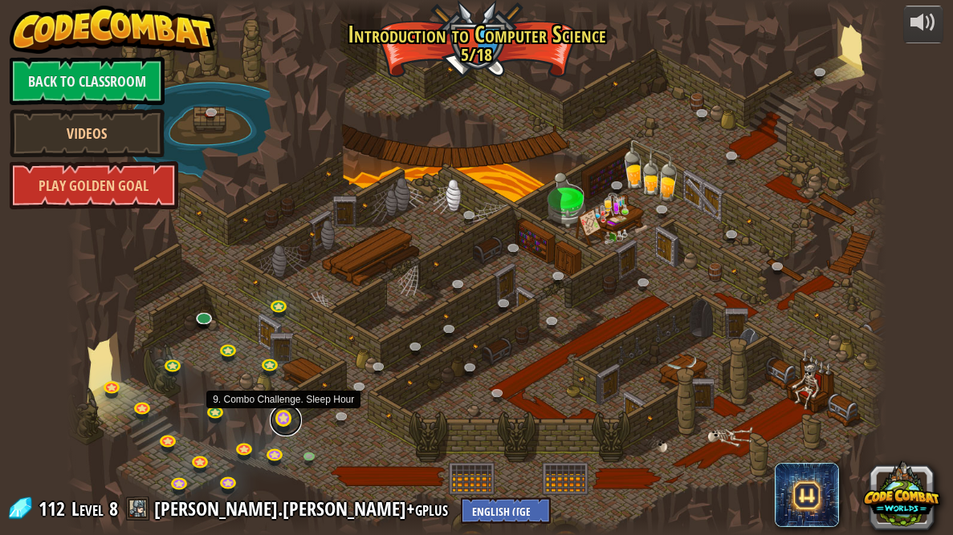
click at [286, 423] on link at bounding box center [286, 421] width 32 height 32
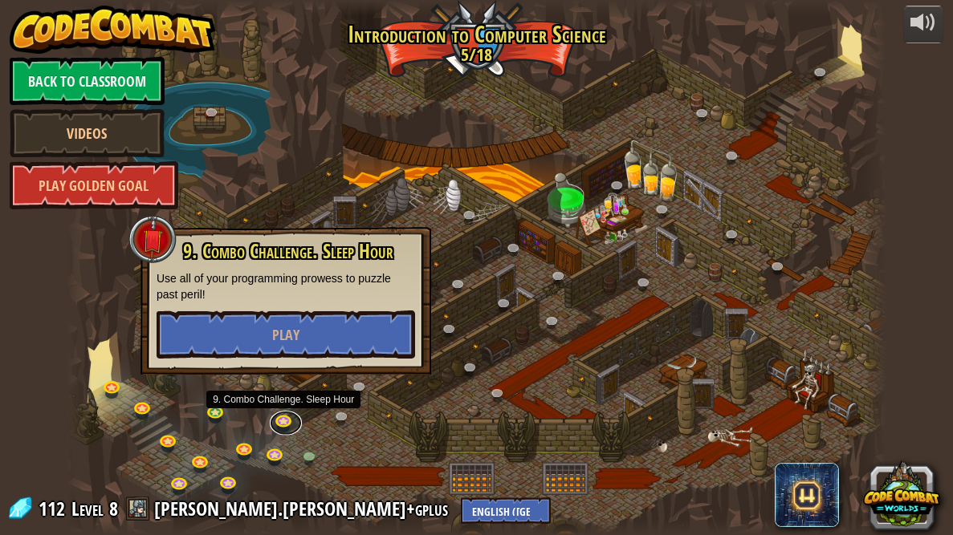
click at [270, 425] on div "25. [PERSON_NAME] (Locked By Teacher) Escape the Kithgard dungeons, and don't l…" at bounding box center [476, 267] width 819 height 535
click at [275, 452] on link at bounding box center [277, 455] width 32 height 32
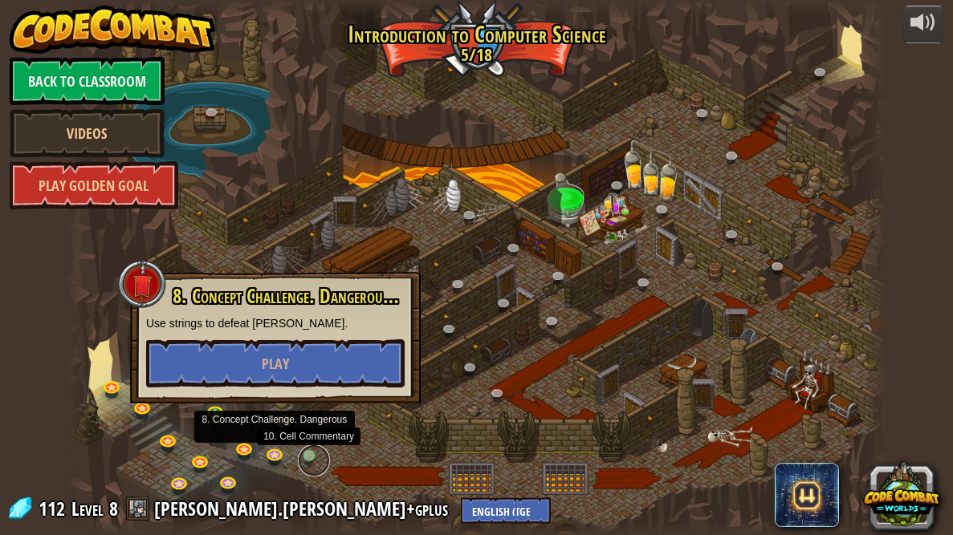
click at [315, 458] on link at bounding box center [314, 461] width 32 height 32
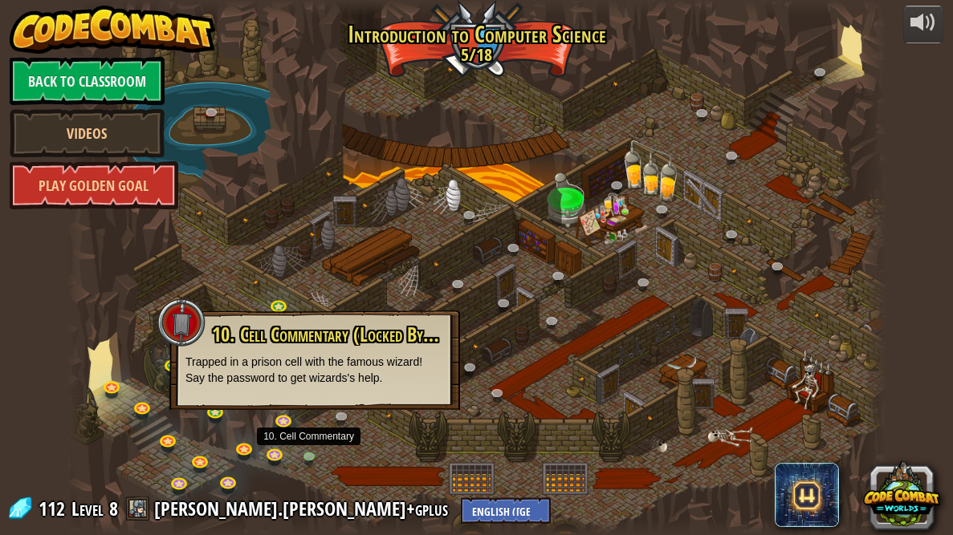
click at [327, 393] on div "10. Cell Commentary (Locked By Teacher) Trapped in a prison cell with the famou…" at bounding box center [314, 361] width 291 height 100
click at [256, 225] on div at bounding box center [476, 267] width 819 height 535
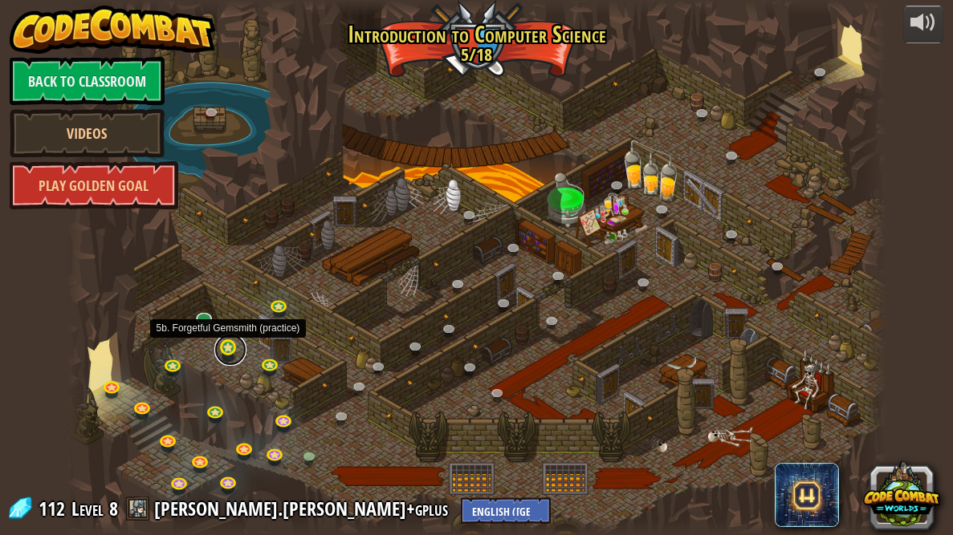
click at [229, 347] on link at bounding box center [230, 350] width 32 height 32
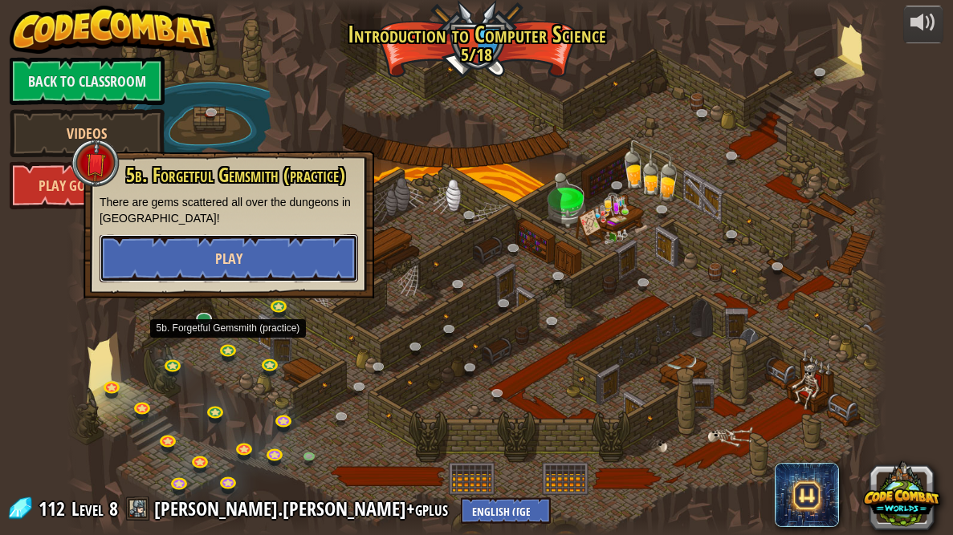
click at [236, 264] on span "Play" at bounding box center [228, 259] width 27 height 20
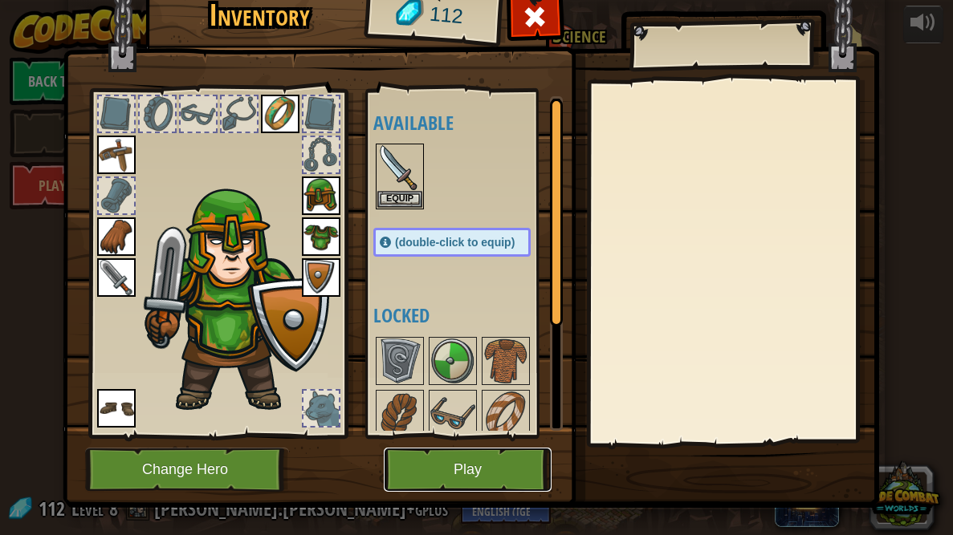
click at [463, 467] on button "Play" at bounding box center [468, 470] width 168 height 44
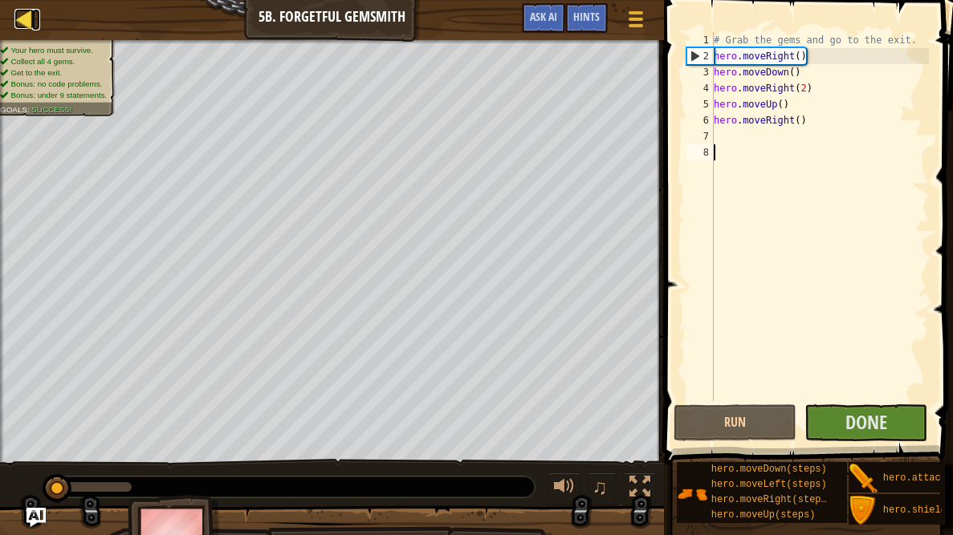
click at [30, 16] on div at bounding box center [24, 19] width 20 height 20
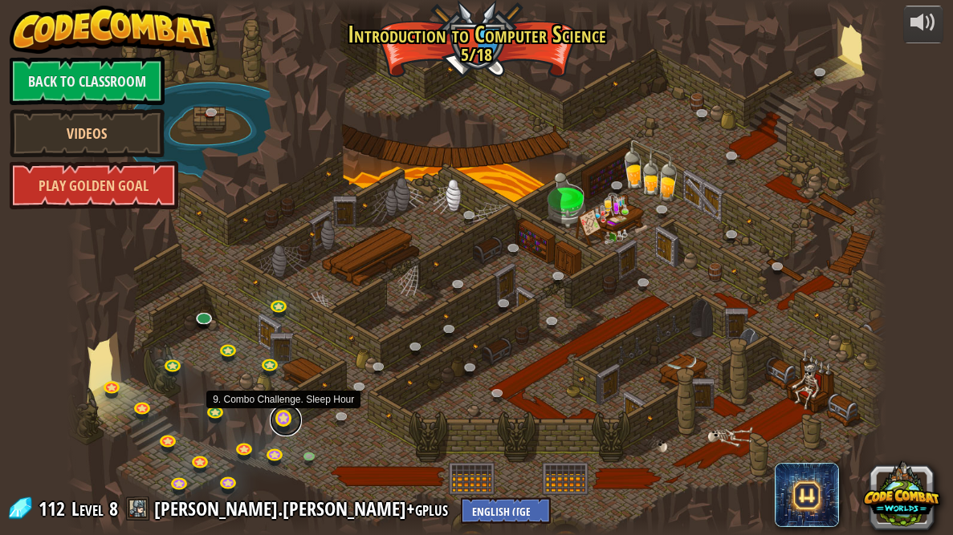
click at [285, 424] on link at bounding box center [286, 421] width 32 height 32
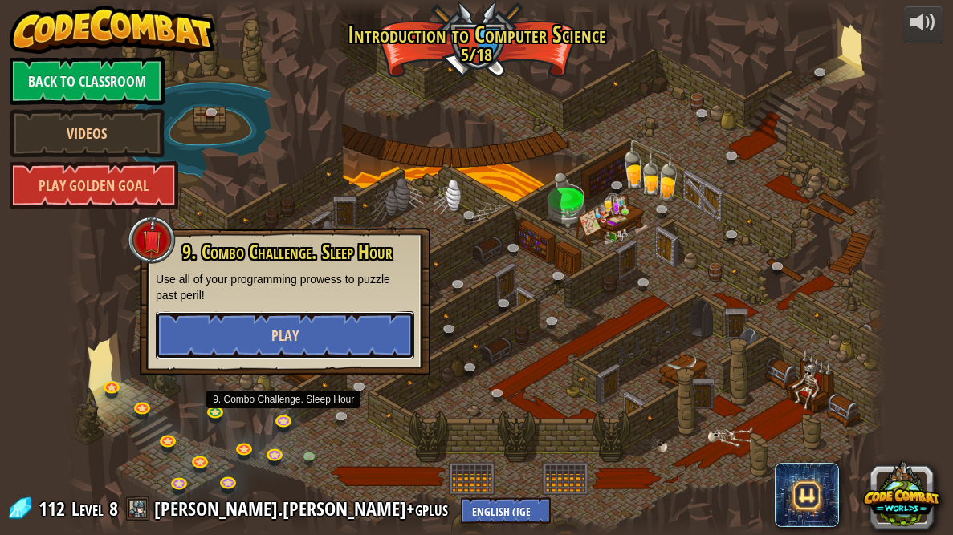
click at [302, 340] on button "Play" at bounding box center [285, 335] width 259 height 48
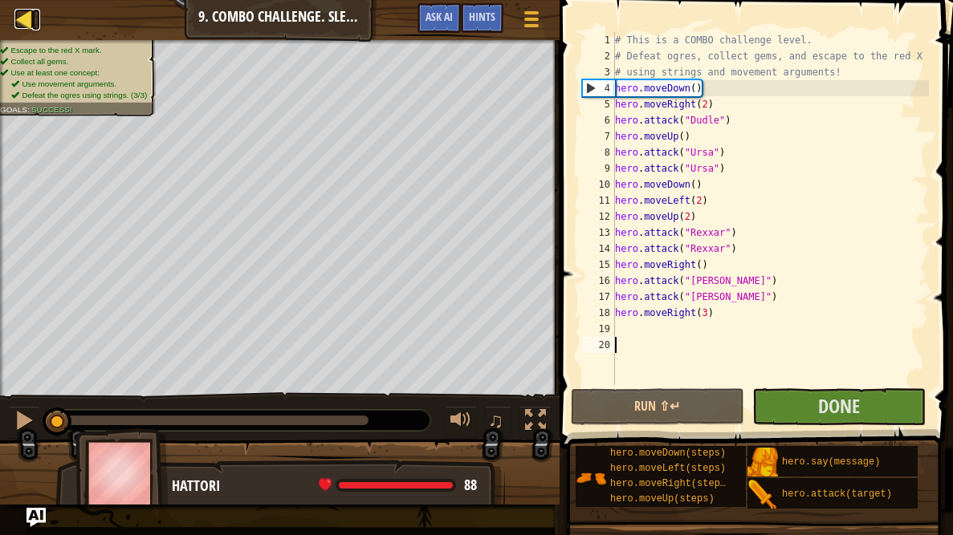
click at [29, 17] on div at bounding box center [24, 19] width 20 height 20
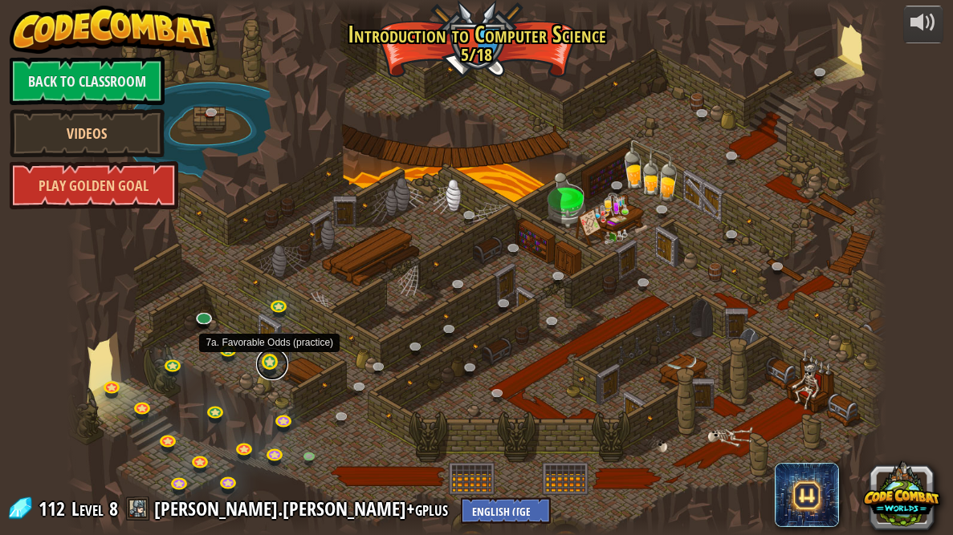
click at [265, 357] on link at bounding box center [272, 364] width 32 height 32
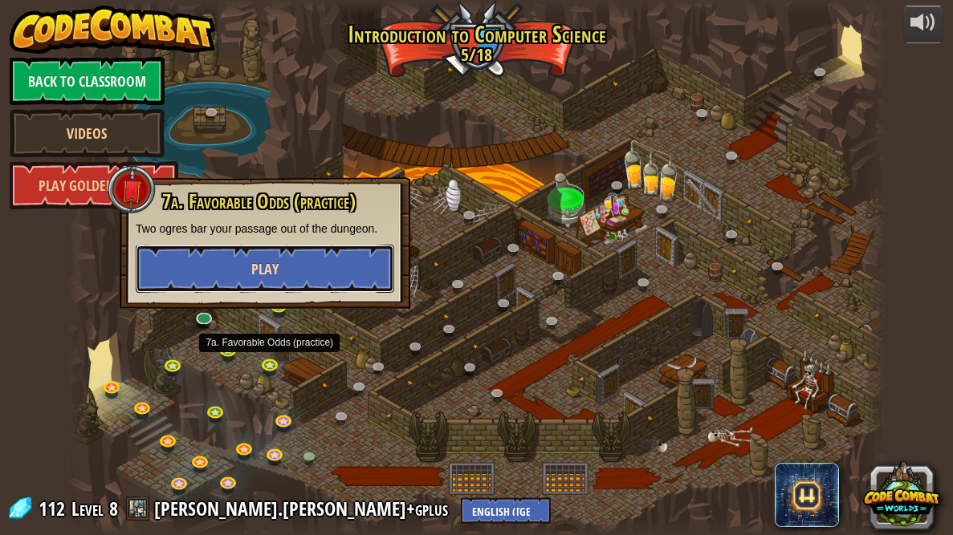
click at [254, 254] on button "Play" at bounding box center [265, 269] width 259 height 48
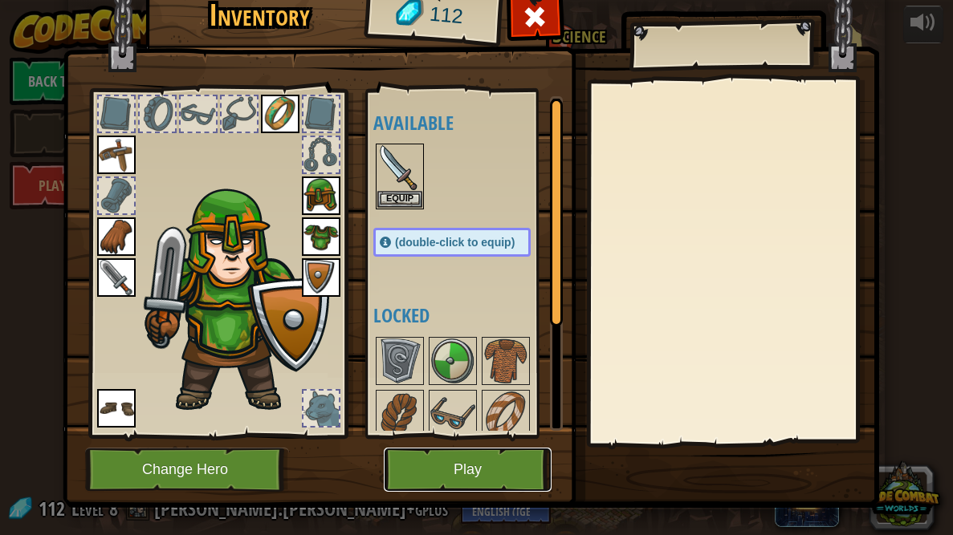
click at [461, 468] on button "Play" at bounding box center [468, 470] width 168 height 44
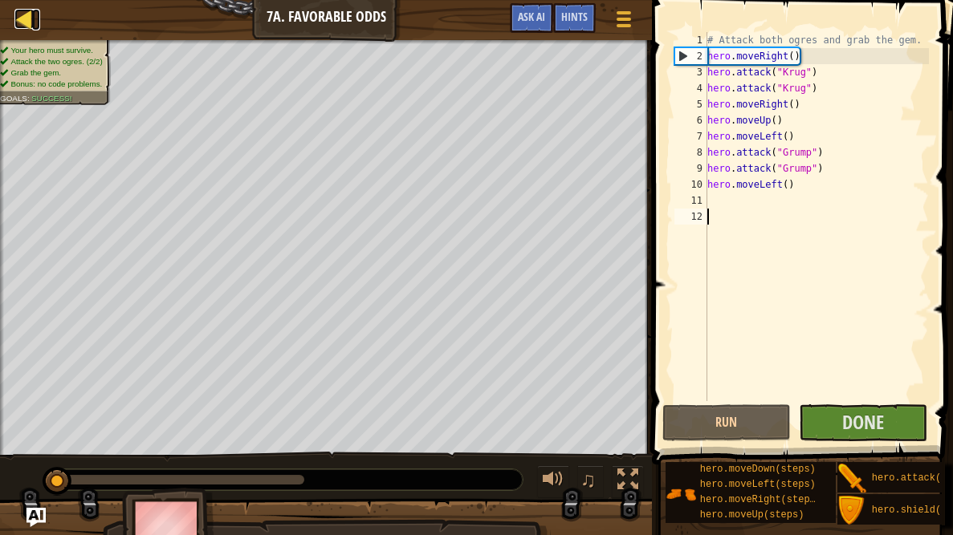
click at [17, 21] on div at bounding box center [24, 19] width 20 height 20
